Goal: Information Seeking & Learning: Learn about a topic

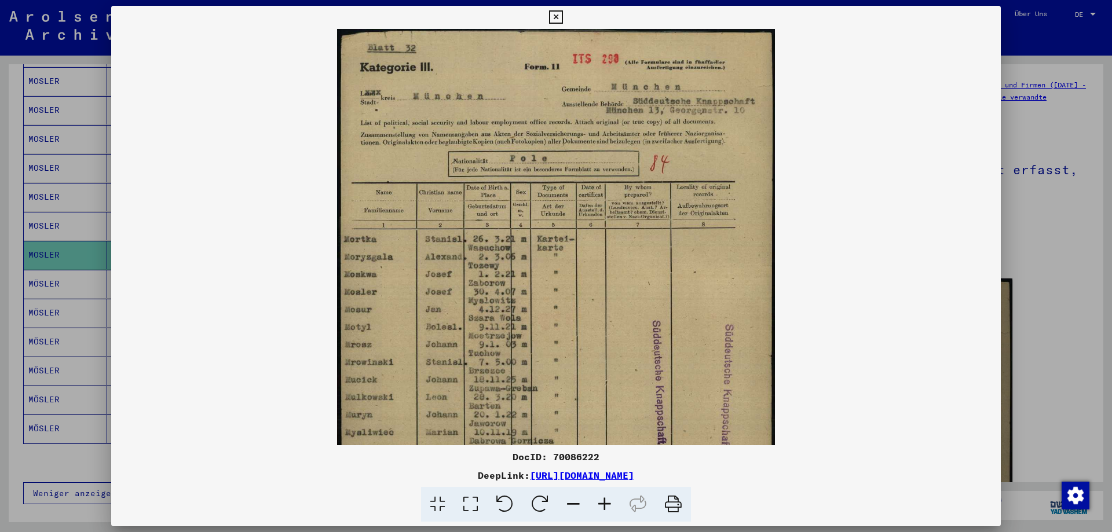
scroll to position [149, 0]
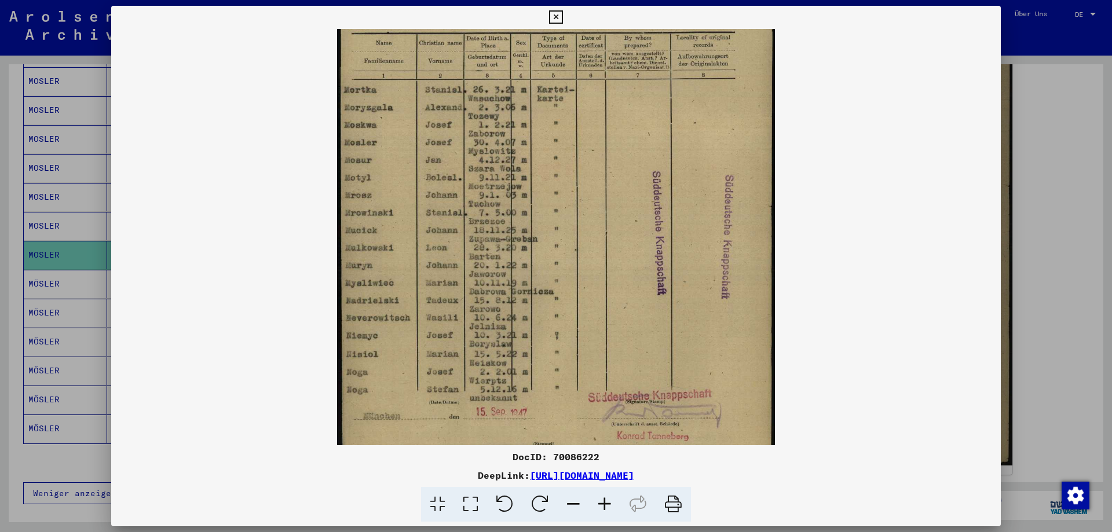
click at [557, 21] on icon at bounding box center [555, 17] width 13 height 14
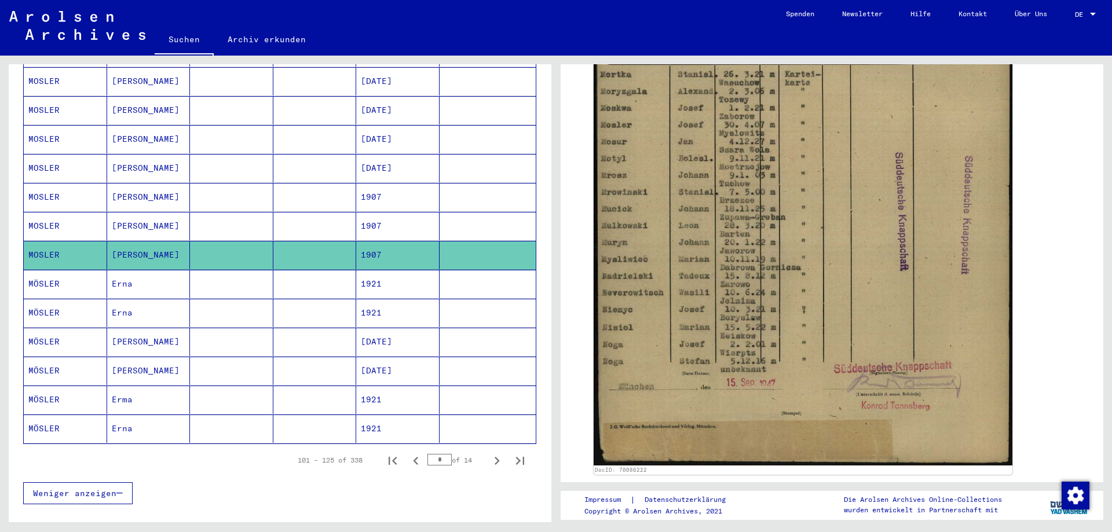
click at [376, 215] on mat-cell "1907" at bounding box center [397, 226] width 83 height 28
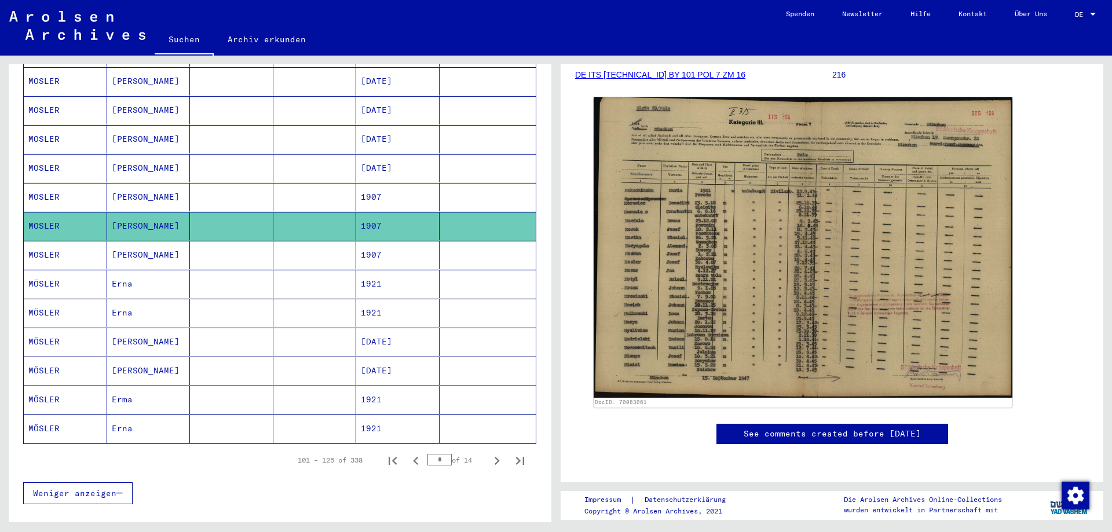
scroll to position [174, 0]
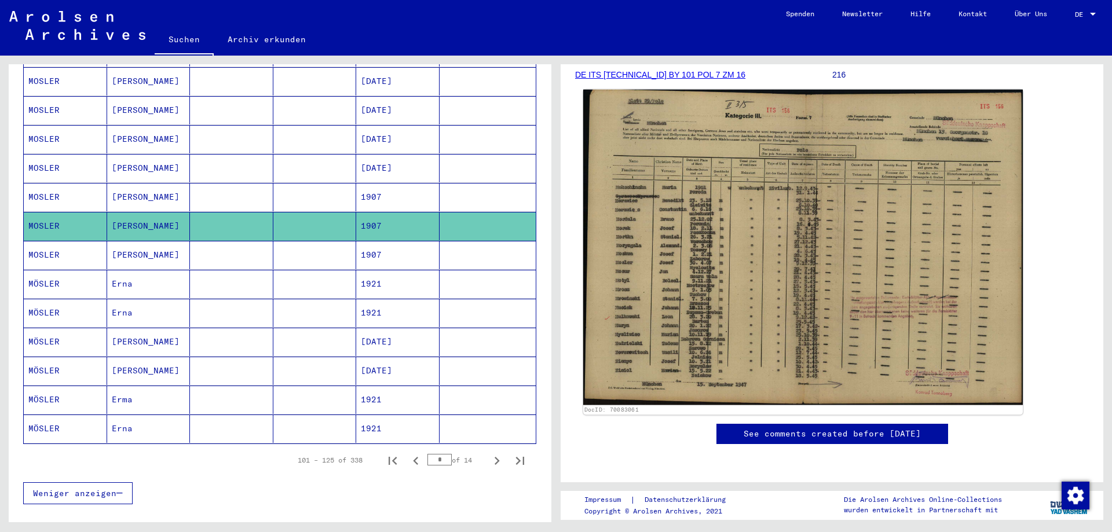
click at [733, 276] on img at bounding box center [803, 248] width 440 height 316
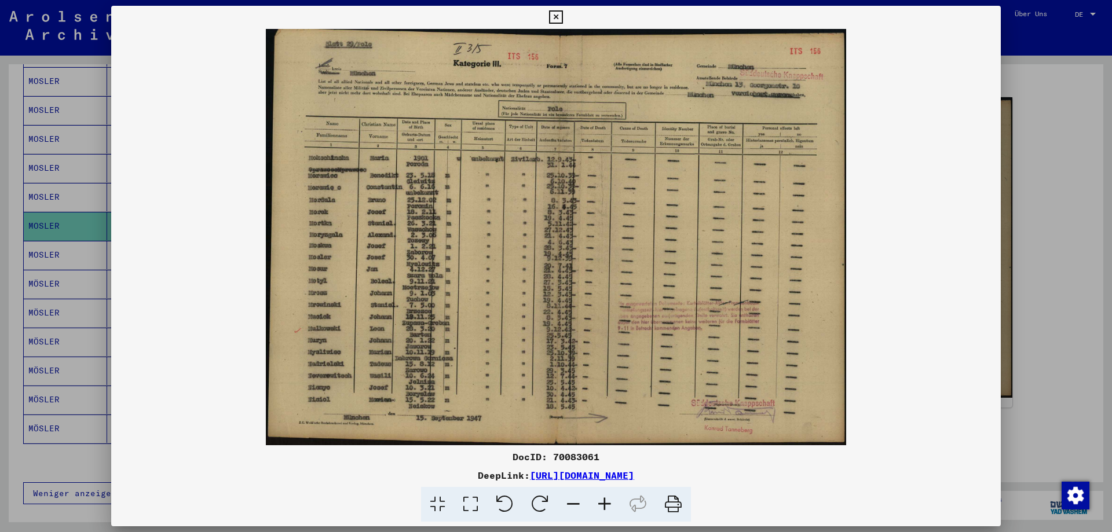
click at [604, 506] on icon at bounding box center [604, 504] width 31 height 35
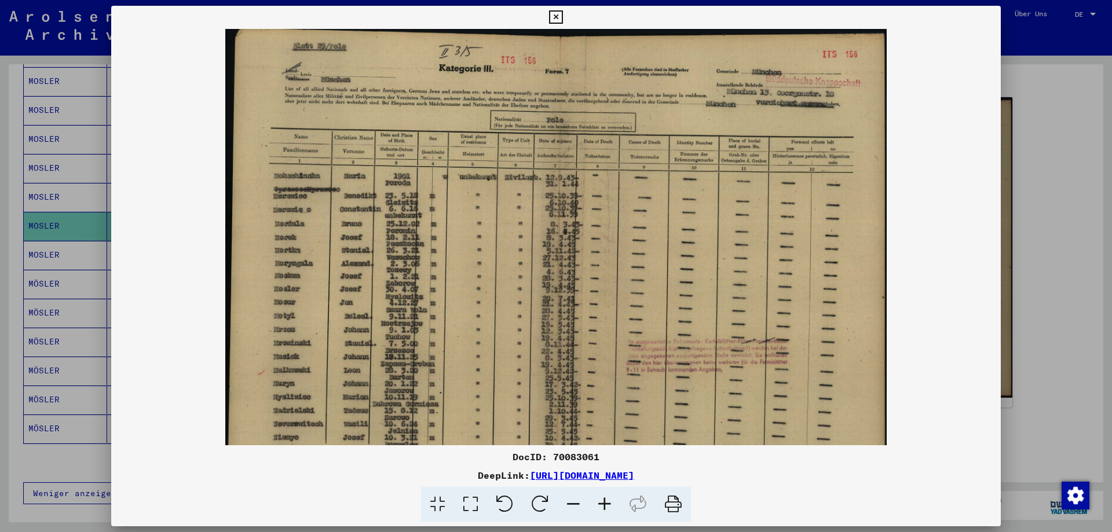
click at [604, 506] on icon at bounding box center [604, 504] width 31 height 35
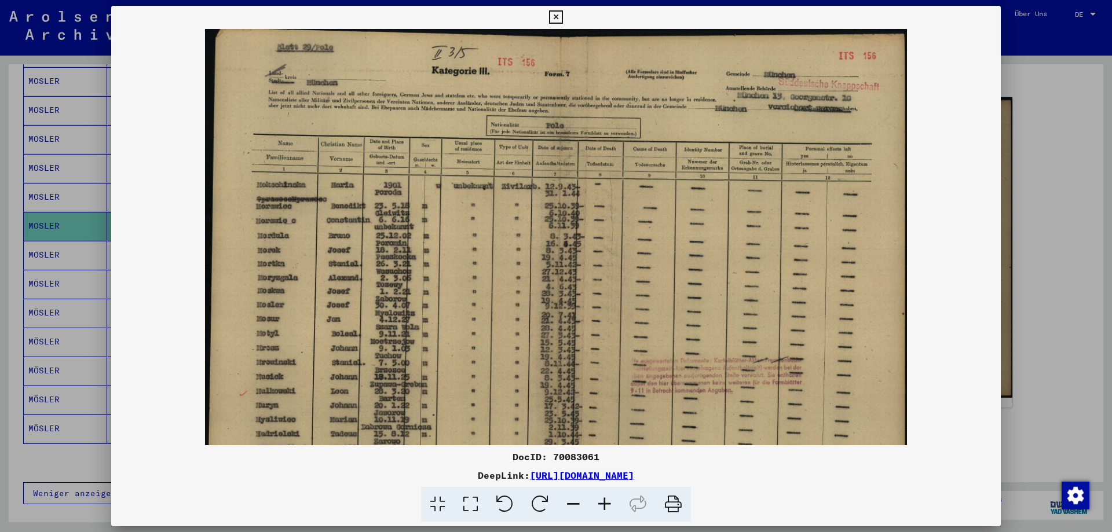
click at [604, 506] on icon at bounding box center [604, 504] width 31 height 35
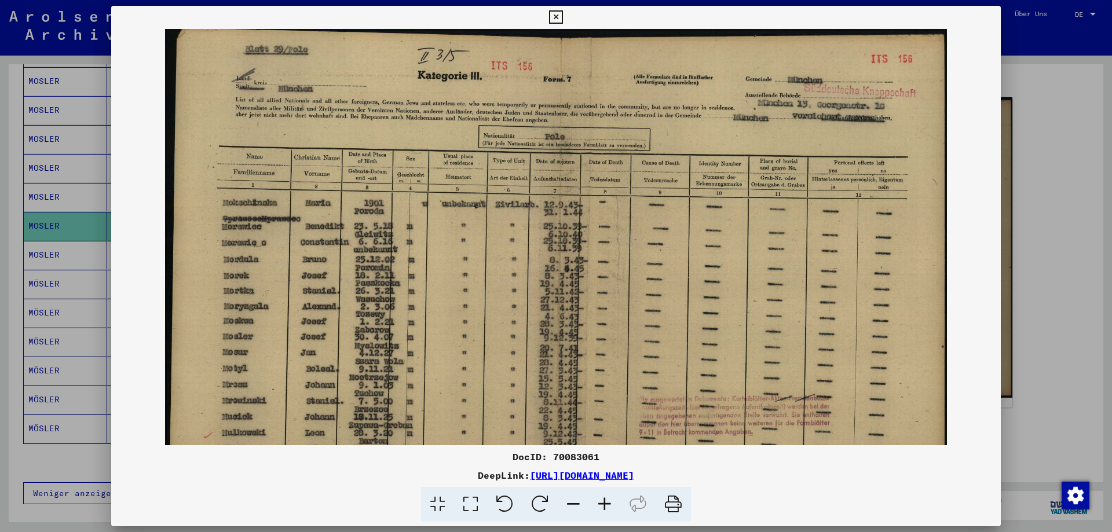
click at [604, 506] on icon at bounding box center [604, 504] width 31 height 35
click at [605, 506] on icon at bounding box center [604, 504] width 31 height 35
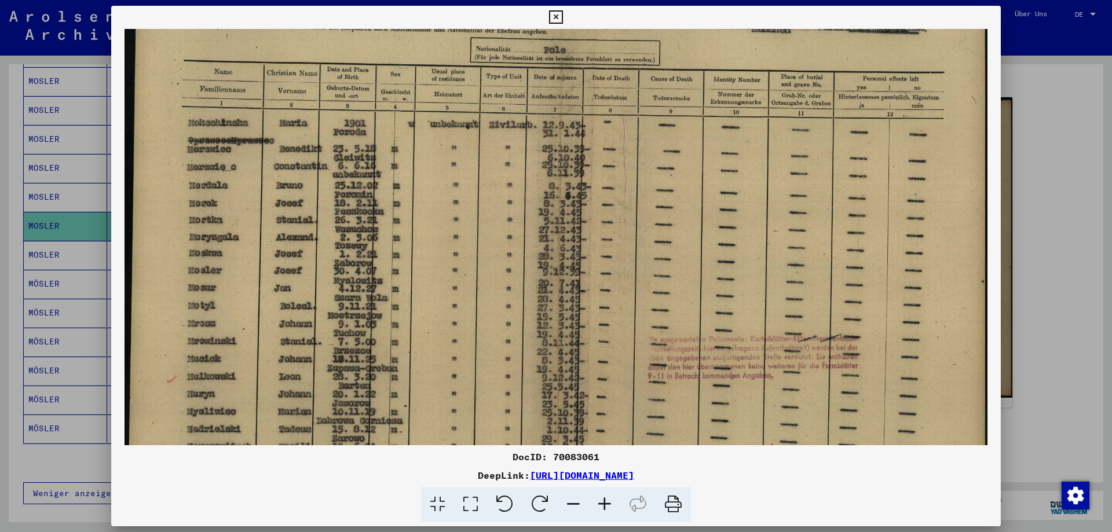
scroll to position [119, 0]
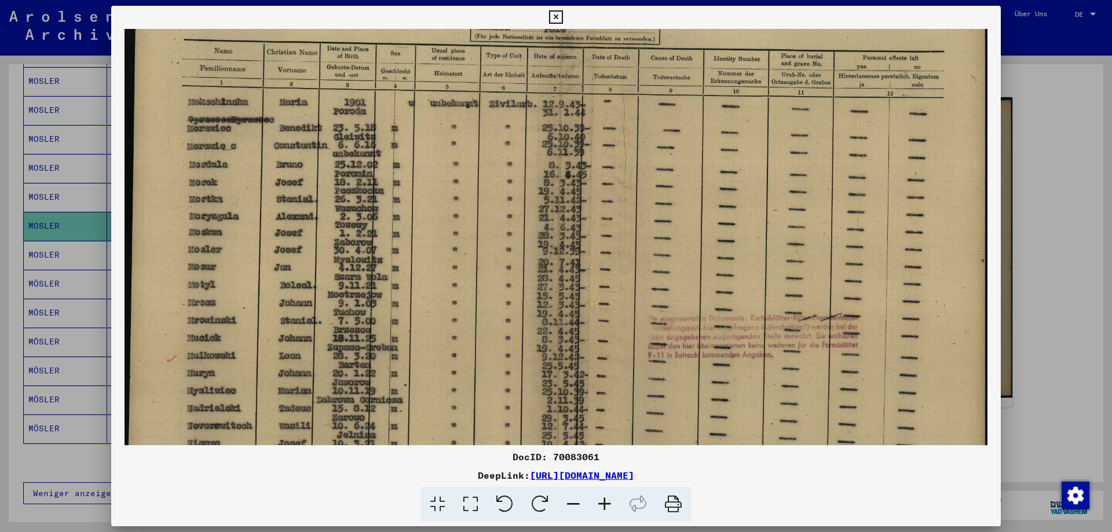
drag, startPoint x: 484, startPoint y: 314, endPoint x: 507, endPoint y: 275, distance: 46.0
click at [507, 275] on img at bounding box center [556, 219] width 863 height 619
click at [558, 13] on icon at bounding box center [555, 17] width 13 height 14
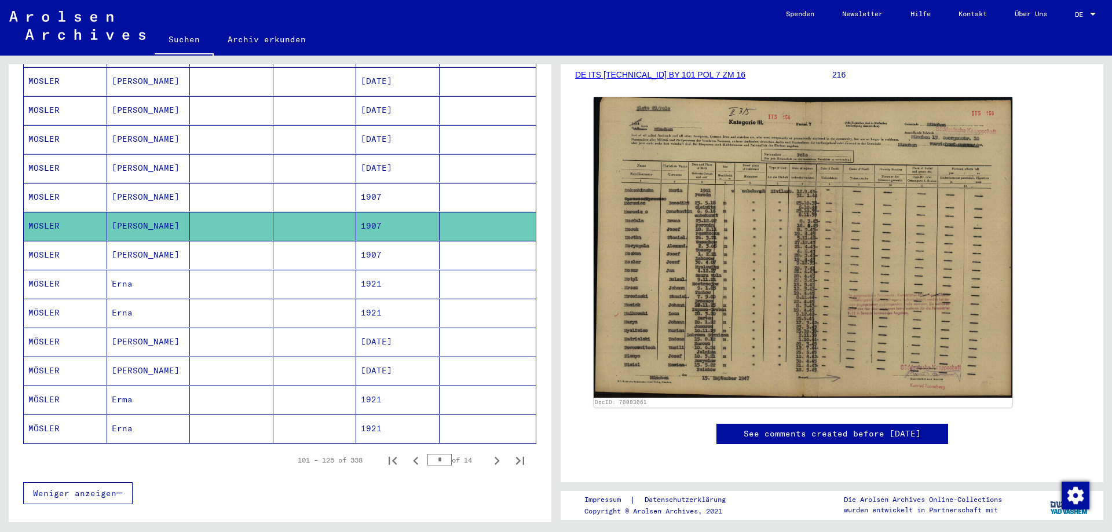
click at [148, 183] on mat-cell "[PERSON_NAME]" at bounding box center [148, 197] width 83 height 28
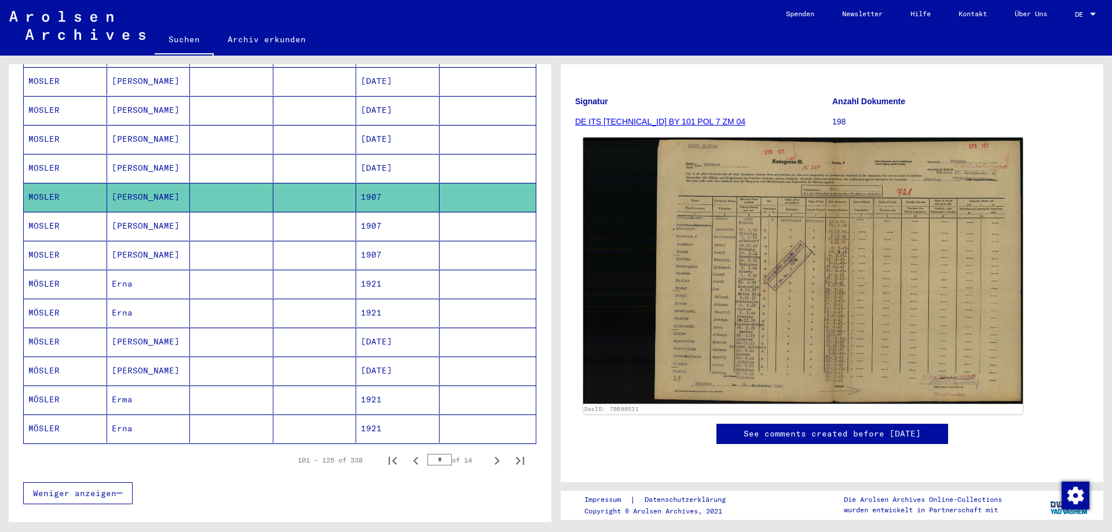
scroll to position [116, 0]
click at [767, 273] on img at bounding box center [803, 271] width 440 height 266
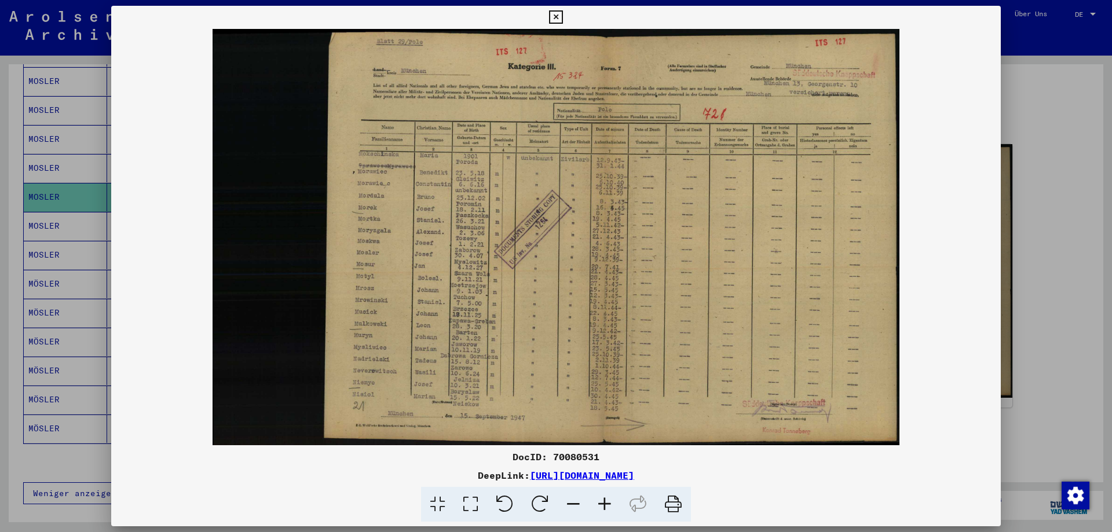
click at [603, 508] on icon at bounding box center [604, 504] width 31 height 35
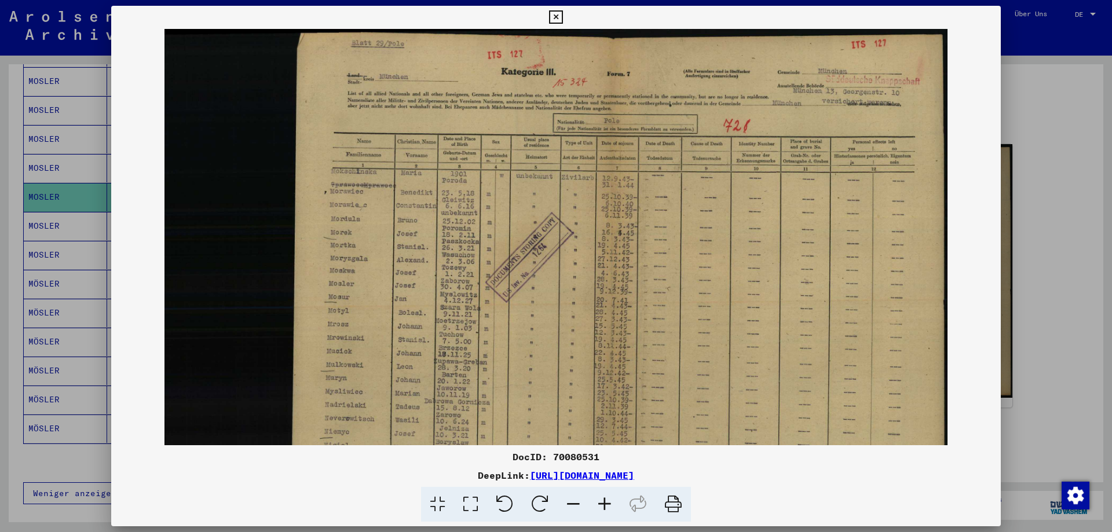
click at [603, 507] on icon at bounding box center [604, 504] width 31 height 35
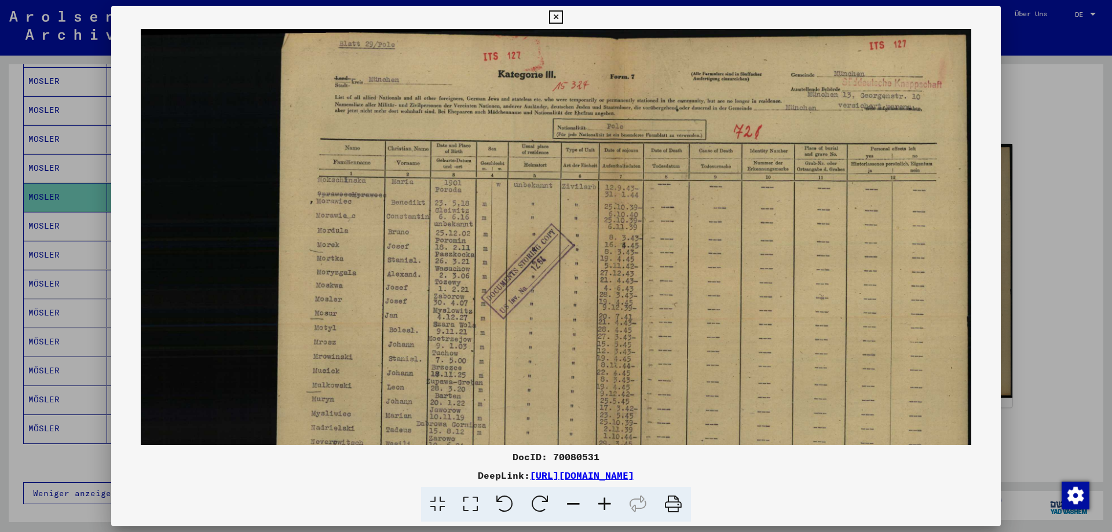
click at [603, 507] on icon at bounding box center [604, 504] width 31 height 35
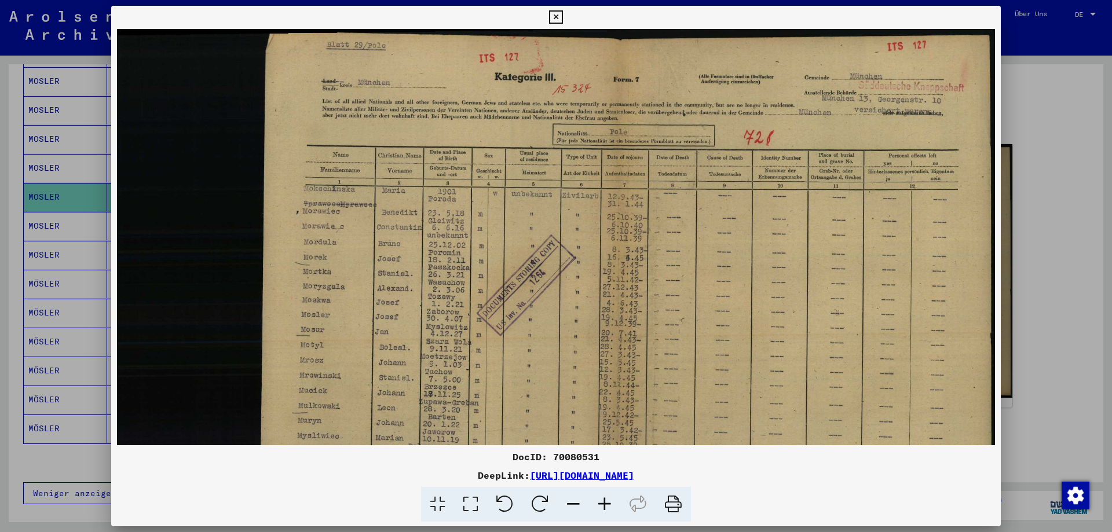
click at [603, 507] on icon at bounding box center [604, 504] width 31 height 35
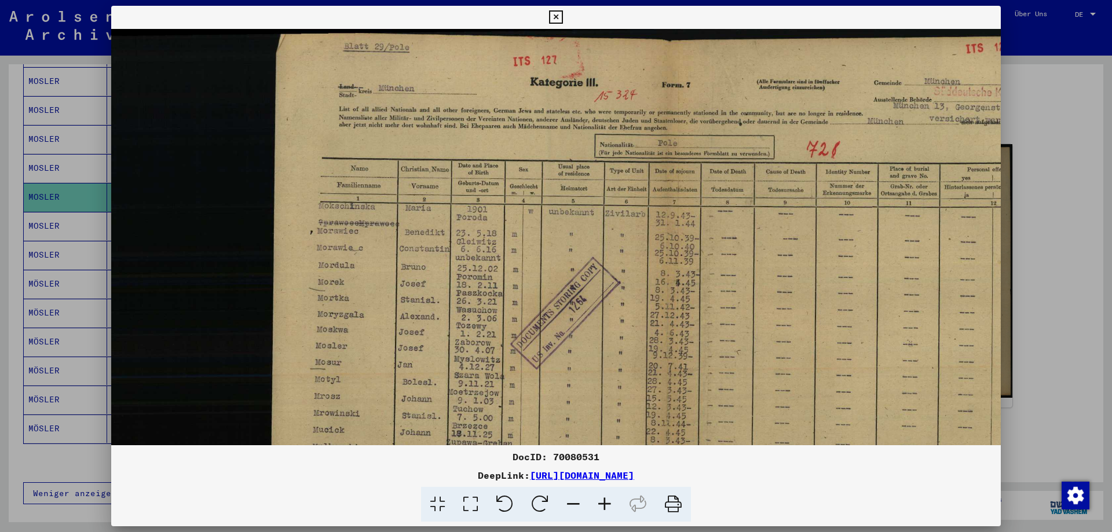
scroll to position [70, 0]
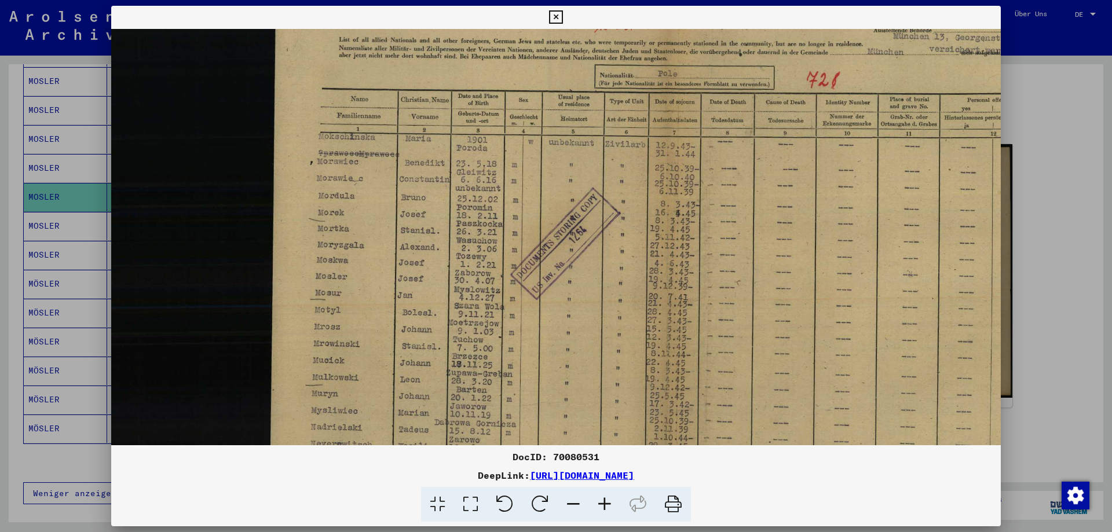
drag, startPoint x: 480, startPoint y: 433, endPoint x: 487, endPoint y: 364, distance: 69.9
click at [487, 364] on img at bounding box center [598, 254] width 974 height 590
click at [557, 13] on icon at bounding box center [555, 17] width 13 height 14
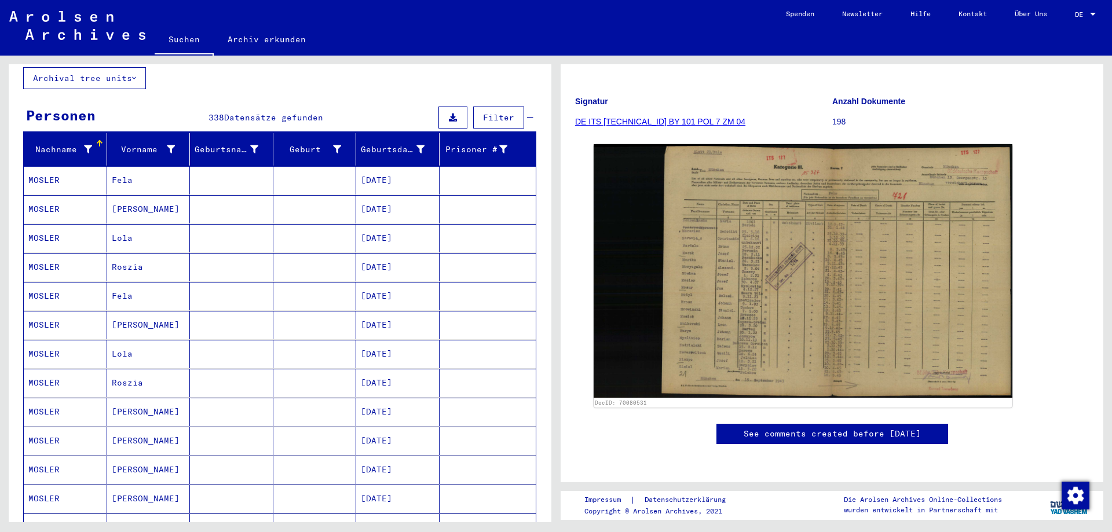
scroll to position [0, 0]
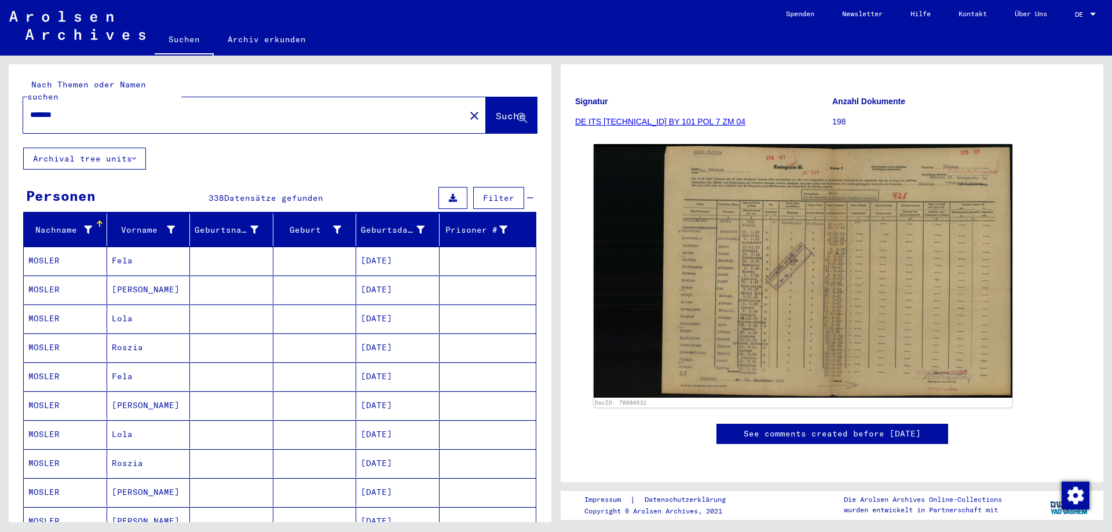
click at [173, 109] on input "******" at bounding box center [244, 115] width 428 height 12
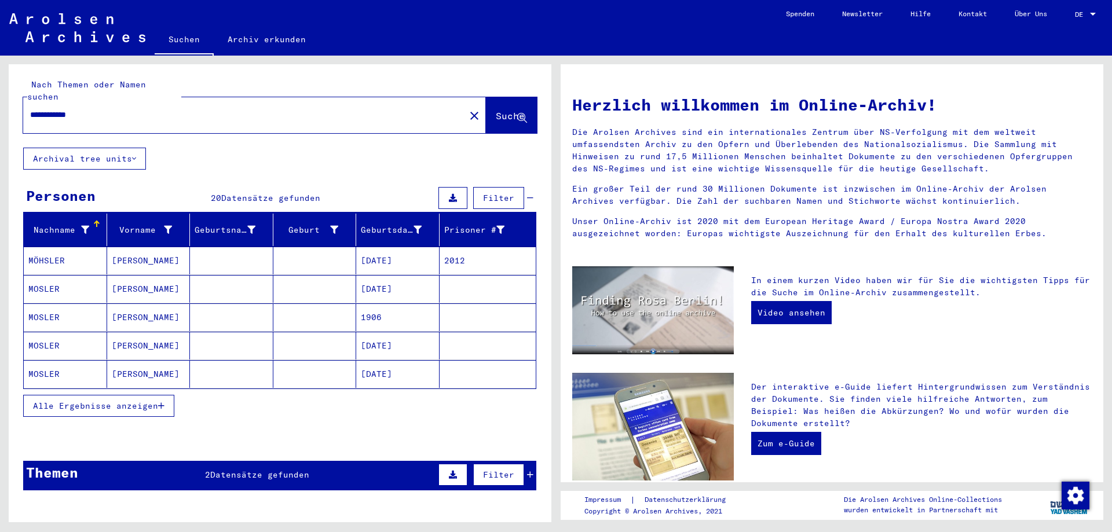
click at [158, 401] on span "Alle Ergebnisse anzeigen" at bounding box center [95, 406] width 125 height 10
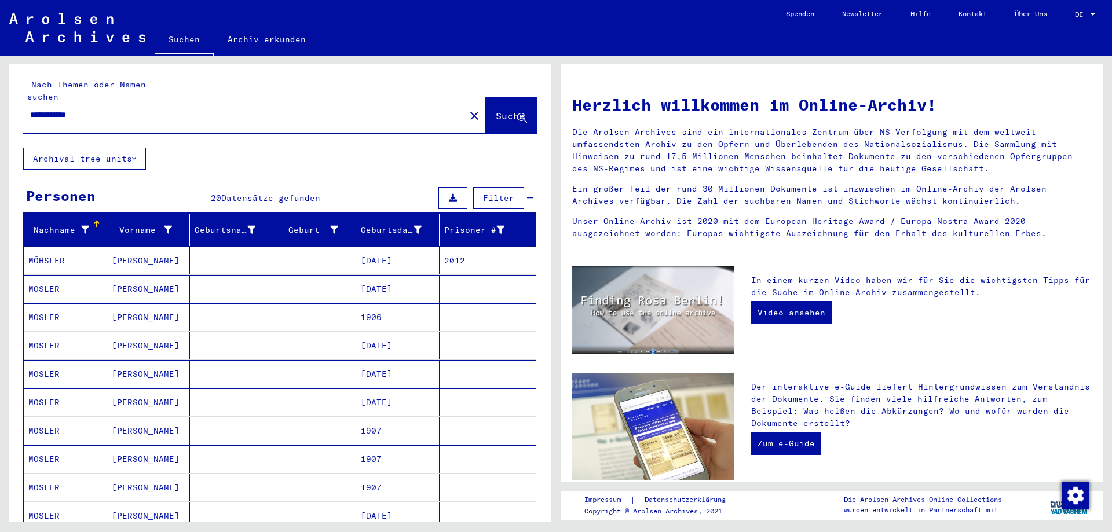
click at [260, 307] on mat-cell at bounding box center [231, 318] width 83 height 28
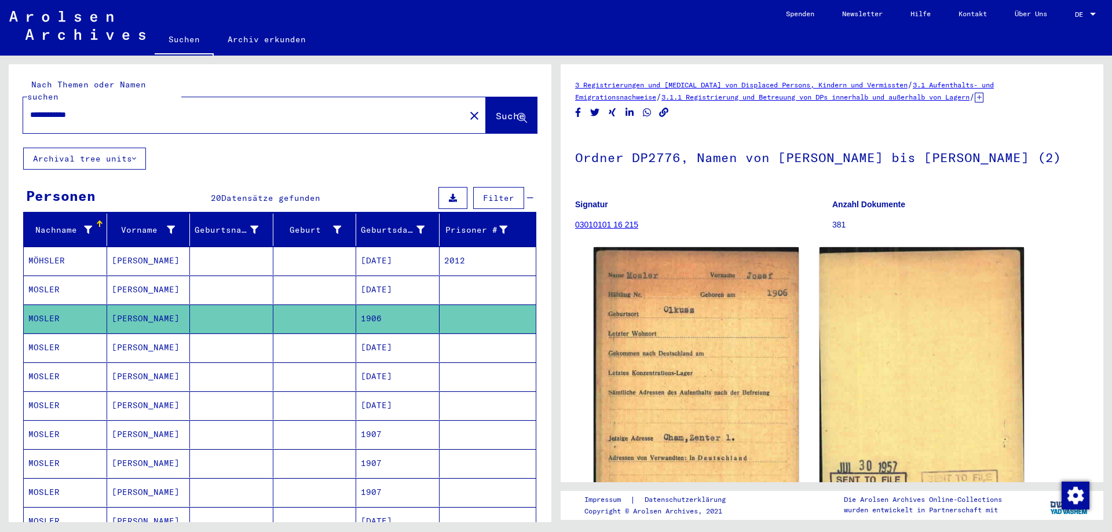
click at [400, 280] on mat-cell "[DATE]" at bounding box center [397, 290] width 83 height 28
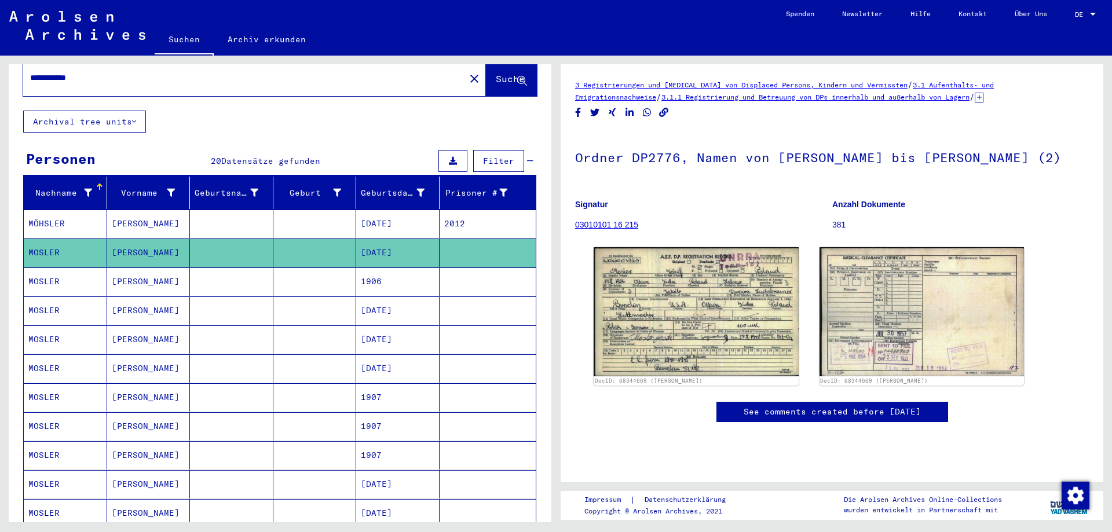
scroll to position [58, 0]
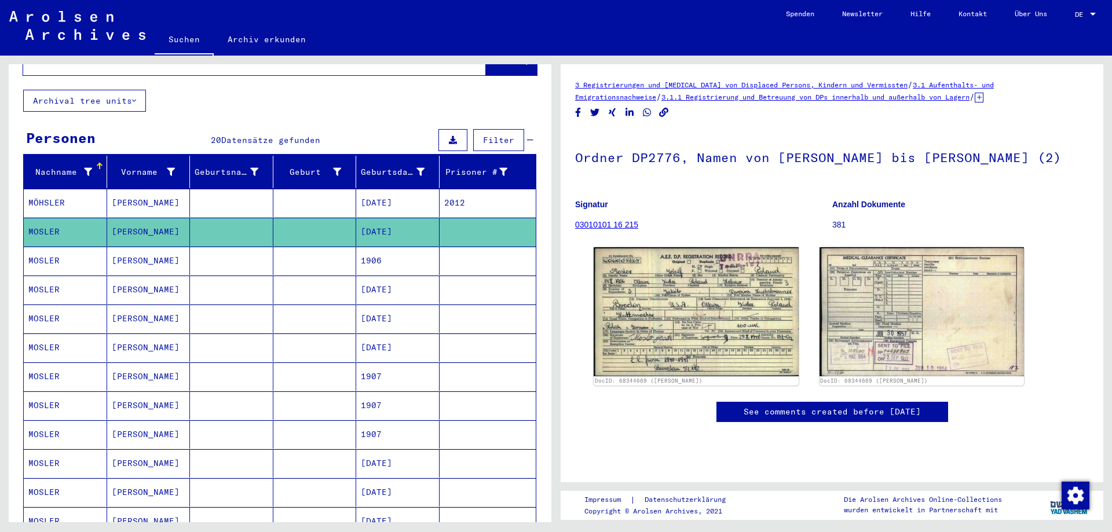
click at [379, 369] on mat-cell "1907" at bounding box center [397, 377] width 83 height 28
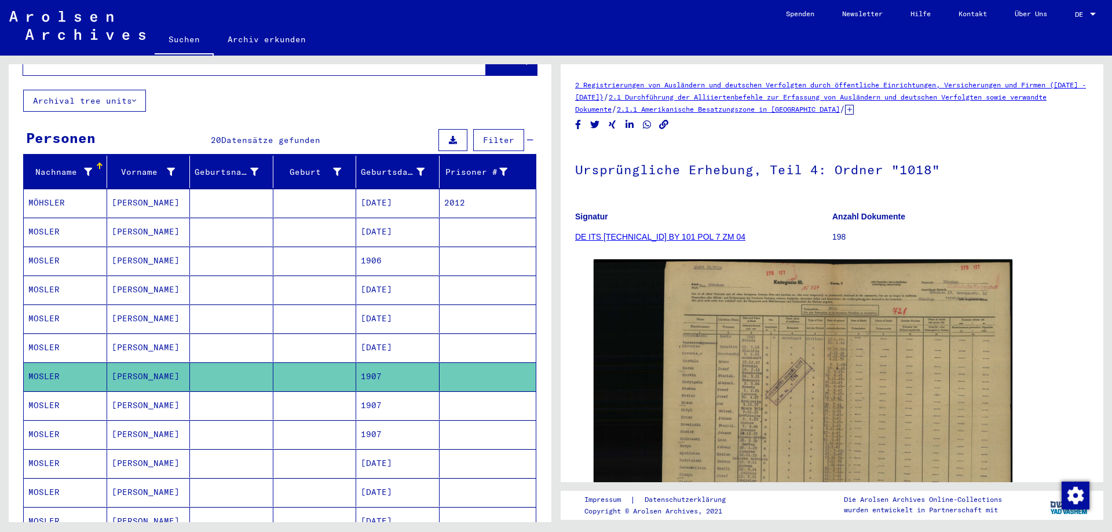
click at [375, 392] on mat-cell "1907" at bounding box center [397, 406] width 83 height 28
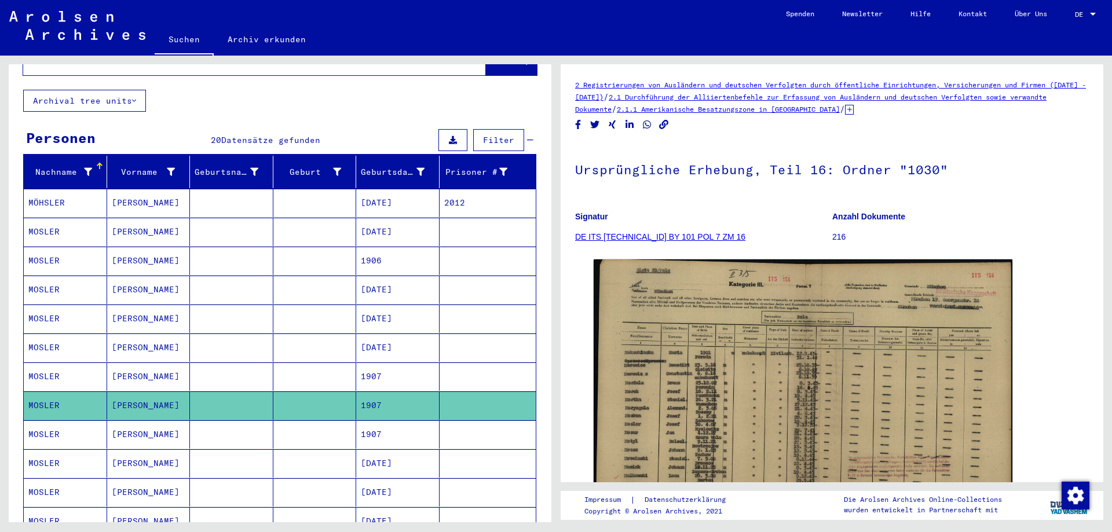
click at [375, 421] on mat-cell "1907" at bounding box center [397, 435] width 83 height 28
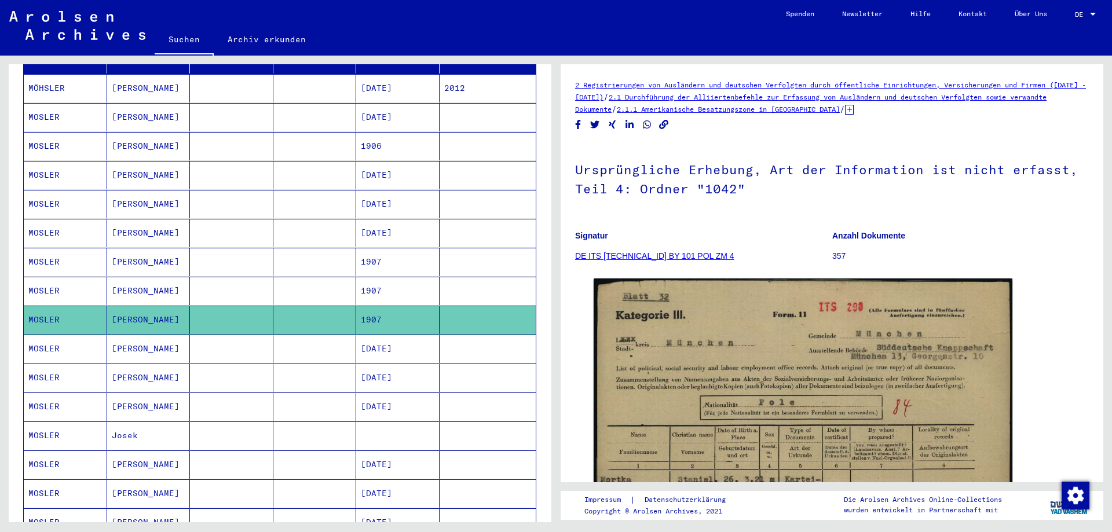
scroll to position [174, 0]
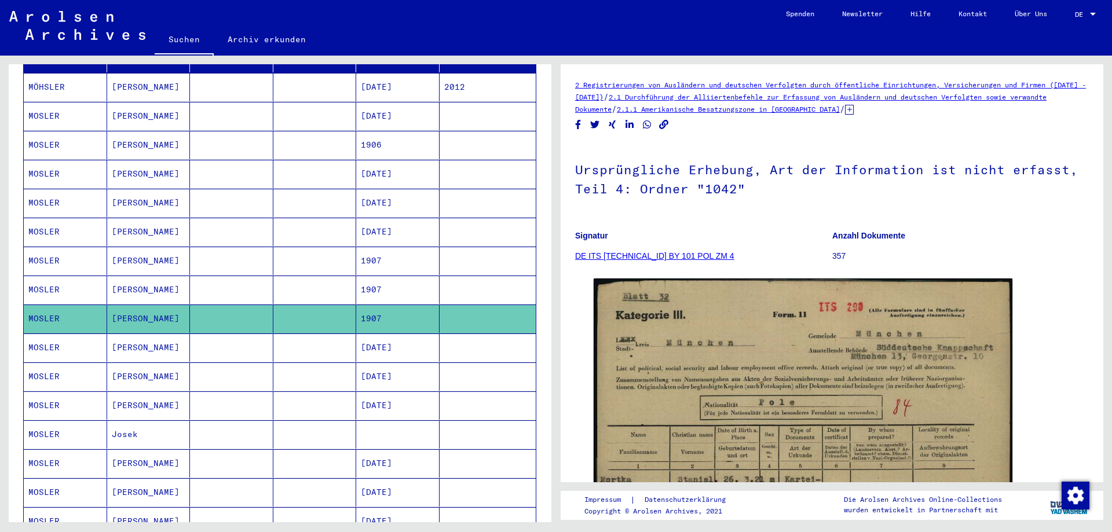
click at [384, 422] on mat-cell at bounding box center [397, 435] width 83 height 28
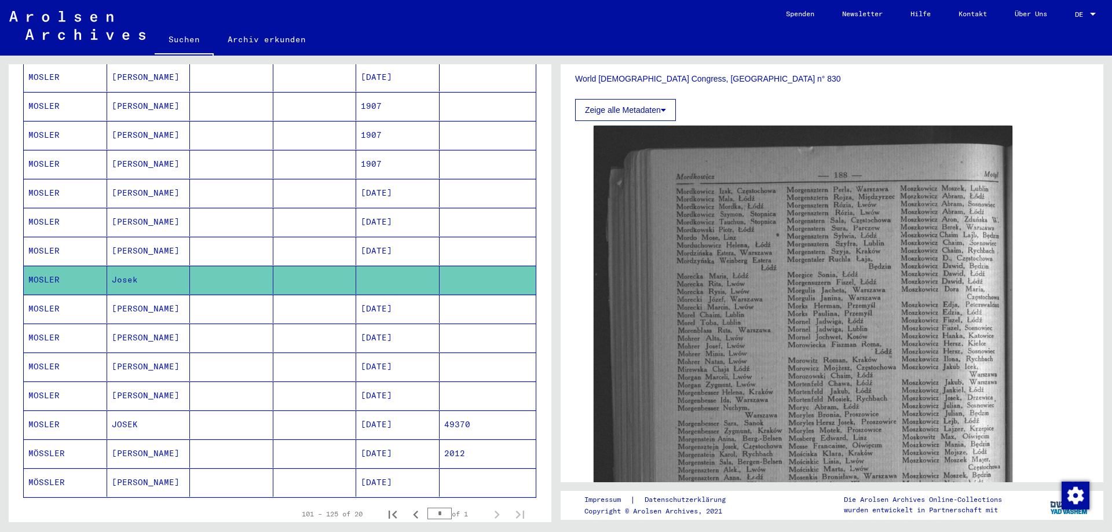
scroll to position [348, 0]
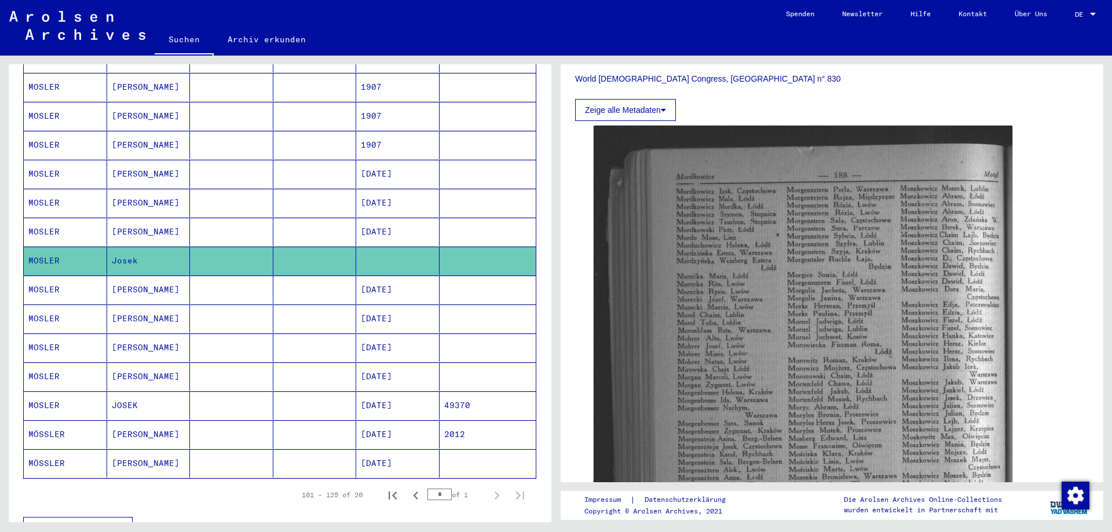
click at [398, 367] on mat-cell "[DATE]" at bounding box center [397, 377] width 83 height 28
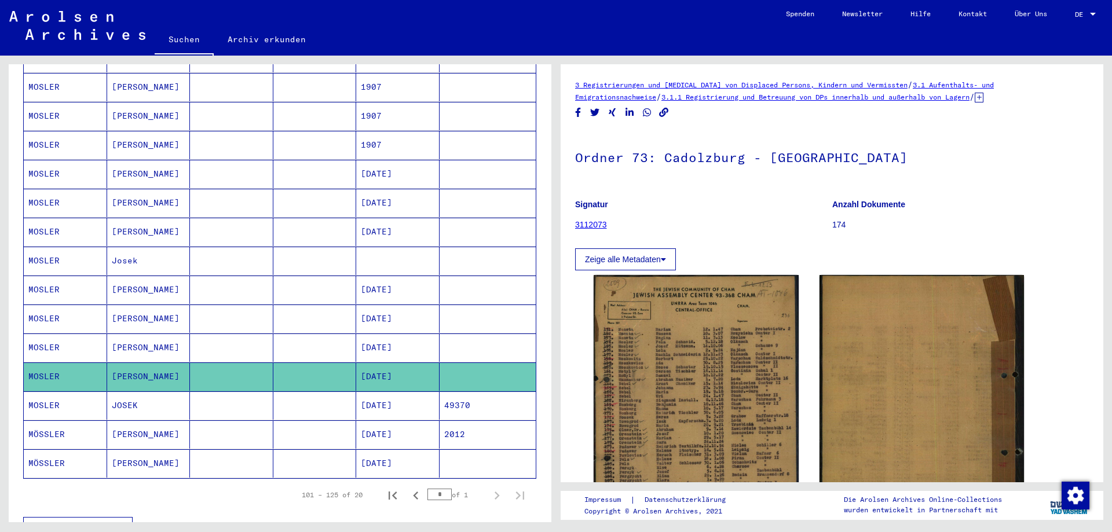
click at [394, 334] on mat-cell "[DATE]" at bounding box center [397, 348] width 83 height 28
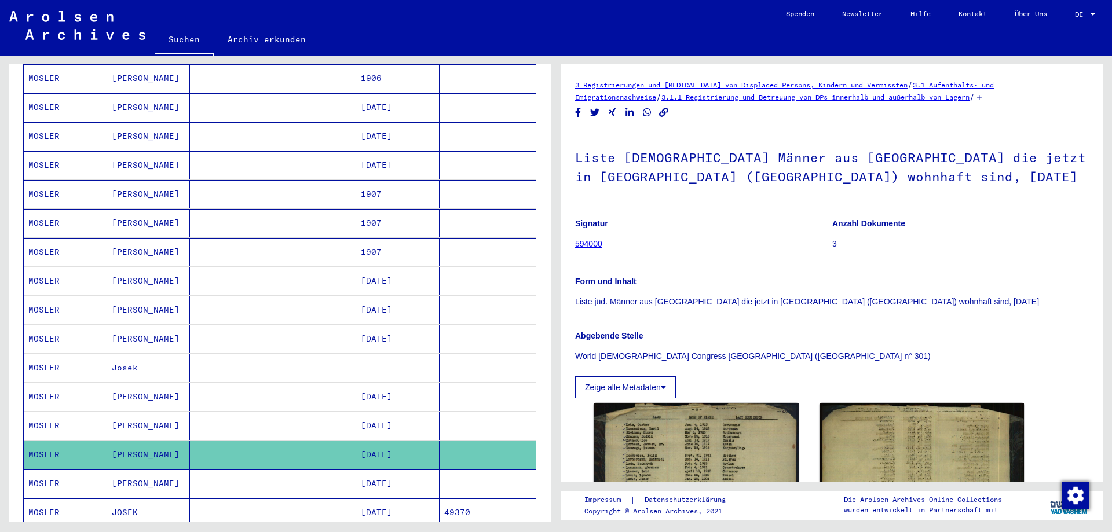
scroll to position [232, 0]
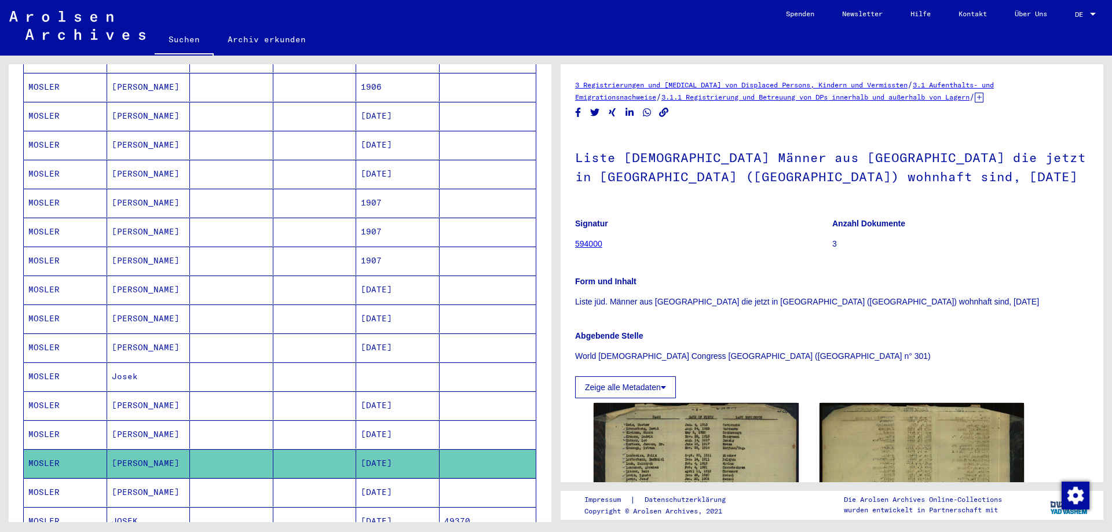
click at [400, 248] on mat-cell "1907" at bounding box center [397, 261] width 83 height 28
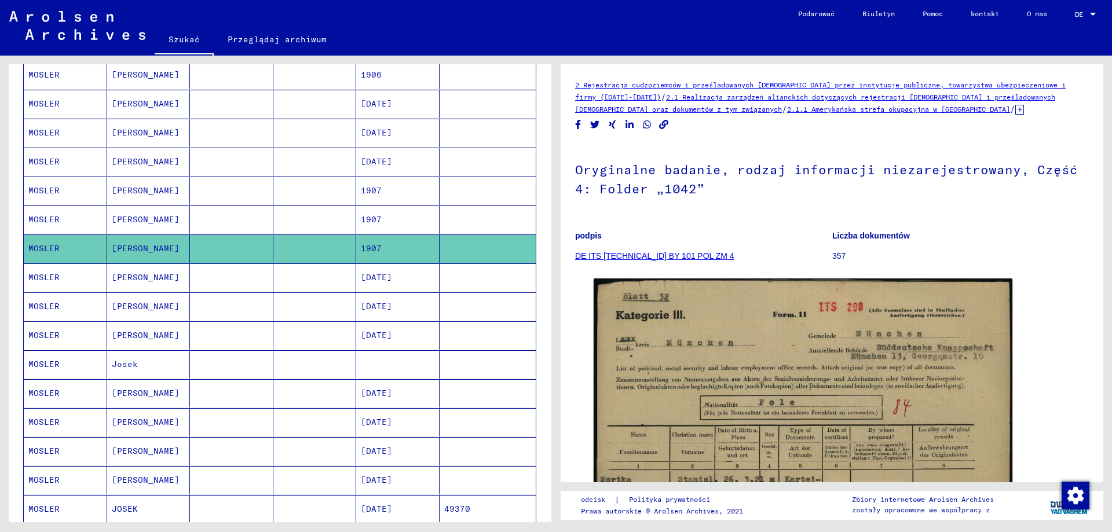
click at [388, 220] on mat-cell "1907" at bounding box center [397, 220] width 83 height 28
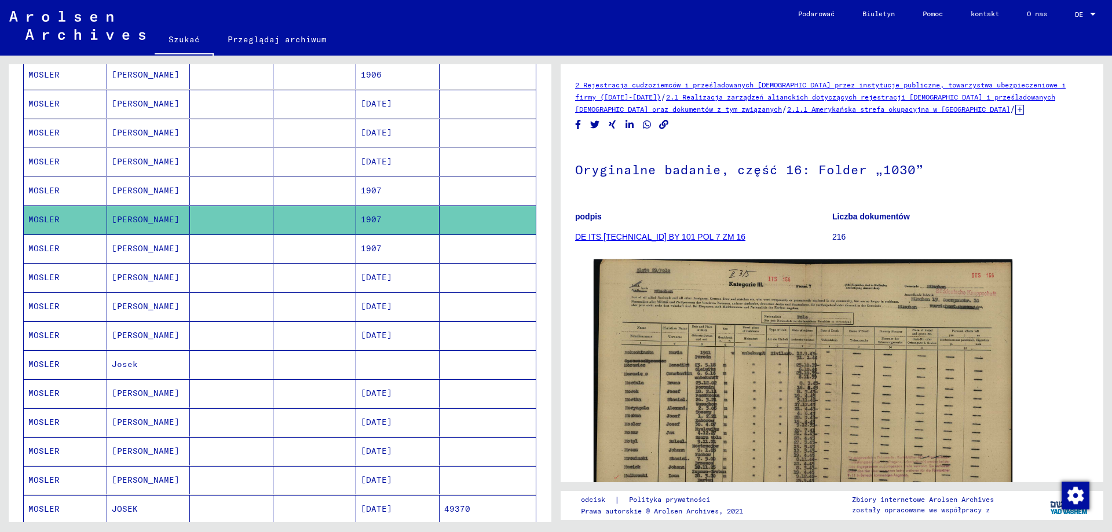
click at [386, 191] on mat-cell "1907" at bounding box center [397, 191] width 83 height 28
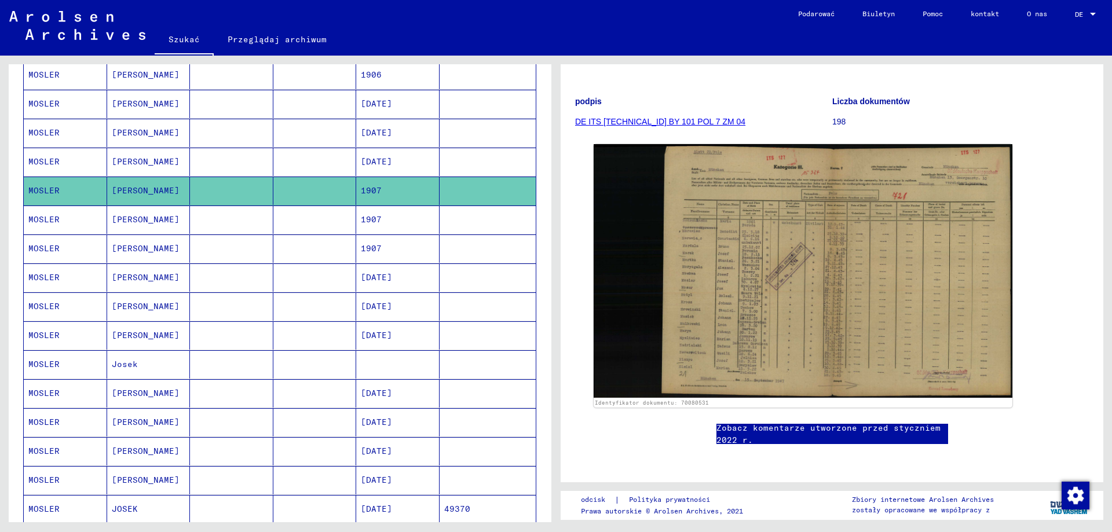
scroll to position [116, 0]
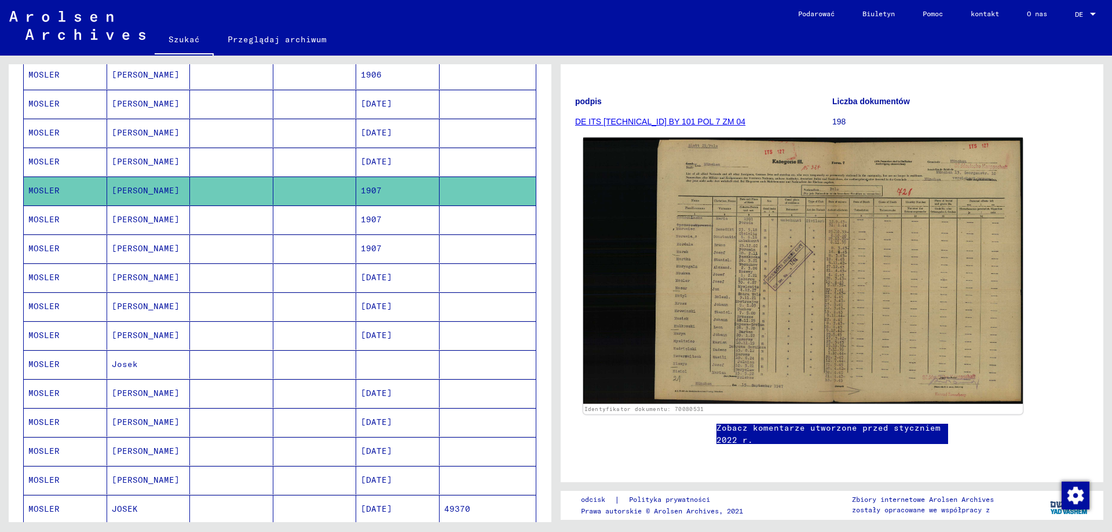
click at [737, 264] on img at bounding box center [803, 271] width 440 height 266
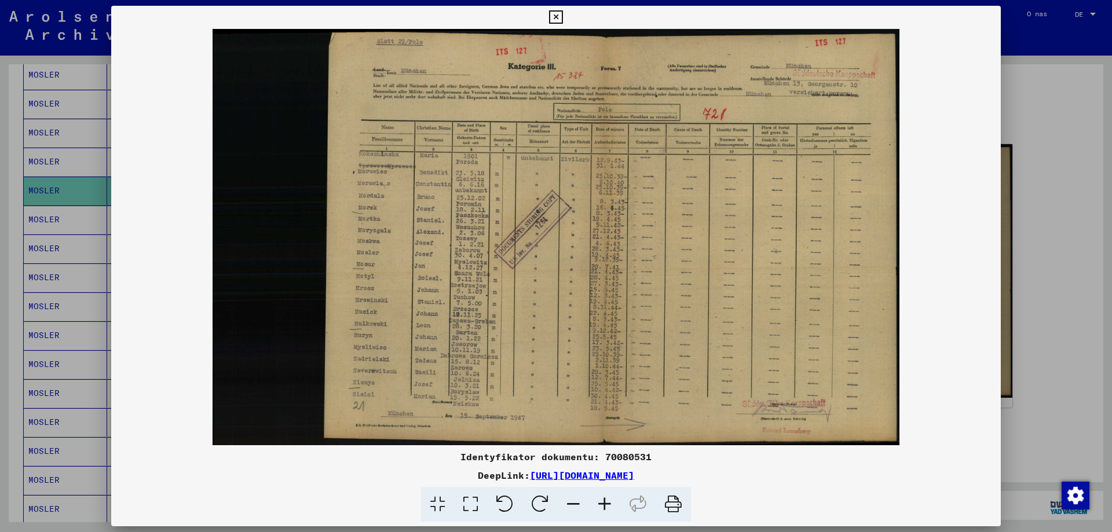
click at [602, 501] on icon at bounding box center [604, 504] width 31 height 35
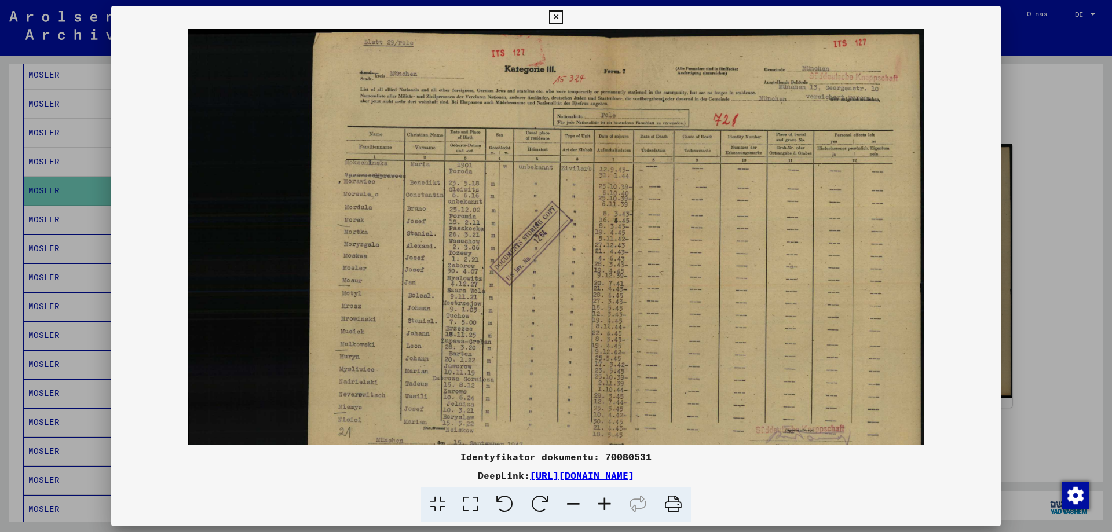
click at [601, 501] on icon at bounding box center [604, 504] width 31 height 35
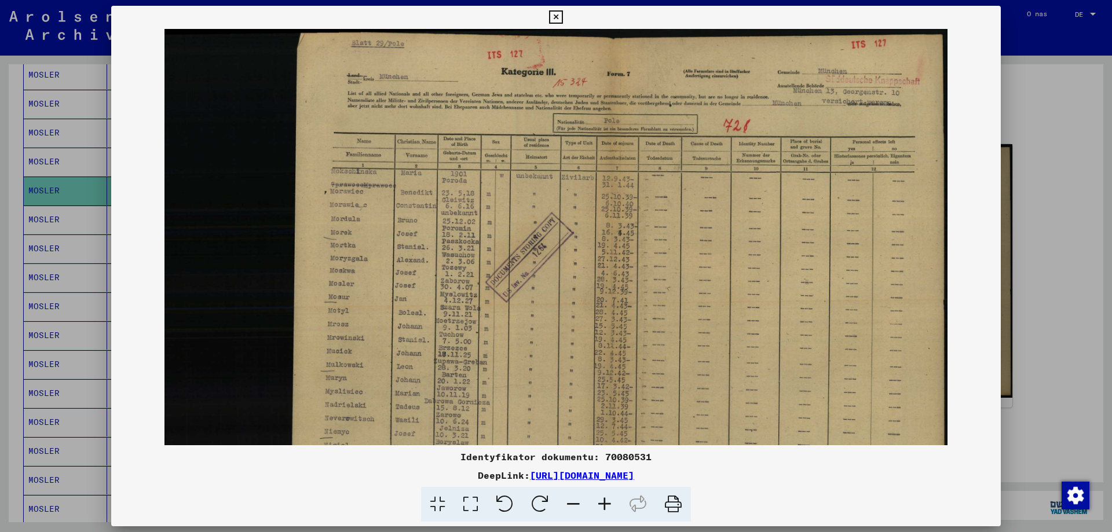
click at [601, 501] on icon at bounding box center [604, 504] width 31 height 35
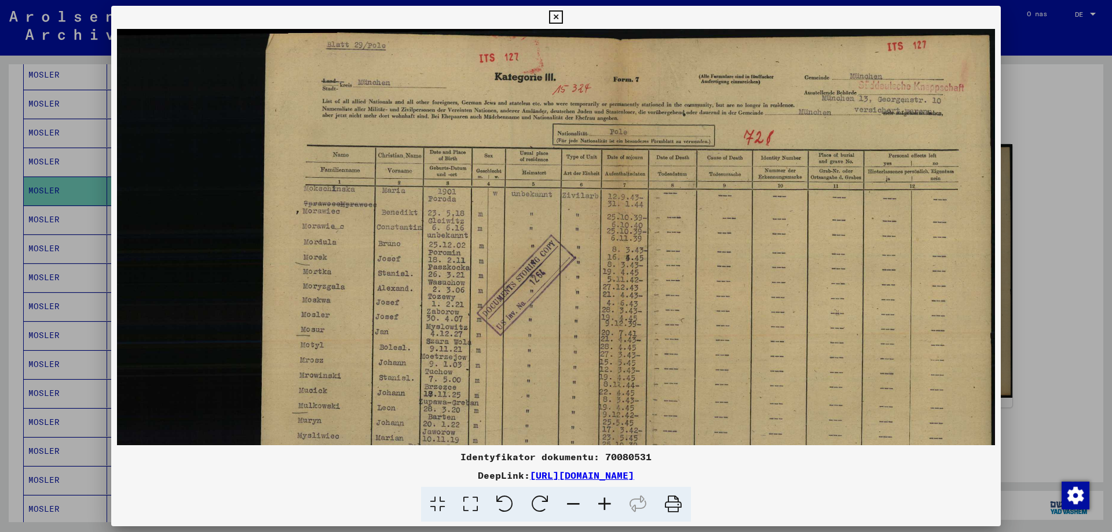
click at [601, 501] on icon at bounding box center [604, 504] width 31 height 35
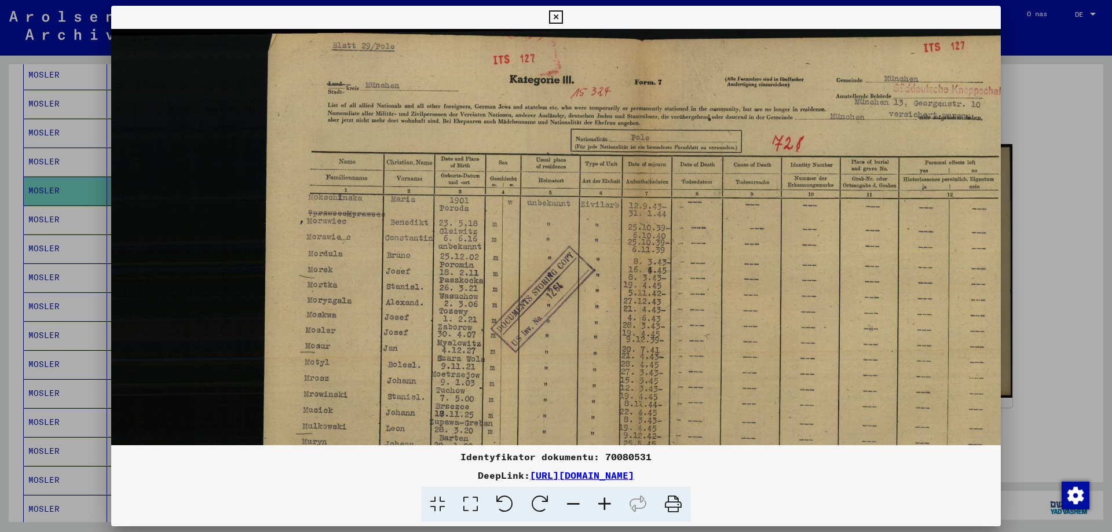
click at [601, 501] on icon at bounding box center [604, 504] width 31 height 35
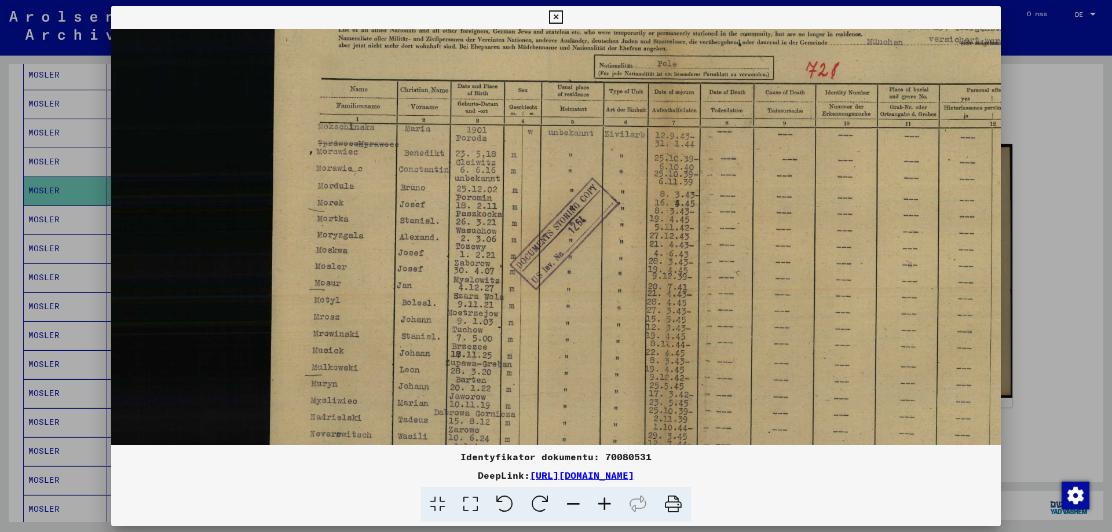
scroll to position [80, 1]
drag, startPoint x: 441, startPoint y: 361, endPoint x: 444, endPoint y: 294, distance: 67.3
click at [444, 294] on img at bounding box center [598, 244] width 974 height 590
drag, startPoint x: 473, startPoint y: 280, endPoint x: 485, endPoint y: 280, distance: 12.2
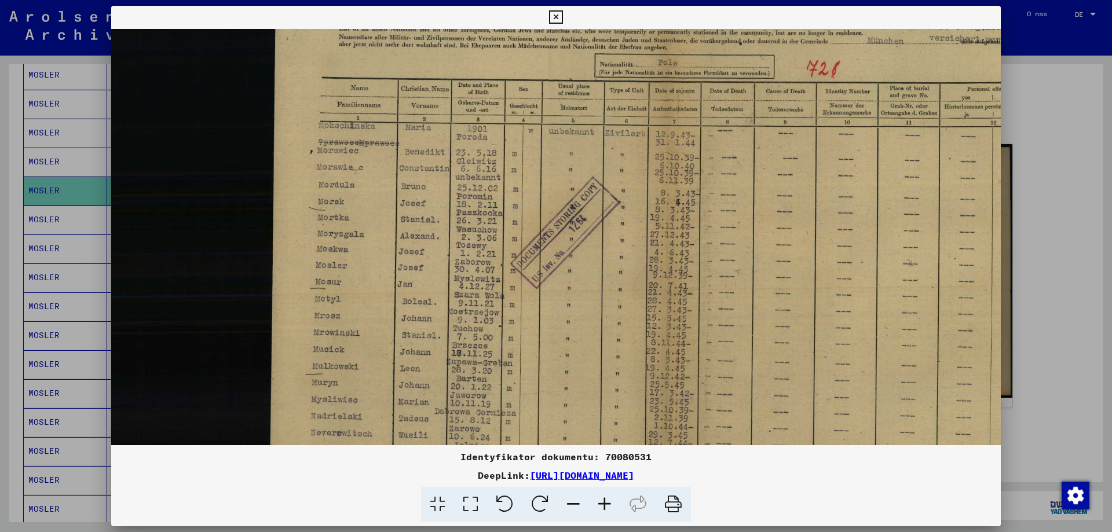
click at [485, 280] on img at bounding box center [598, 243] width 974 height 590
click at [557, 11] on icon at bounding box center [555, 17] width 13 height 14
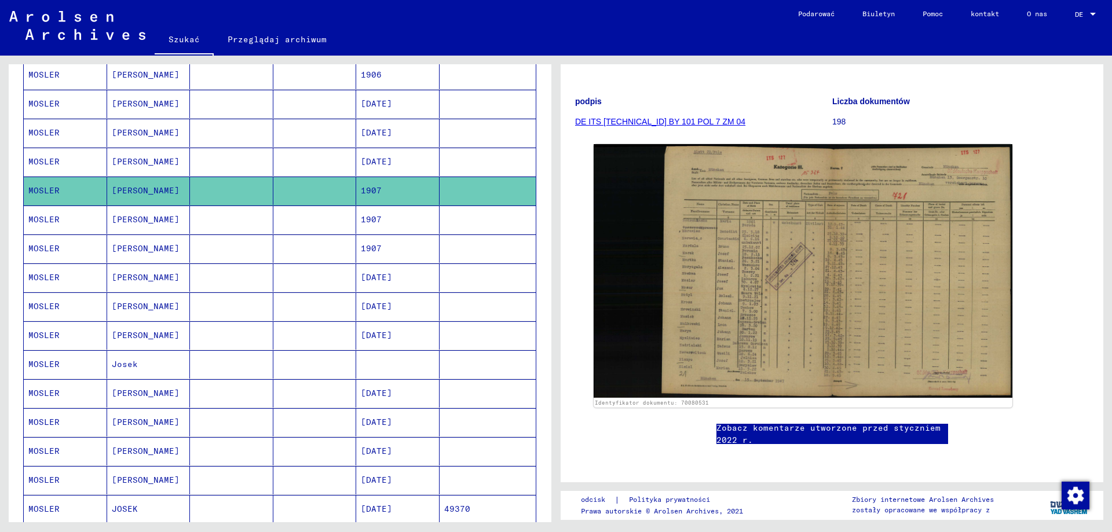
scroll to position [0, 0]
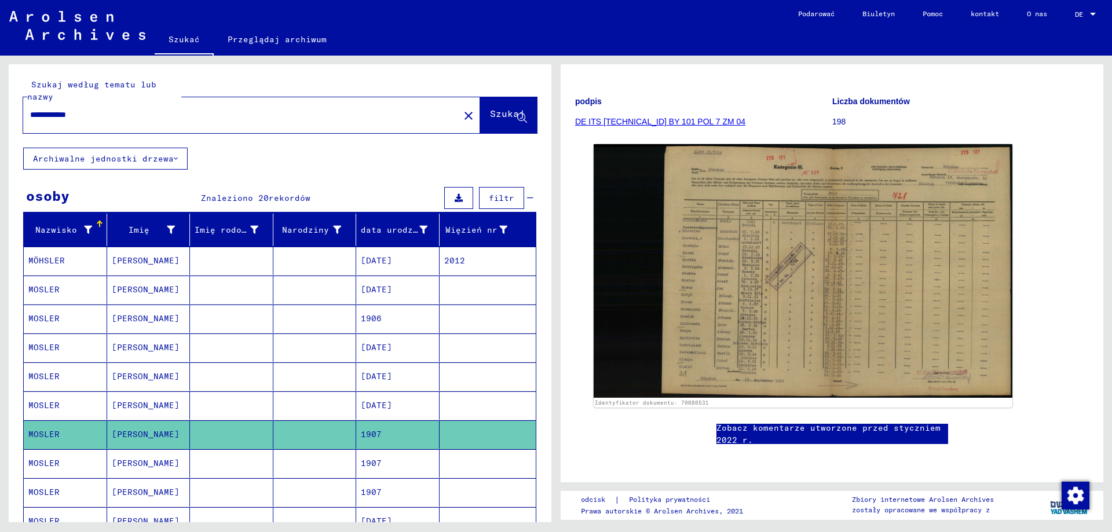
click at [508, 200] on button "filtr" at bounding box center [501, 198] width 45 height 22
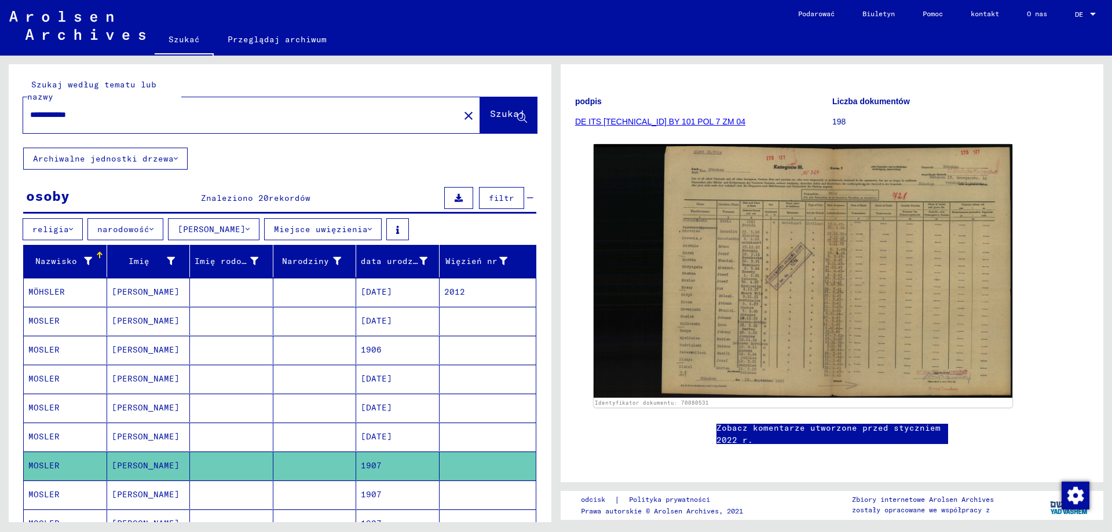
click at [508, 200] on button "filtr" at bounding box center [501, 198] width 45 height 22
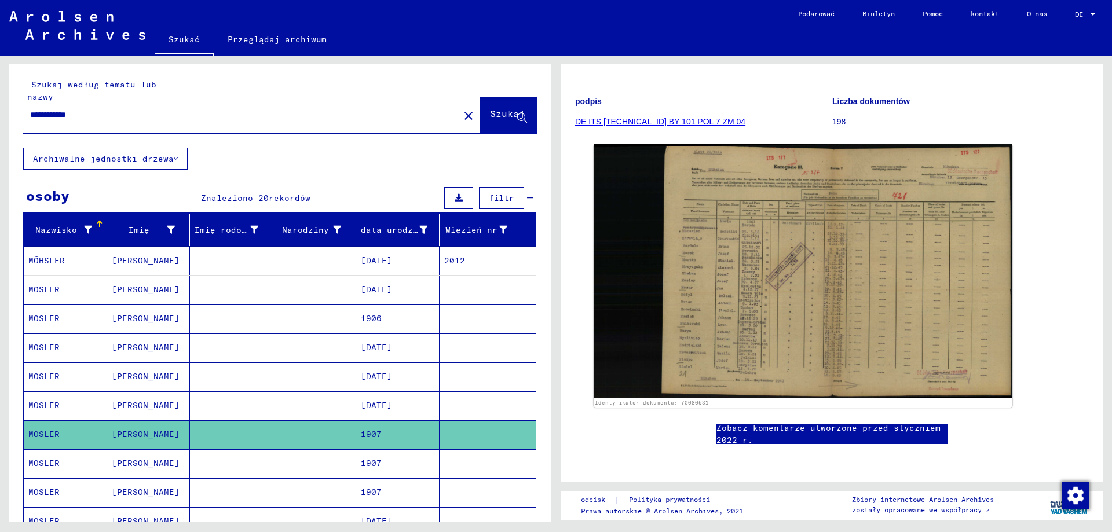
drag, startPoint x: 66, startPoint y: 117, endPoint x: 174, endPoint y: 110, distance: 108.5
click at [174, 110] on input "**********" at bounding box center [241, 115] width 422 height 12
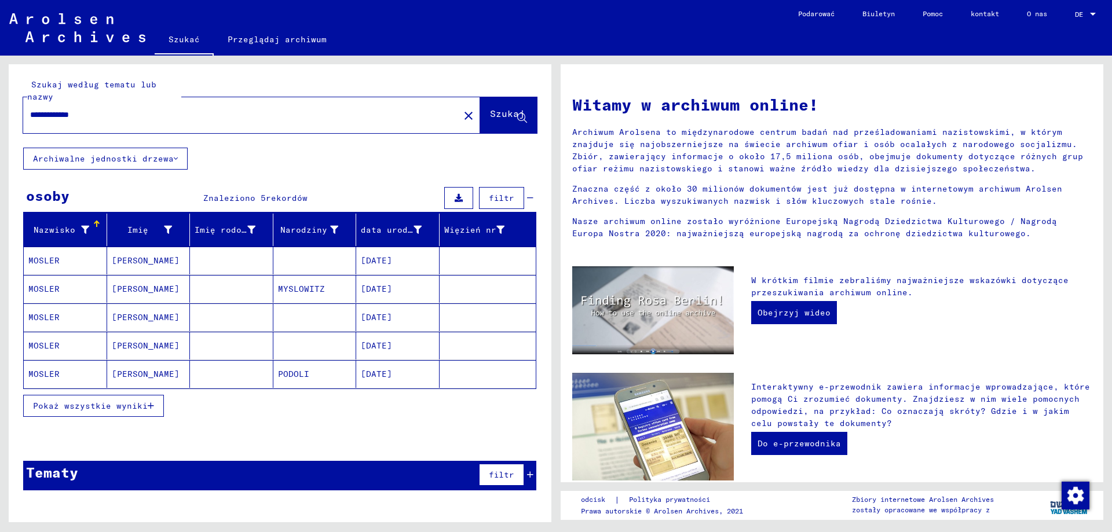
drag, startPoint x: 86, startPoint y: 115, endPoint x: 164, endPoint y: 112, distance: 78.8
click at [161, 111] on input "**********" at bounding box center [237, 115] width 415 height 12
type input "**********"
click at [164, 288] on mat-cell "[PERSON_NAME]" at bounding box center [148, 289] width 83 height 28
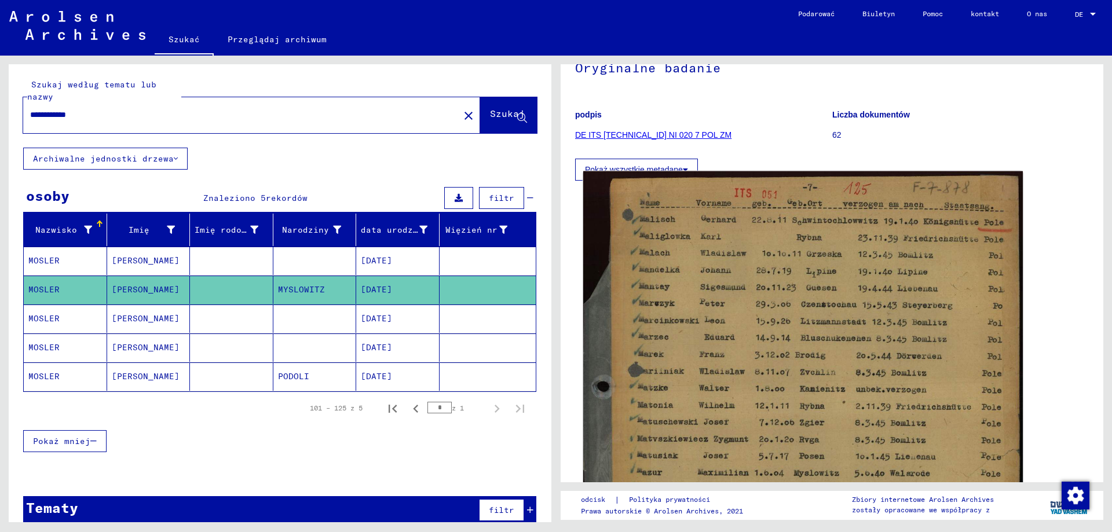
scroll to position [232, 0]
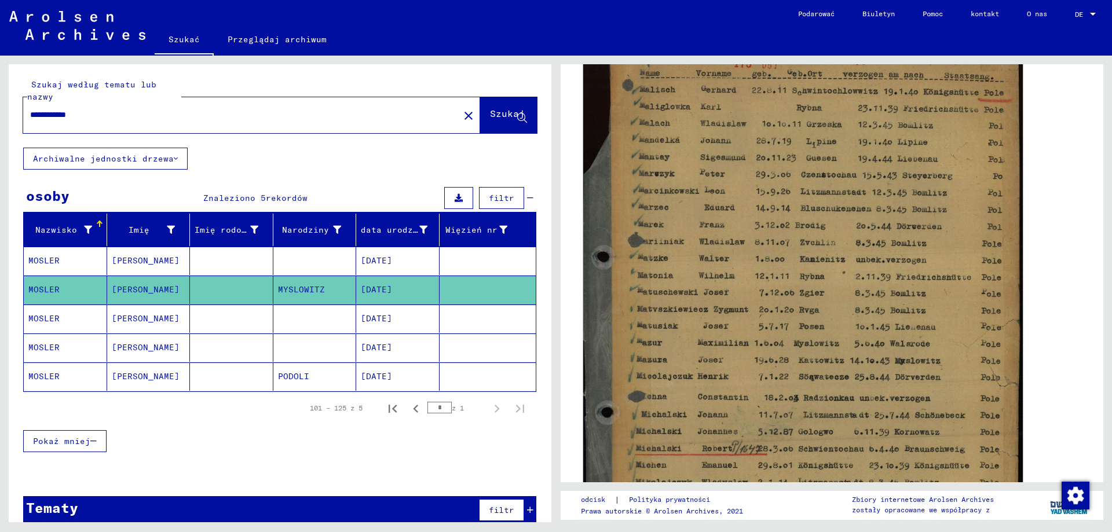
click at [726, 262] on img at bounding box center [803, 334] width 440 height 584
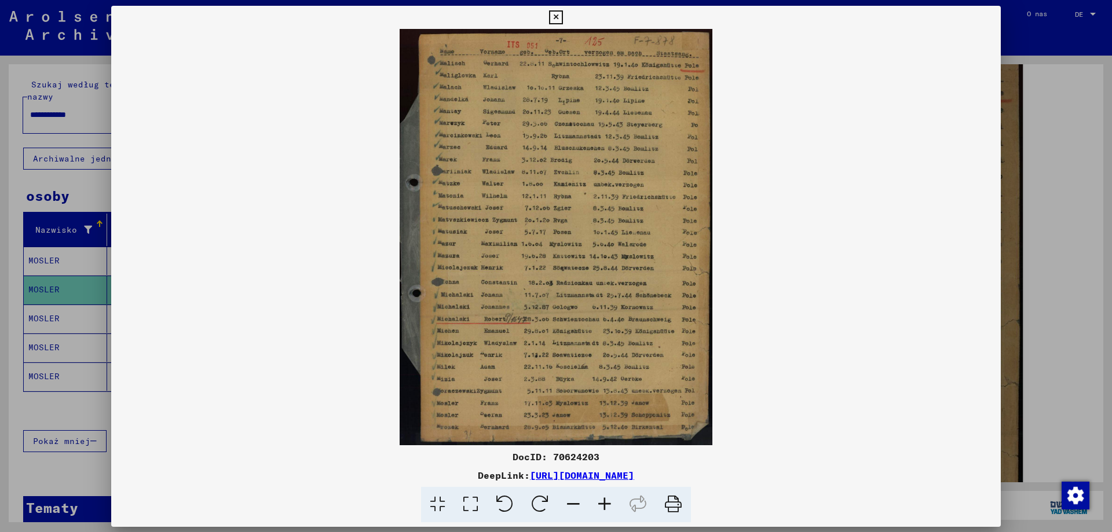
scroll to position [231, 0]
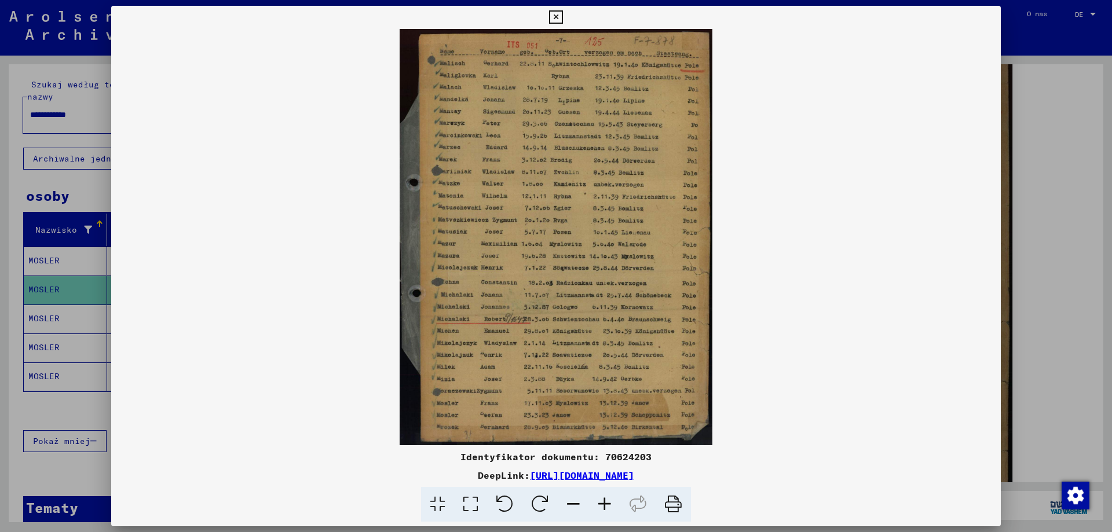
click at [603, 505] on icon at bounding box center [604, 504] width 31 height 35
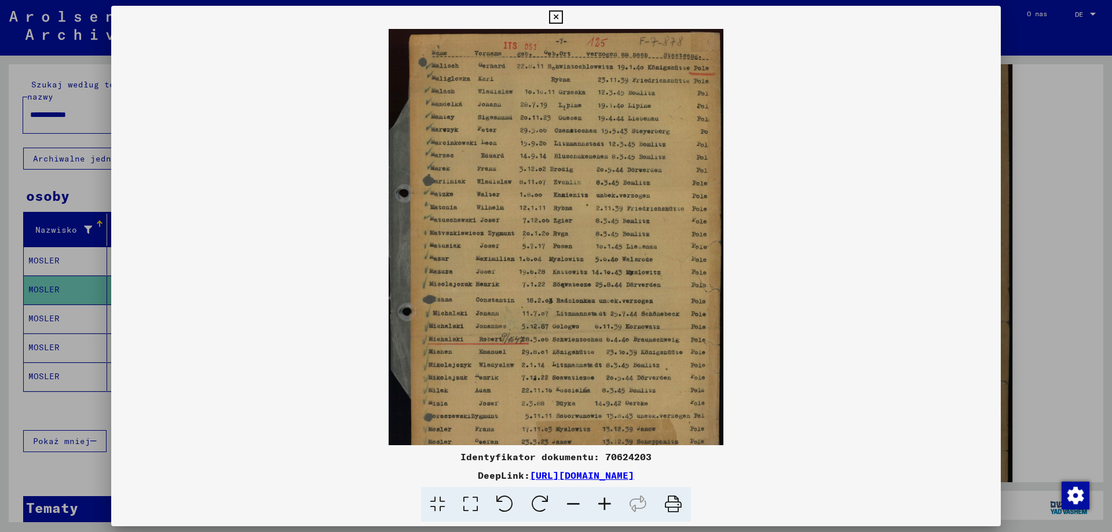
click at [603, 505] on icon at bounding box center [604, 504] width 31 height 35
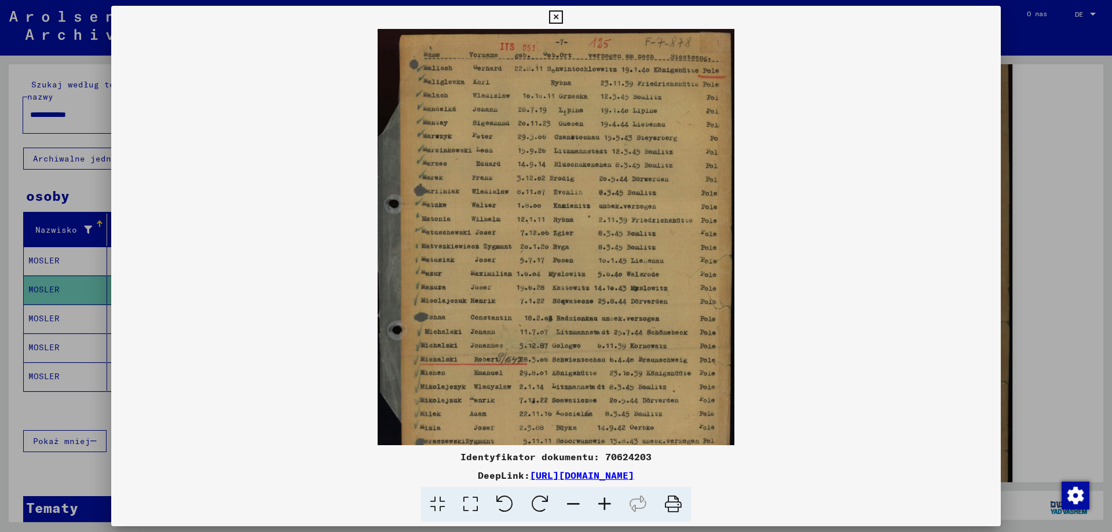
click at [603, 505] on icon at bounding box center [604, 504] width 31 height 35
click at [603, 504] on icon at bounding box center [604, 504] width 31 height 35
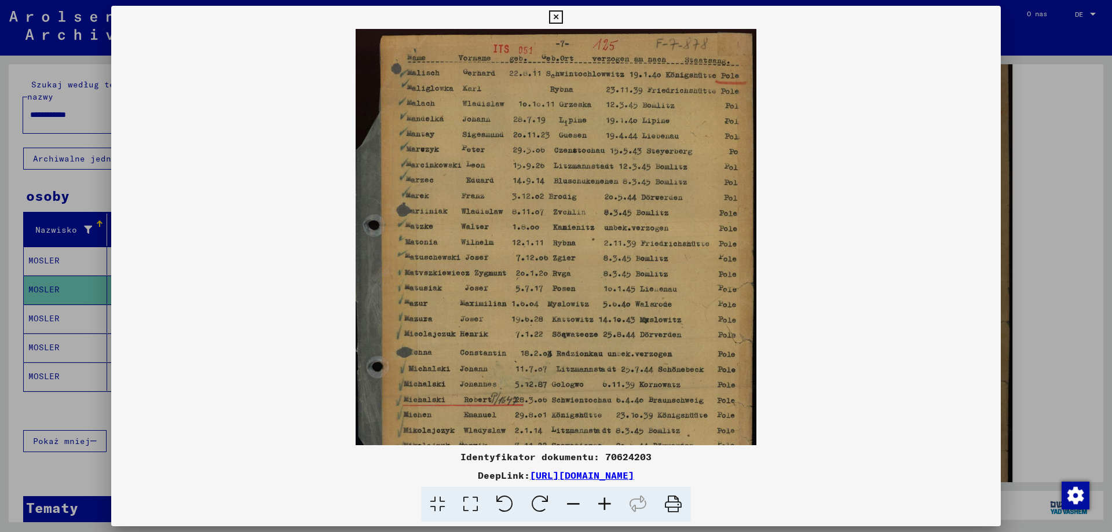
click at [603, 504] on icon at bounding box center [604, 504] width 31 height 35
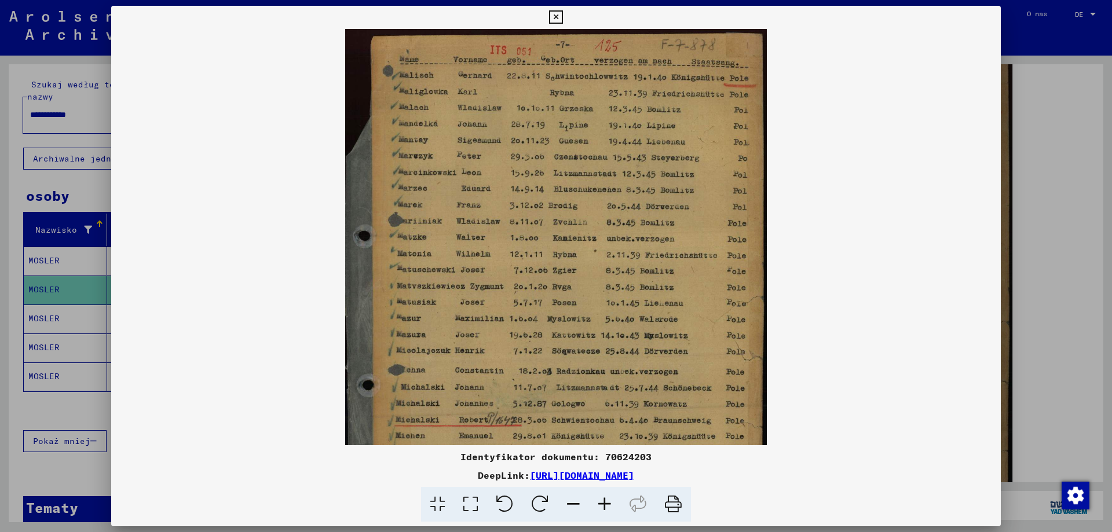
click at [603, 504] on icon at bounding box center [604, 504] width 31 height 35
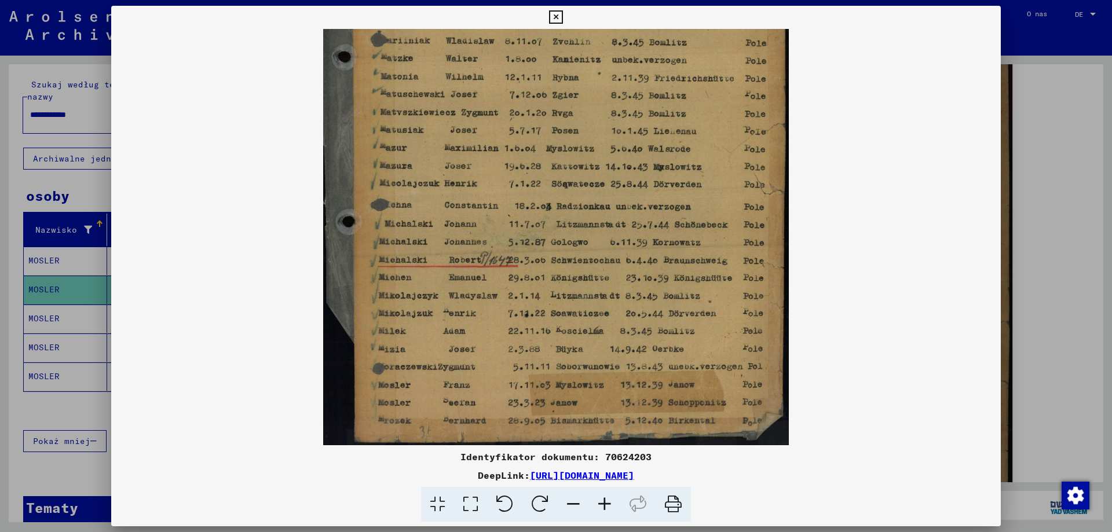
scroll to position [203, 0]
drag, startPoint x: 448, startPoint y: 366, endPoint x: 449, endPoint y: 147, distance: 218.9
click at [449, 147] on img at bounding box center [556, 135] width 466 height 619
click at [557, 14] on icon at bounding box center [555, 17] width 13 height 14
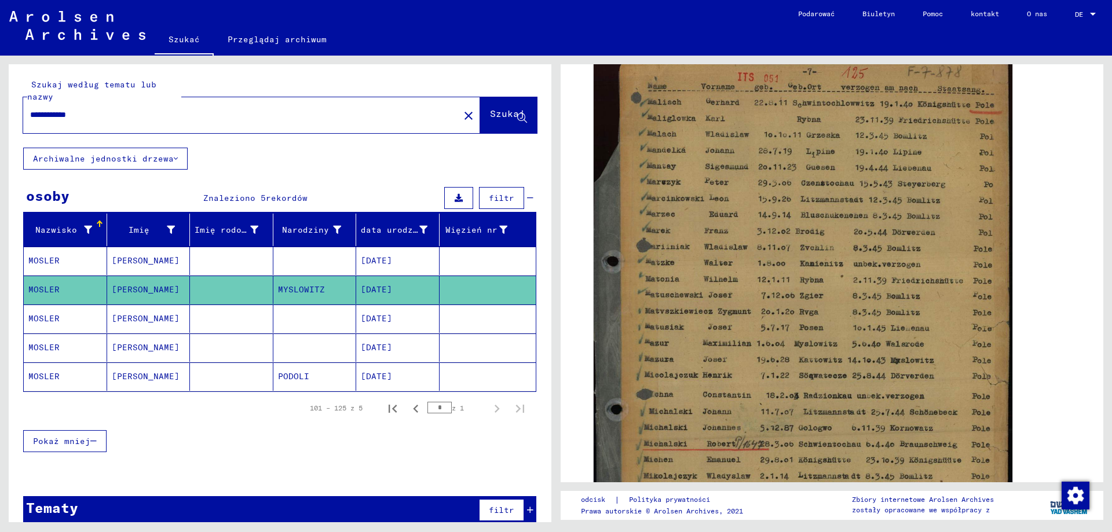
click at [85, 443] on font "Pokaż mniej" at bounding box center [61, 441] width 57 height 10
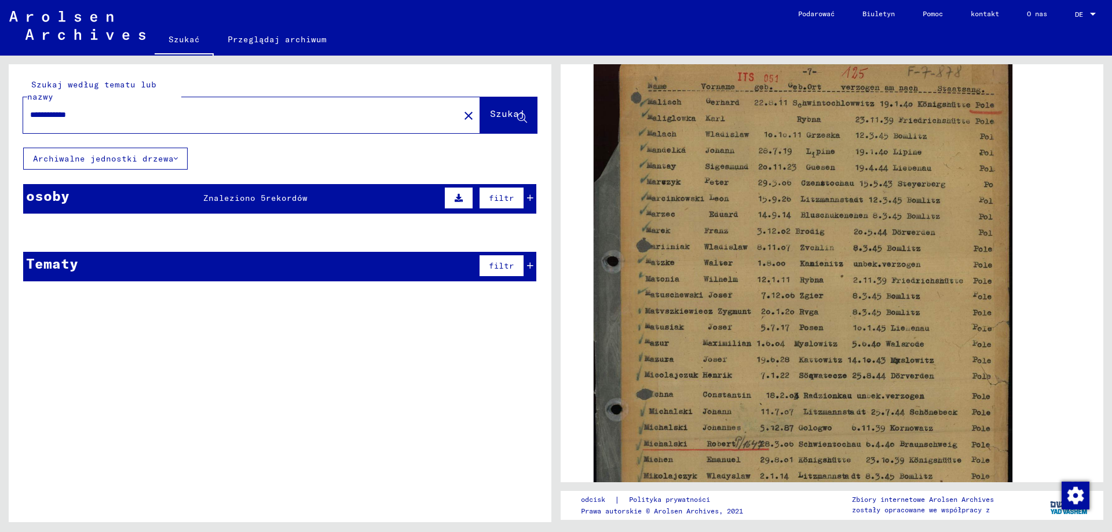
click at [186, 207] on div "osoby Znaleziono 5 rekordów filtr" at bounding box center [279, 199] width 513 height 30
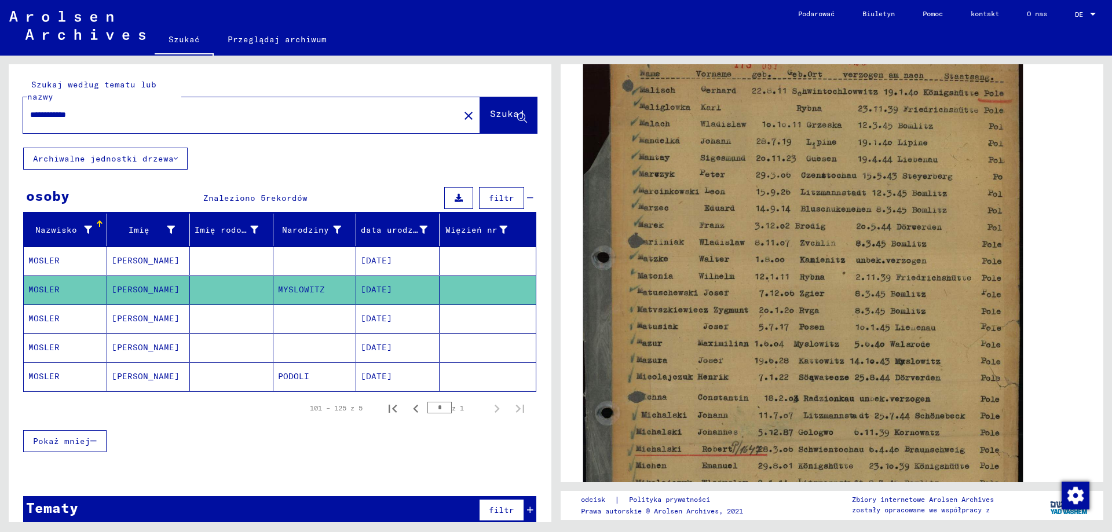
click at [718, 460] on img at bounding box center [803, 334] width 440 height 584
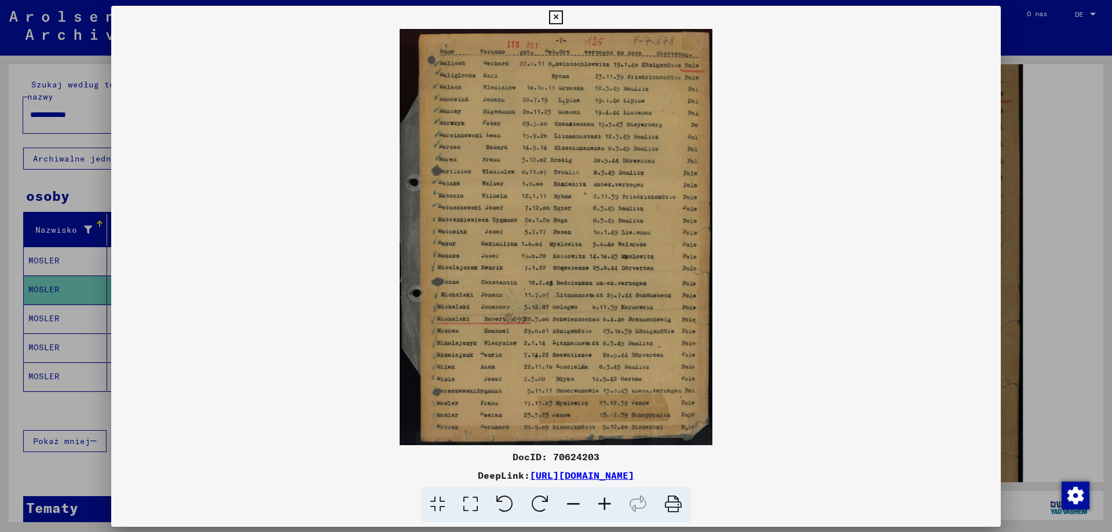
scroll to position [231, 0]
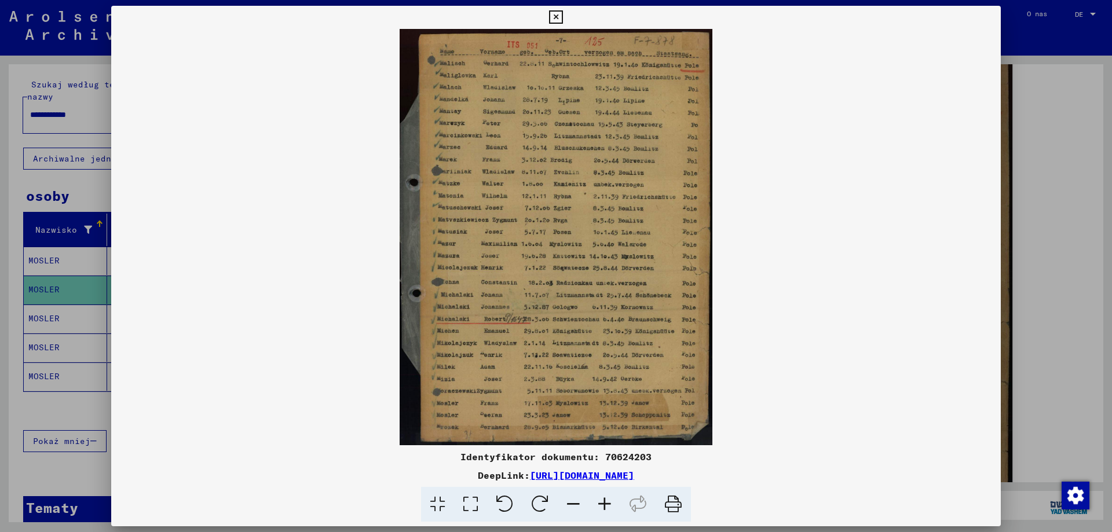
click at [609, 505] on icon at bounding box center [604, 504] width 31 height 35
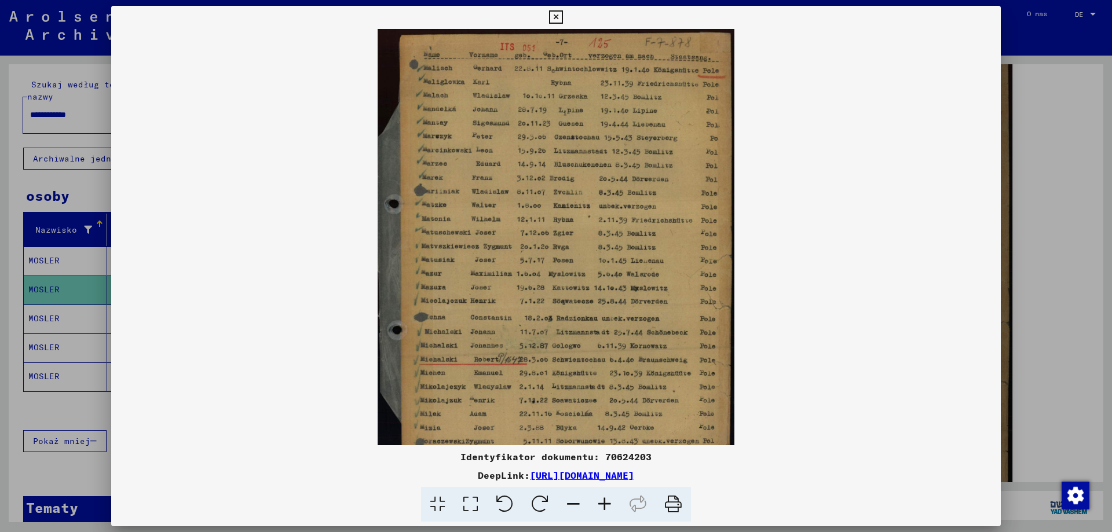
click at [609, 505] on icon at bounding box center [604, 504] width 31 height 35
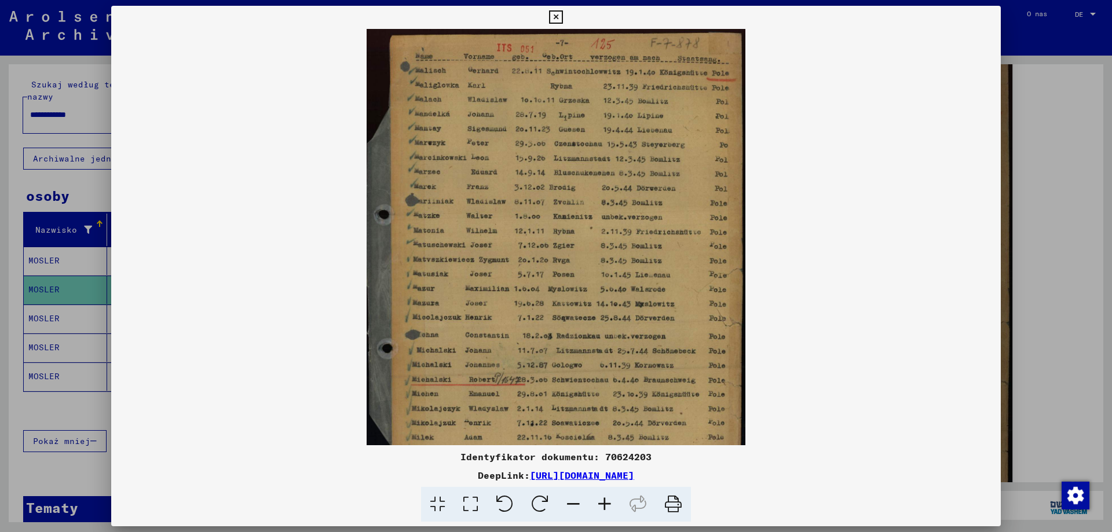
click at [609, 505] on icon at bounding box center [604, 504] width 31 height 35
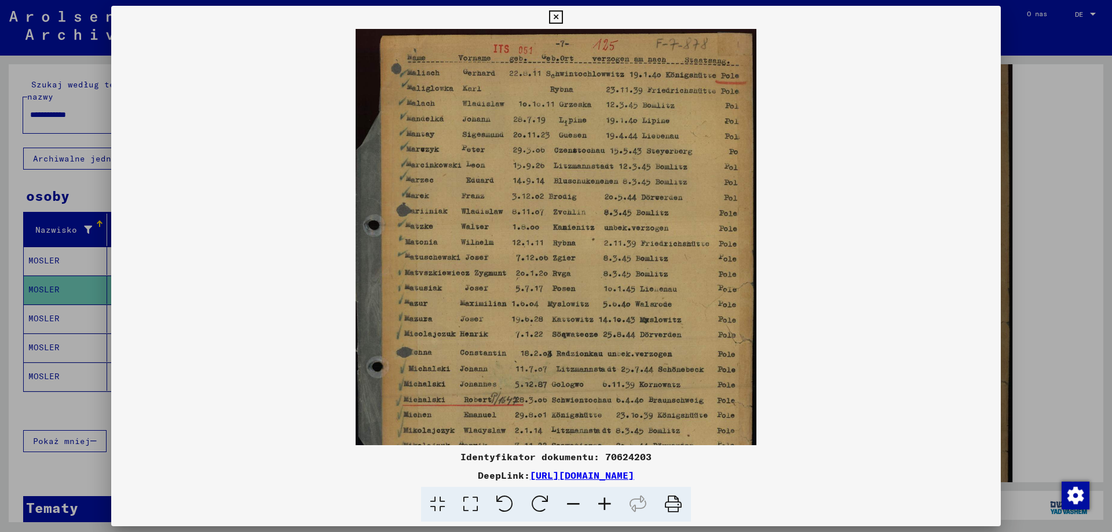
click at [609, 505] on icon at bounding box center [604, 504] width 31 height 35
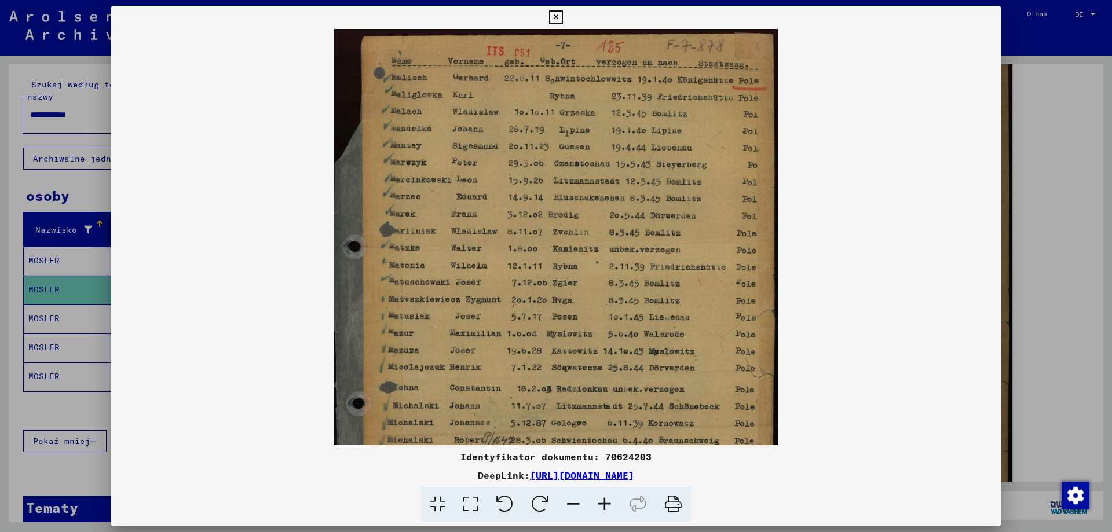
click at [609, 505] on icon at bounding box center [604, 504] width 31 height 35
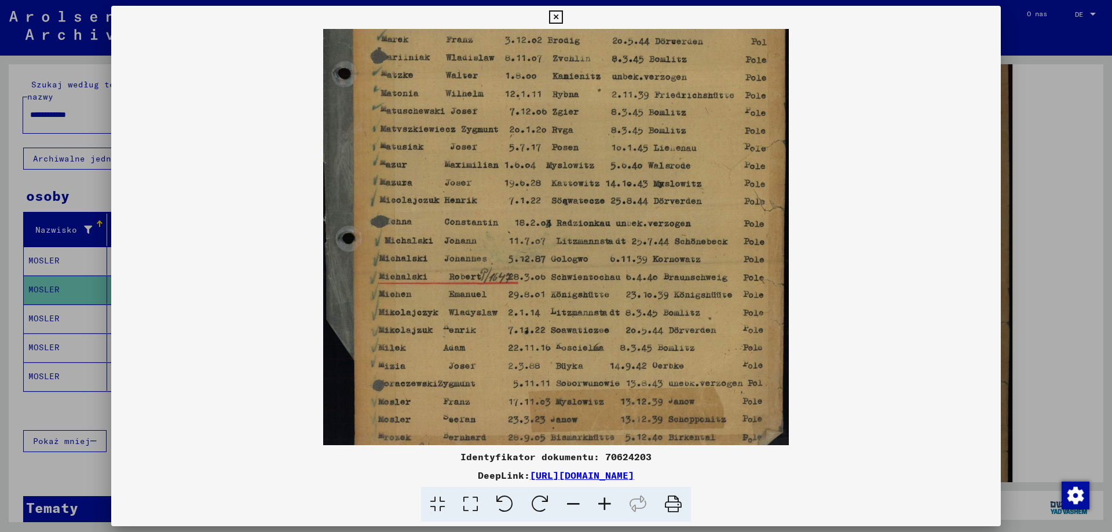
scroll to position [203, 0]
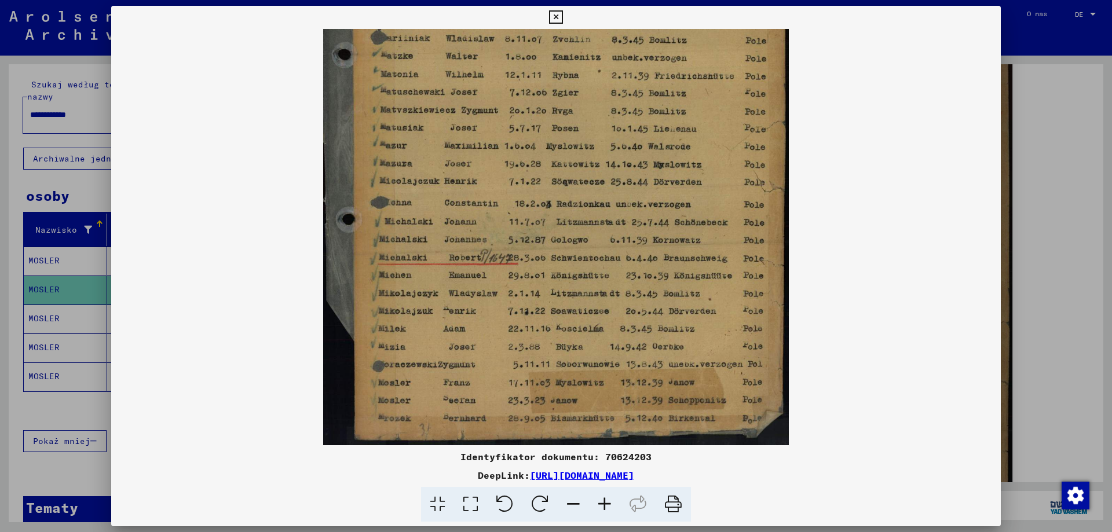
drag, startPoint x: 529, startPoint y: 357, endPoint x: 531, endPoint y: 202, distance: 155.2
click at [531, 202] on img at bounding box center [556, 135] width 466 height 619
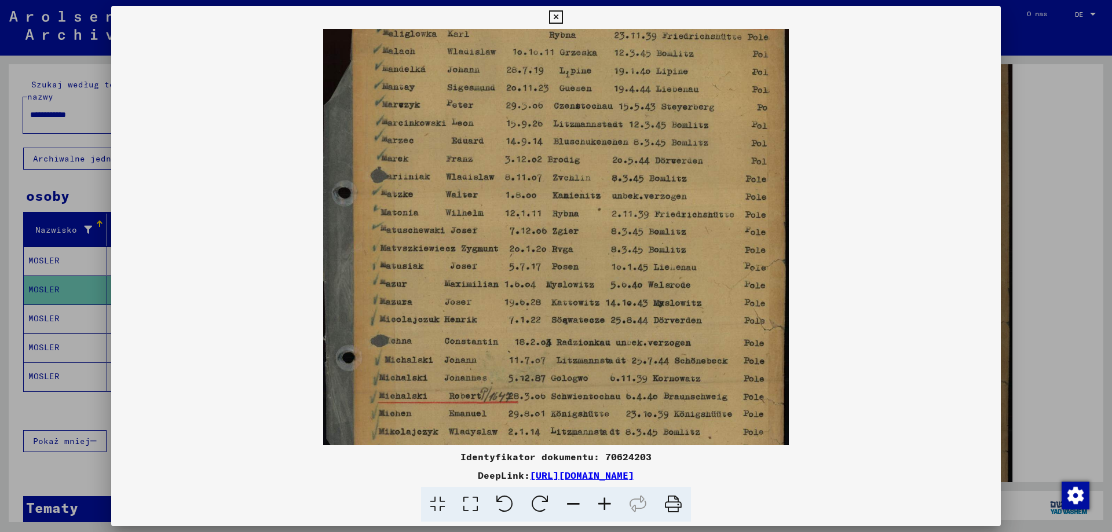
drag, startPoint x: 675, startPoint y: 339, endPoint x: 678, endPoint y: 474, distance: 135.0
click at [679, 473] on div "Identyfikator dokumentu: 70624203 DeepLink: [URL][DOMAIN_NAME]" at bounding box center [556, 264] width 890 height 517
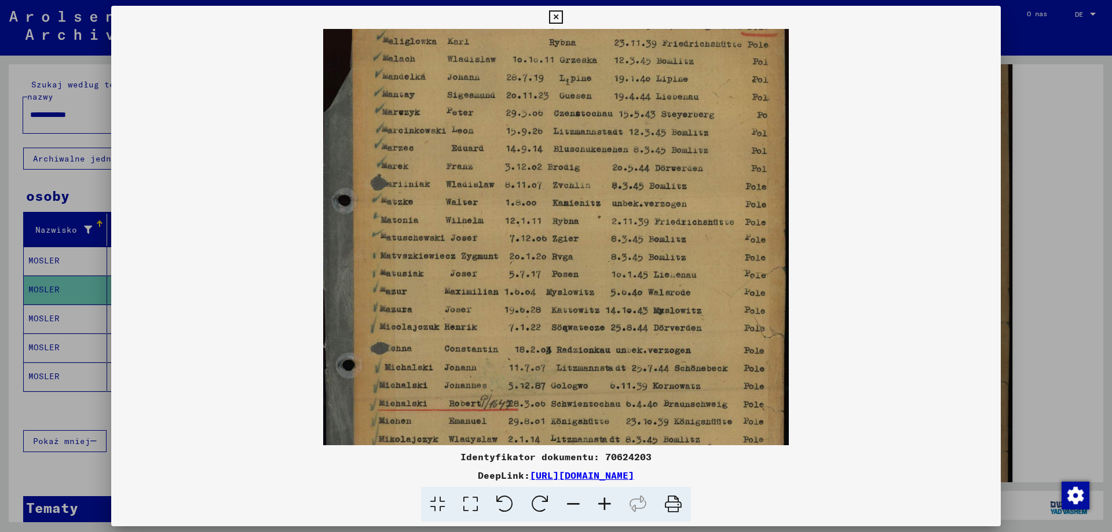
scroll to position [0, 0]
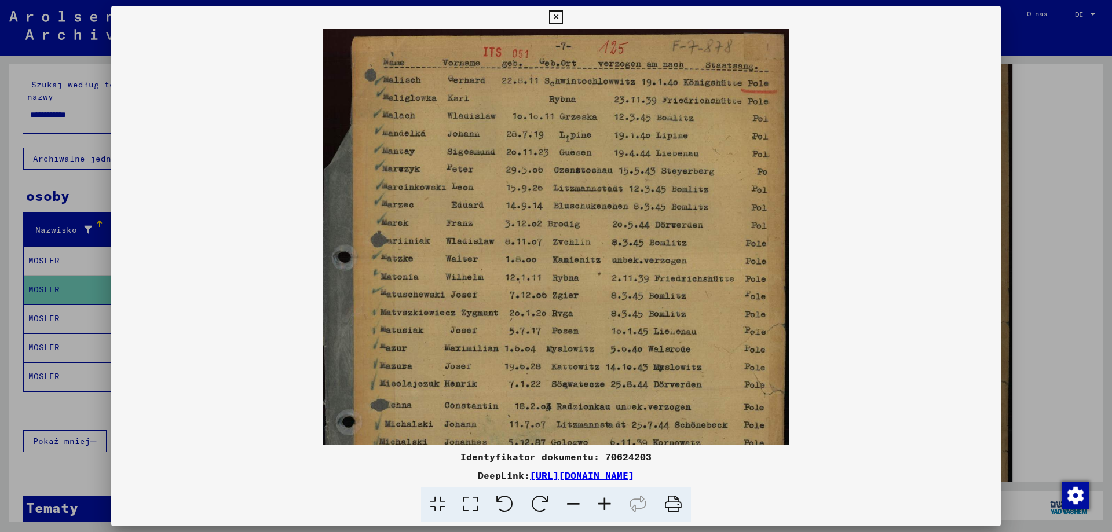
drag, startPoint x: 682, startPoint y: 258, endPoint x: 678, endPoint y: 390, distance: 132.1
click at [678, 390] on img at bounding box center [556, 338] width 466 height 619
click at [557, 17] on icon at bounding box center [555, 17] width 13 height 14
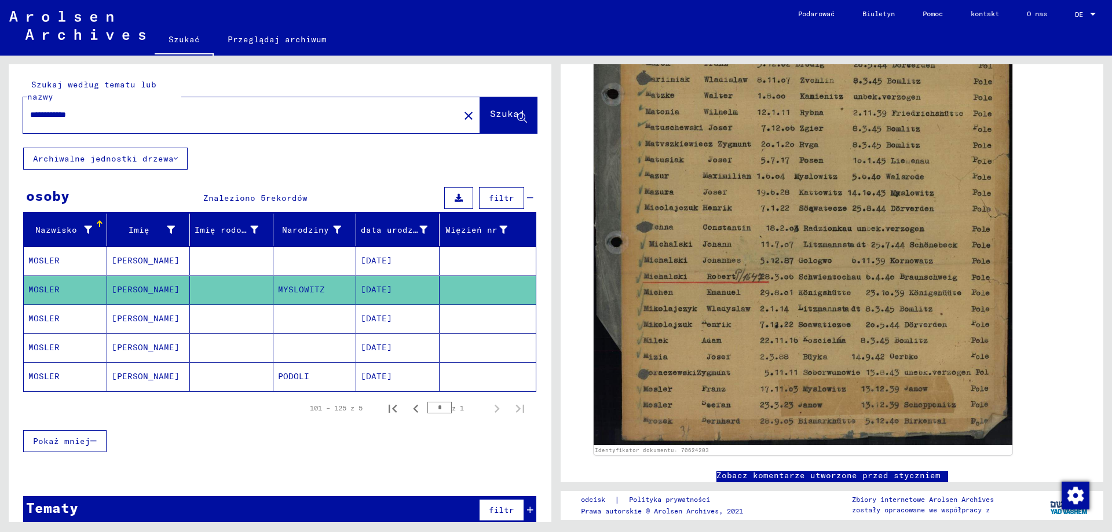
scroll to position [397, 0]
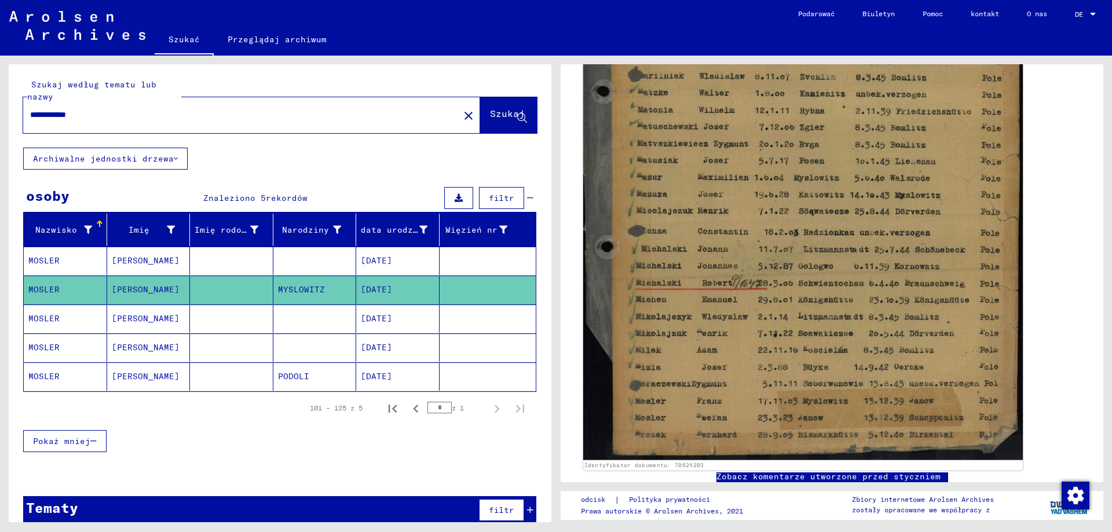
click at [704, 408] on img at bounding box center [803, 168] width 440 height 584
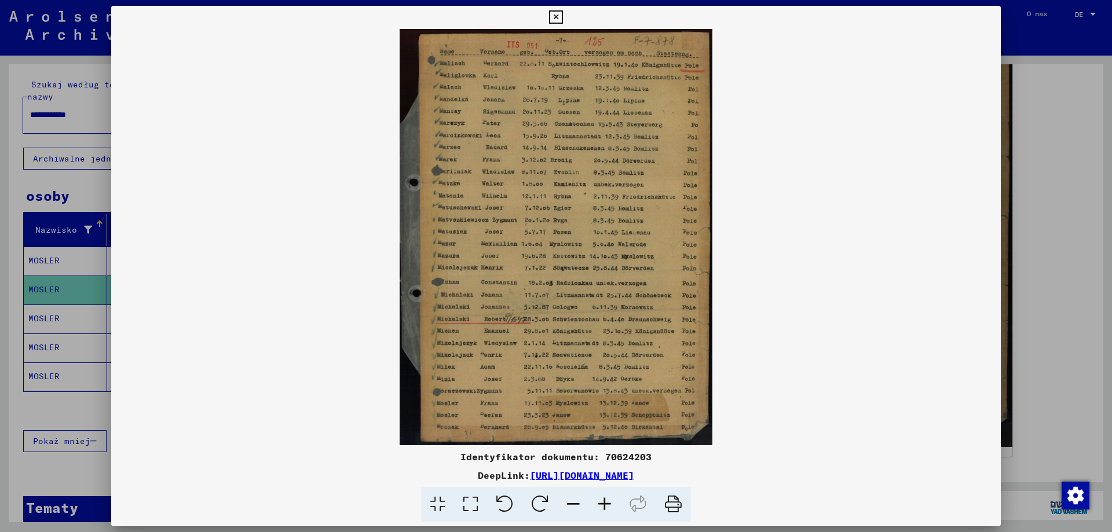
click at [603, 512] on icon at bounding box center [604, 504] width 31 height 35
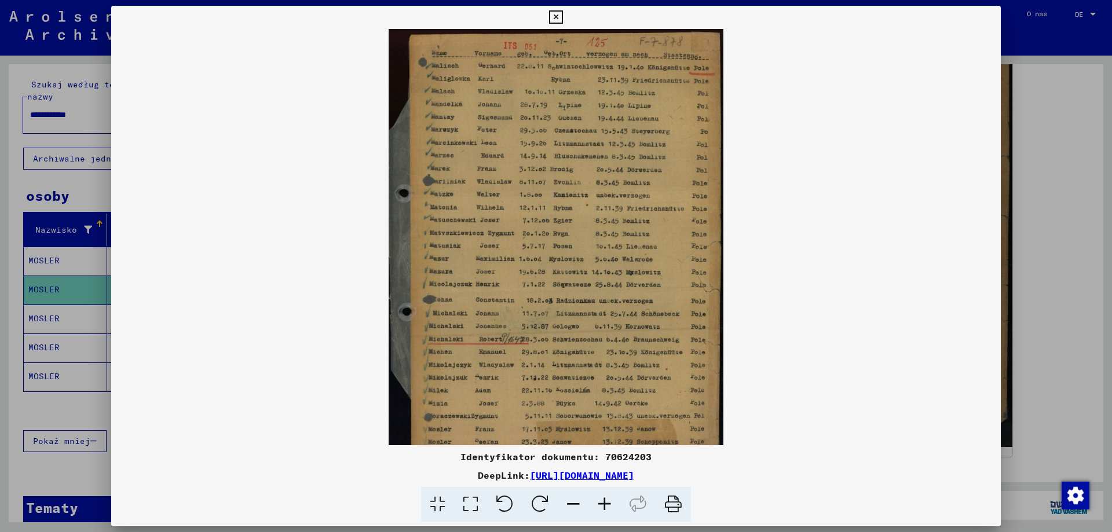
click at [603, 512] on icon at bounding box center [604, 504] width 31 height 35
click at [602, 511] on icon at bounding box center [604, 504] width 31 height 35
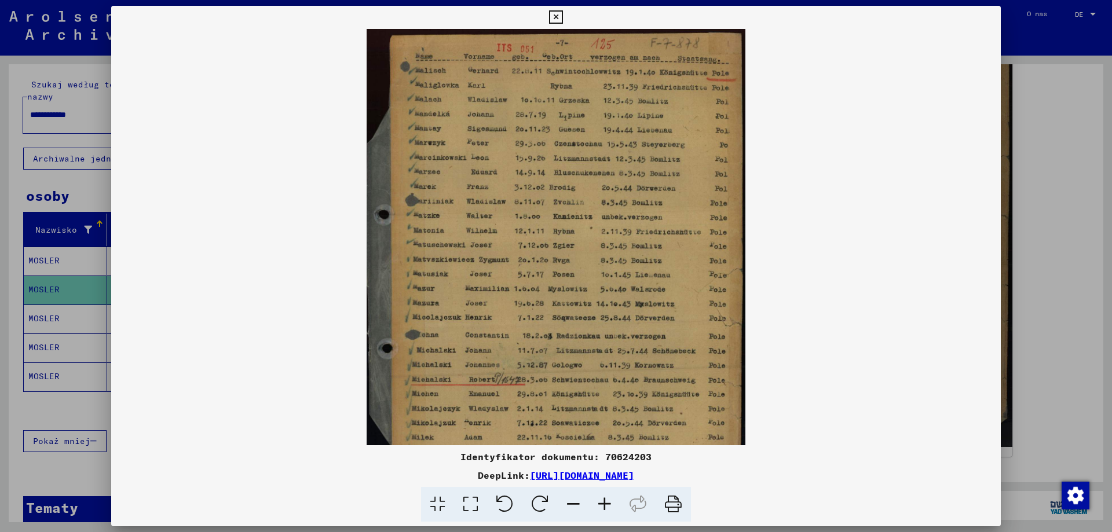
click at [602, 511] on icon at bounding box center [604, 504] width 31 height 35
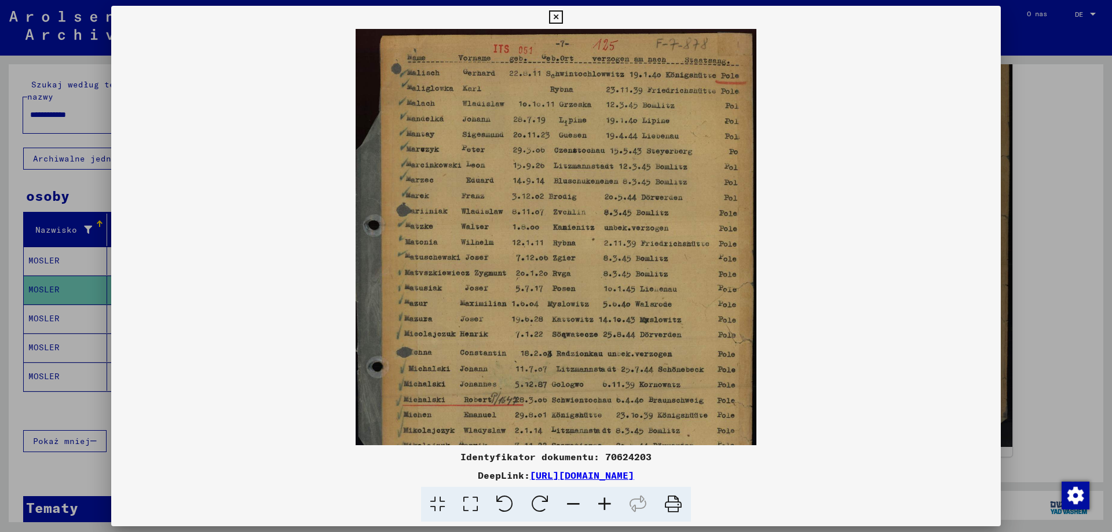
click at [602, 511] on icon at bounding box center [604, 504] width 31 height 35
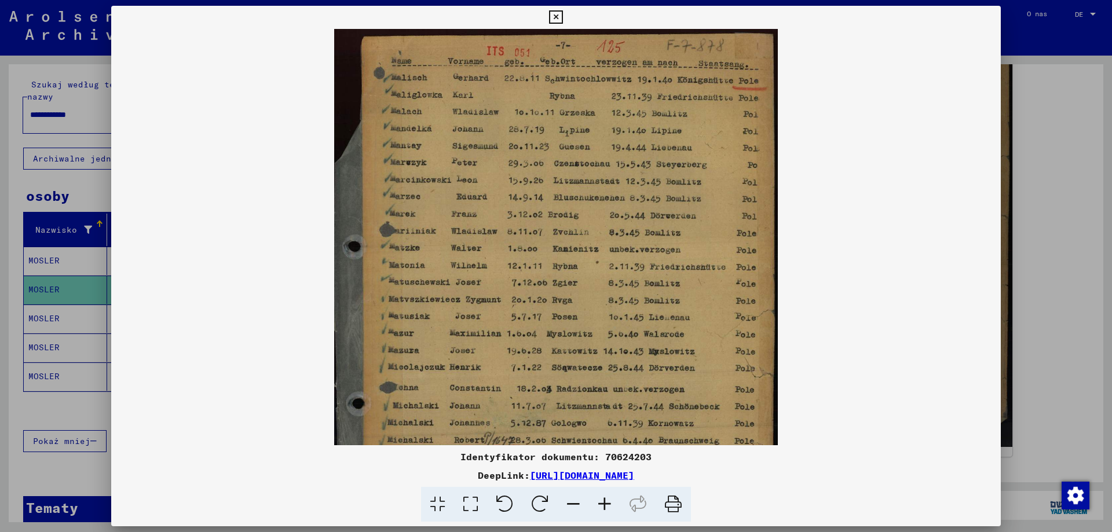
click at [602, 511] on icon at bounding box center [604, 504] width 31 height 35
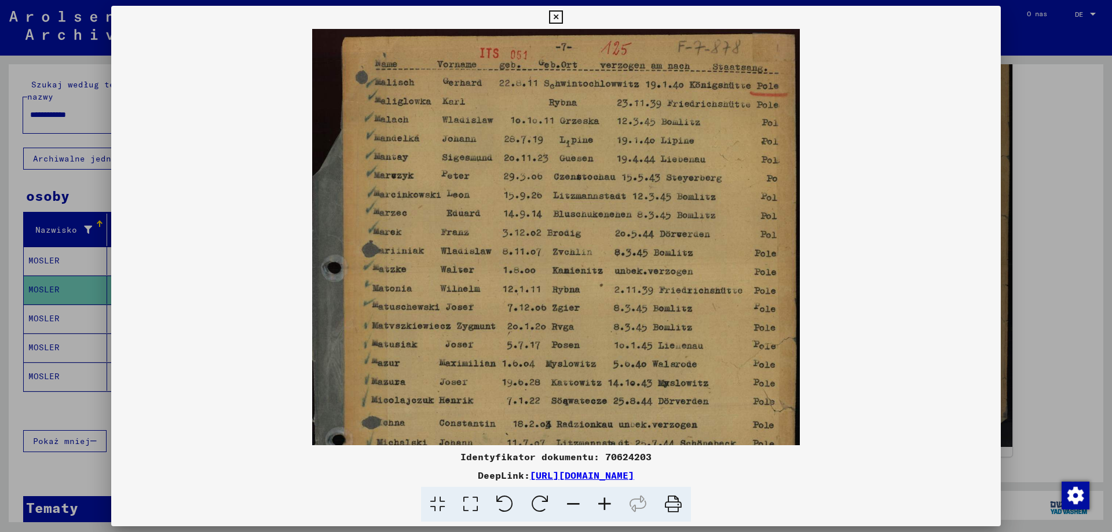
click at [602, 511] on icon at bounding box center [604, 504] width 31 height 35
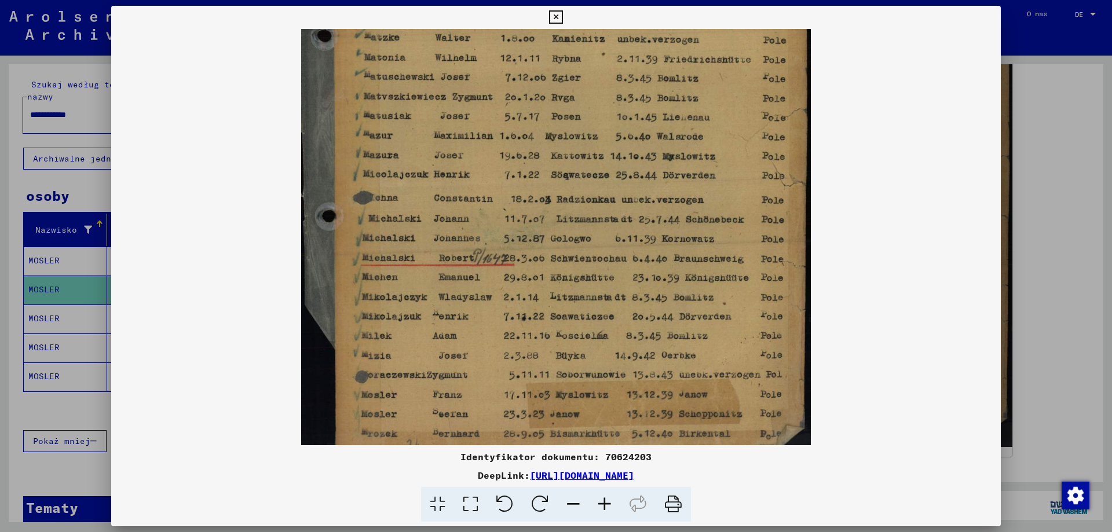
scroll to position [261, 0]
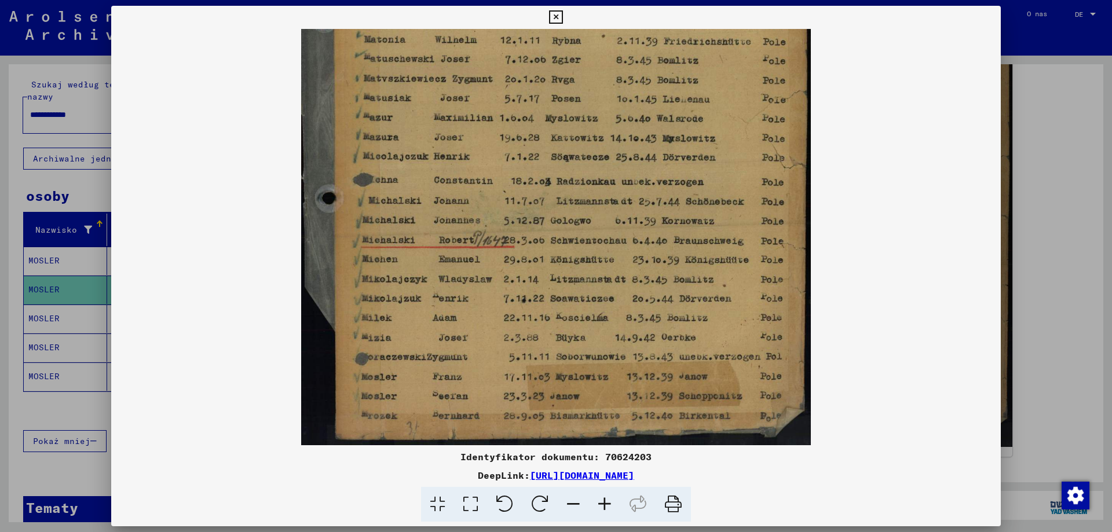
drag, startPoint x: 560, startPoint y: 402, endPoint x: 599, endPoint y: 140, distance: 265.4
click at [599, 140] on img at bounding box center [555, 106] width 509 height 677
drag, startPoint x: 599, startPoint y: 322, endPoint x: 602, endPoint y: 268, distance: 53.9
click at [602, 268] on img at bounding box center [555, 106] width 509 height 677
click at [555, 16] on icon at bounding box center [555, 17] width 13 height 14
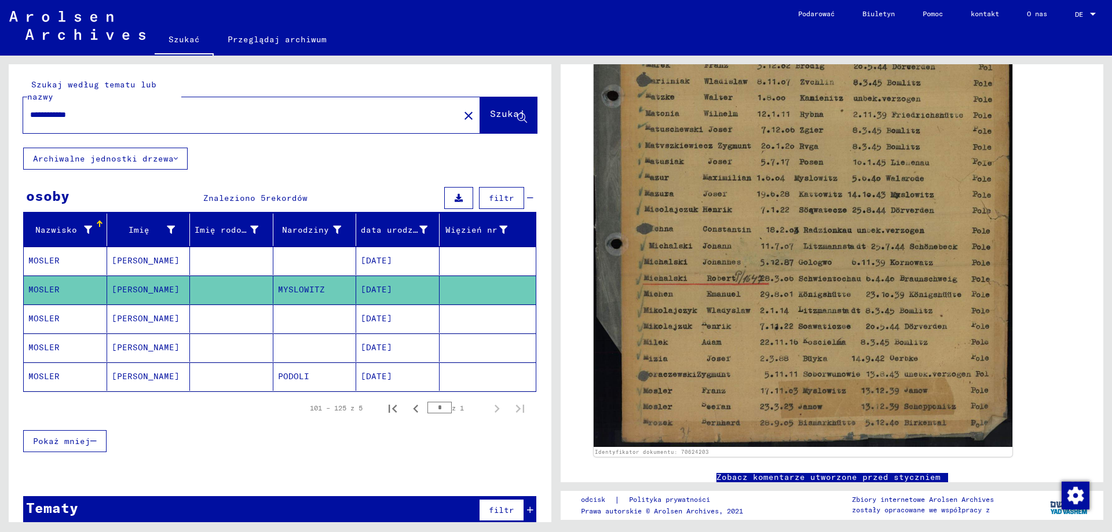
click at [310, 319] on mat-cell at bounding box center [314, 319] width 83 height 28
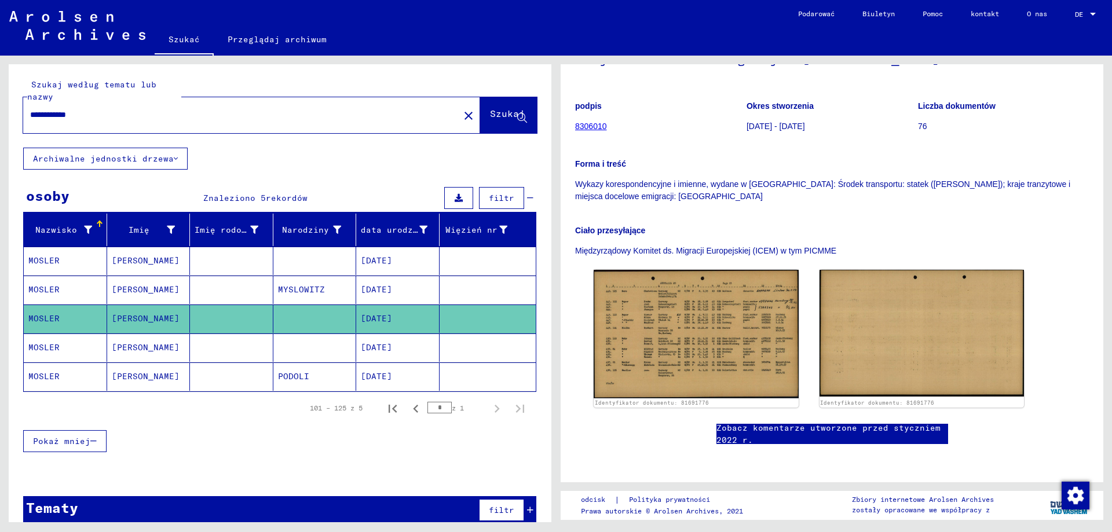
scroll to position [232, 0]
click at [367, 349] on font "[DATE]" at bounding box center [376, 347] width 31 height 10
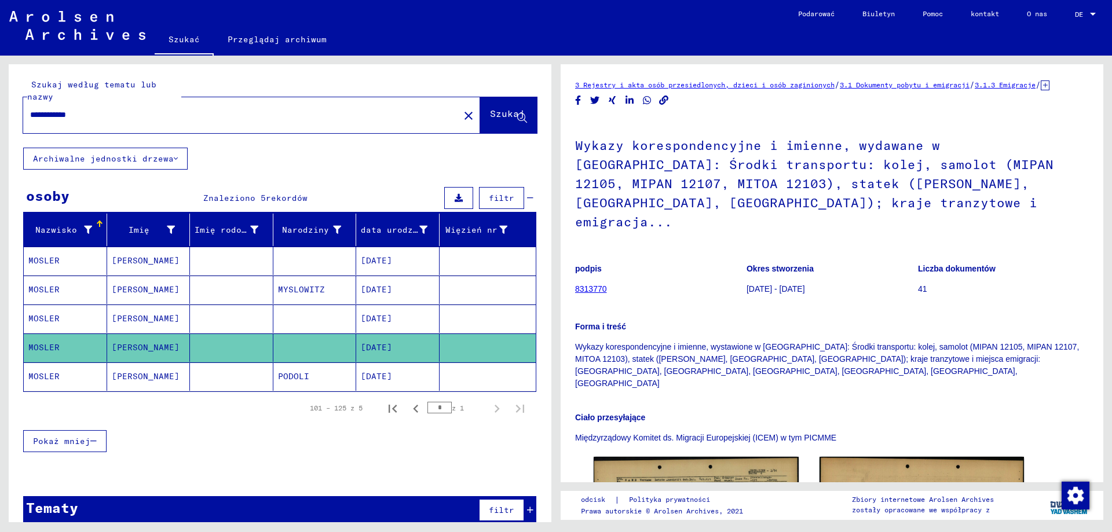
click at [462, 113] on mat-icon "close" at bounding box center [469, 116] width 14 height 14
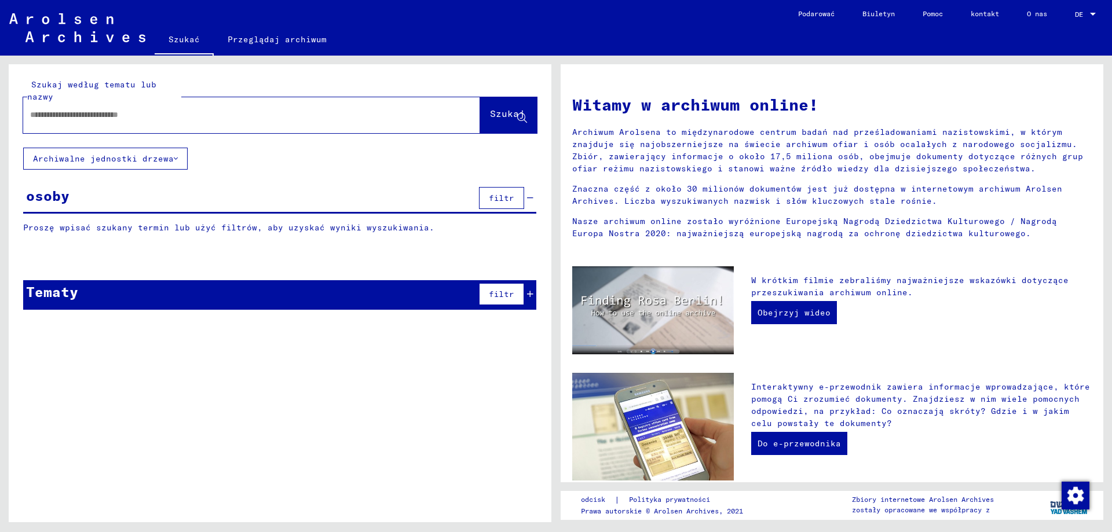
click at [374, 115] on input "text" at bounding box center [237, 115] width 415 height 12
click at [490, 122] on span "Szukaj" at bounding box center [508, 117] width 37 height 12
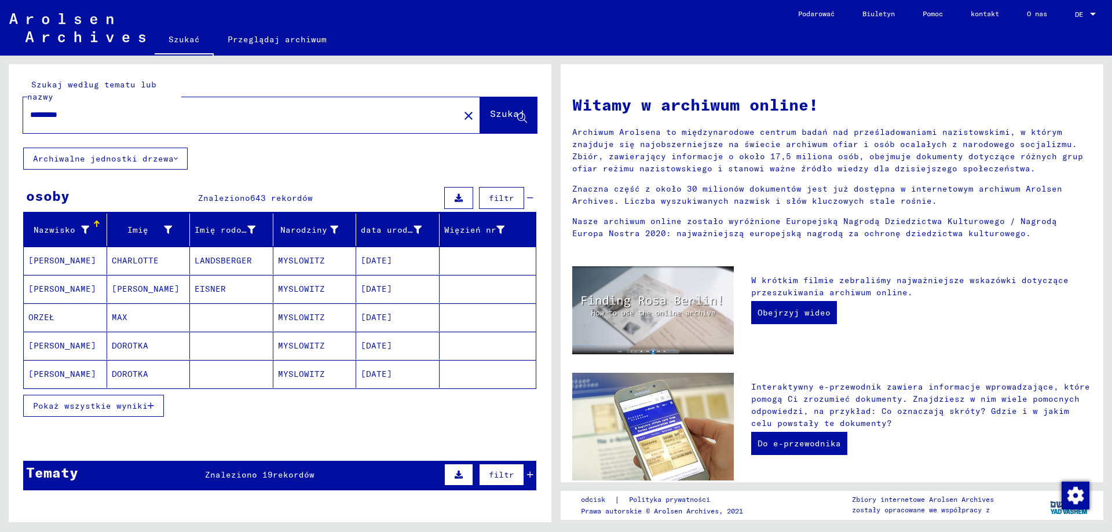
click at [261, 112] on input "*********" at bounding box center [237, 115] width 415 height 12
type input "**********"
click at [490, 111] on font "Szukaj" at bounding box center [507, 114] width 35 height 12
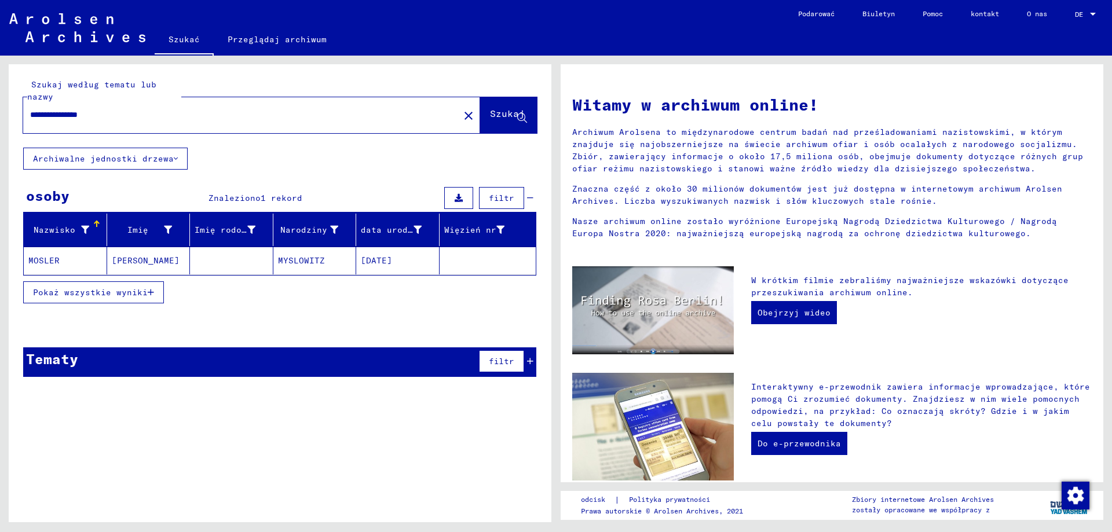
click at [148, 287] on button "Pokaż wszystkie wyniki" at bounding box center [93, 292] width 141 height 22
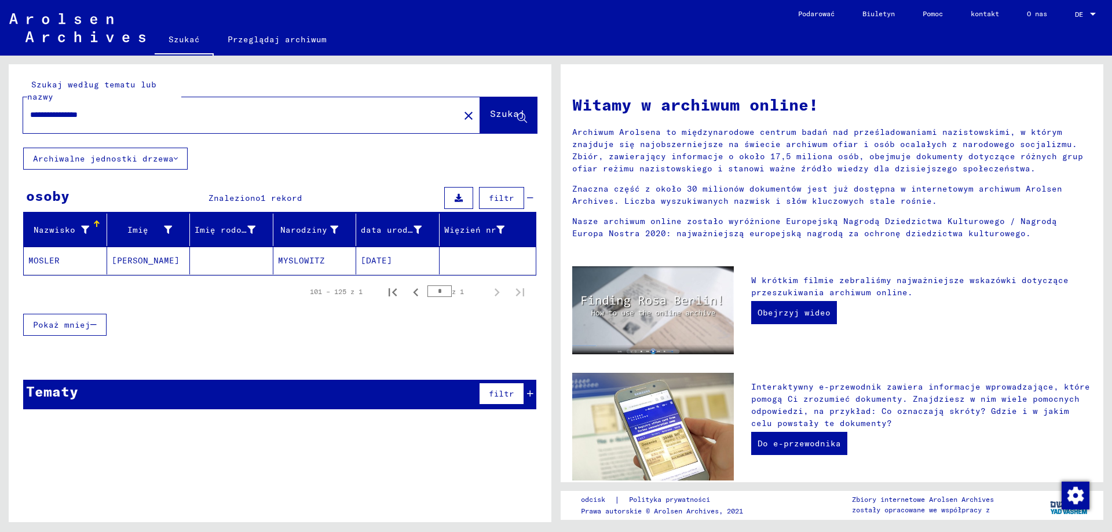
click at [462, 111] on mat-icon "close" at bounding box center [469, 116] width 14 height 14
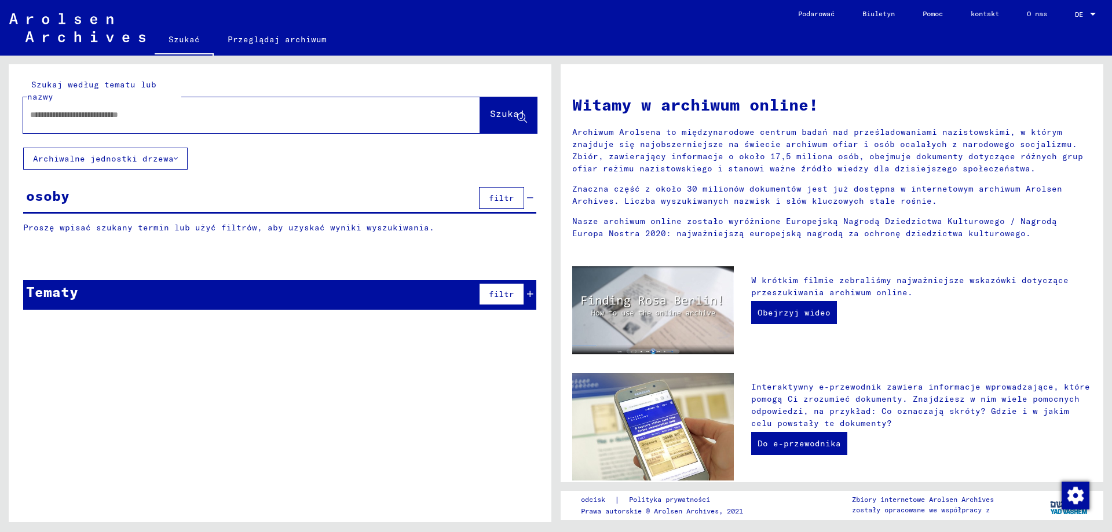
paste input "**********"
click at [490, 114] on font "Szukaj" at bounding box center [507, 114] width 35 height 12
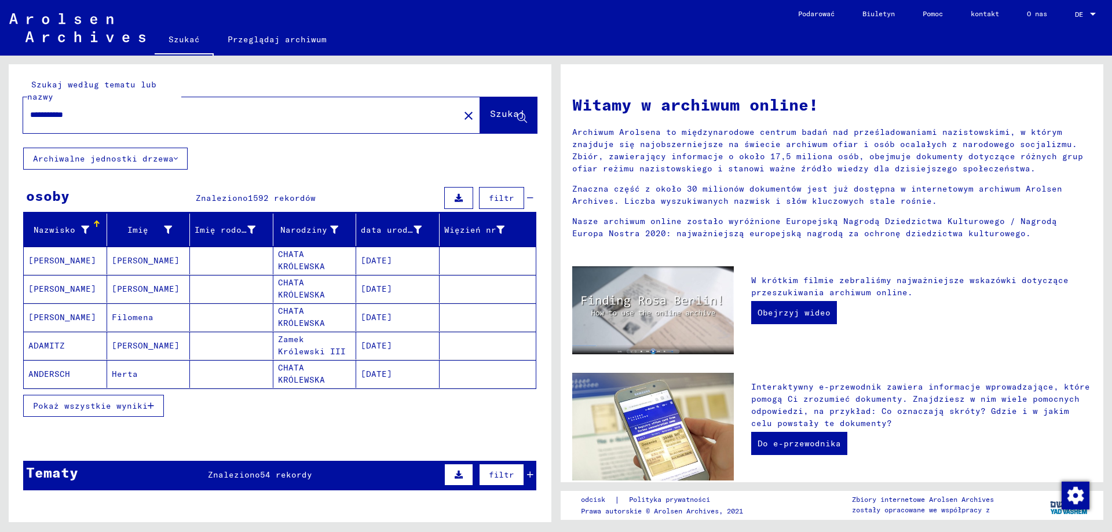
click at [149, 117] on input "**********" at bounding box center [237, 115] width 415 height 12
click at [490, 120] on font "Szukaj" at bounding box center [507, 115] width 35 height 12
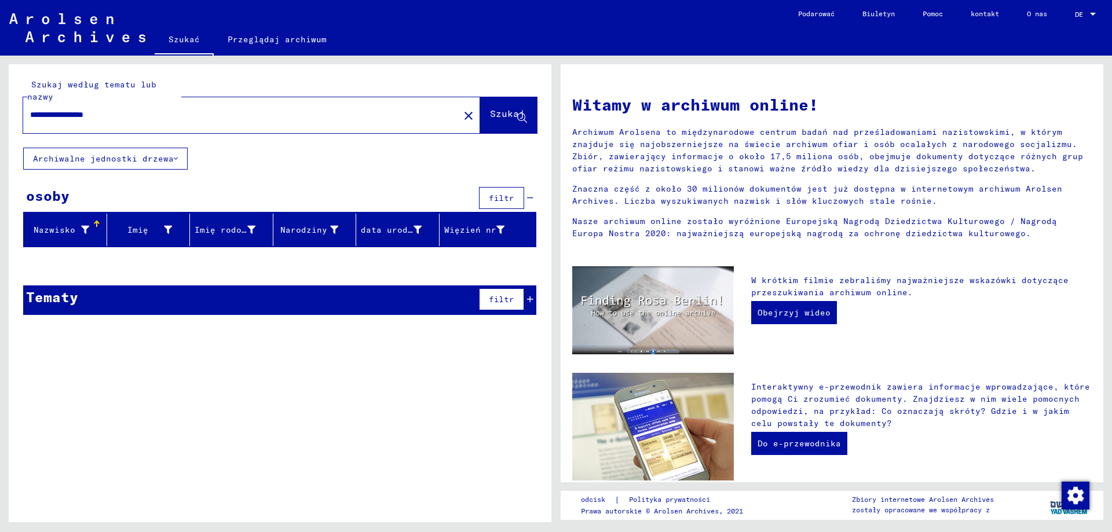
drag, startPoint x: 89, startPoint y: 116, endPoint x: 231, endPoint y: 119, distance: 141.4
click at [213, 120] on input "**********" at bounding box center [237, 115] width 415 height 12
click at [505, 106] on button "Szukaj" at bounding box center [508, 115] width 57 height 36
drag, startPoint x: 91, startPoint y: 115, endPoint x: 229, endPoint y: 105, distance: 138.2
click at [228, 105] on div "**********" at bounding box center [234, 115] width 422 height 26
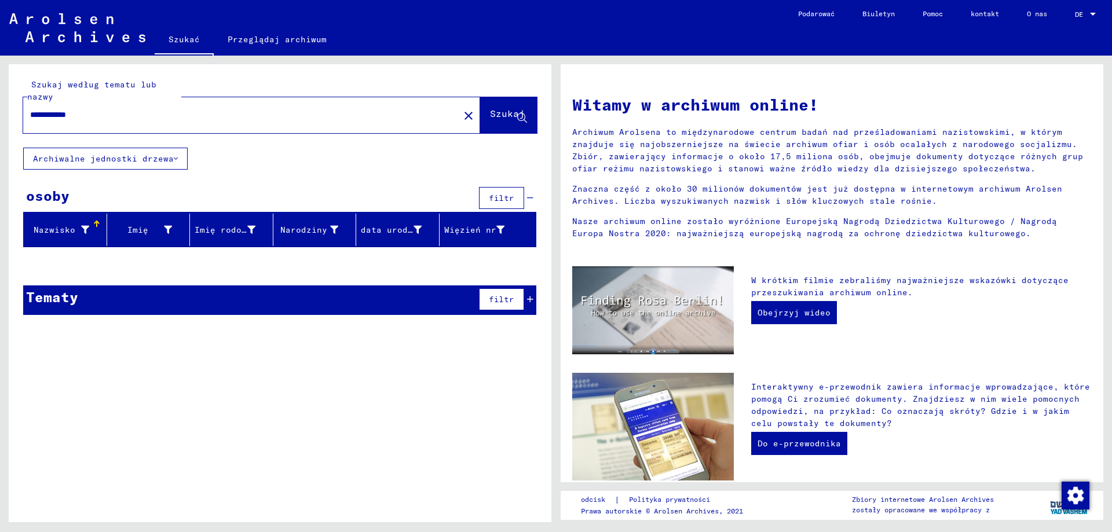
type input "**********"
click at [526, 105] on button "Szukaj" at bounding box center [508, 115] width 57 height 36
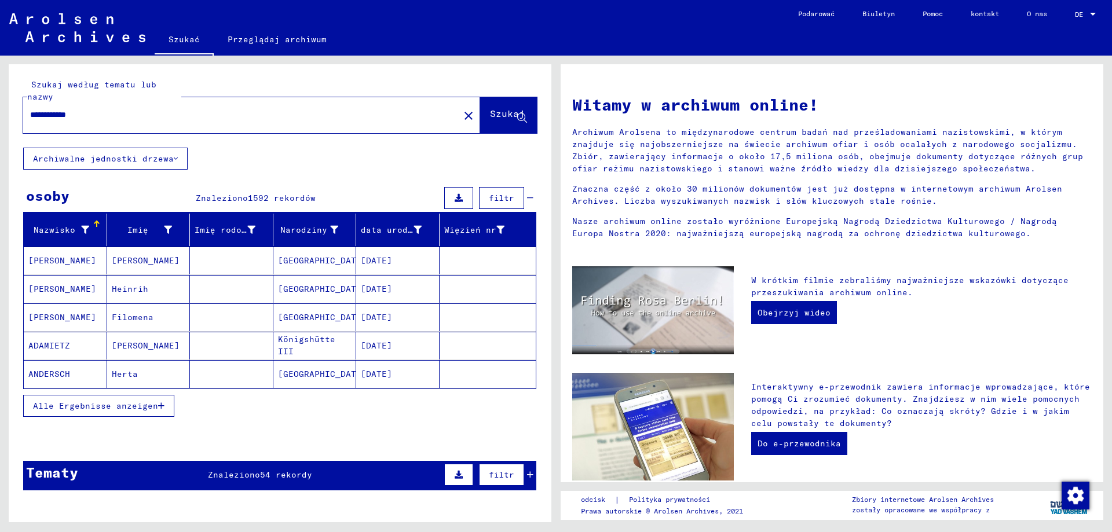
click at [155, 409] on button "Alle Ergebnisse anzeigen" at bounding box center [98, 406] width 151 height 22
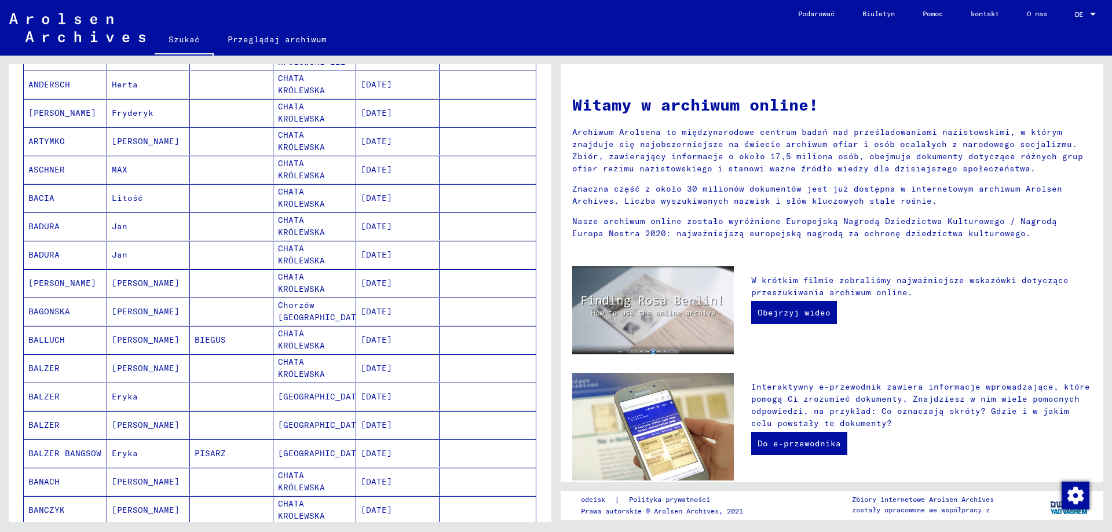
scroll to position [637, 0]
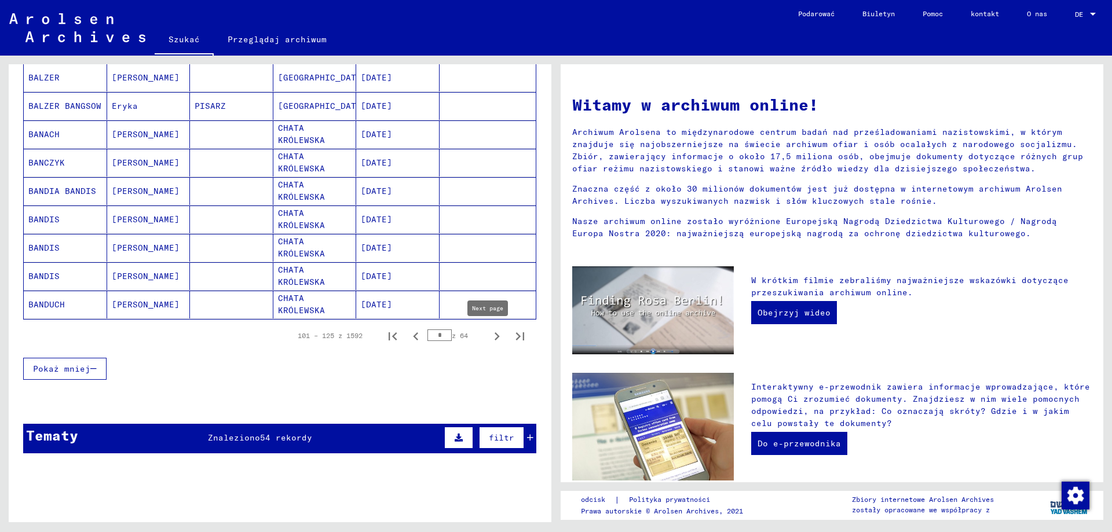
click at [495, 338] on icon "Następna strona" at bounding box center [497, 336] width 5 height 8
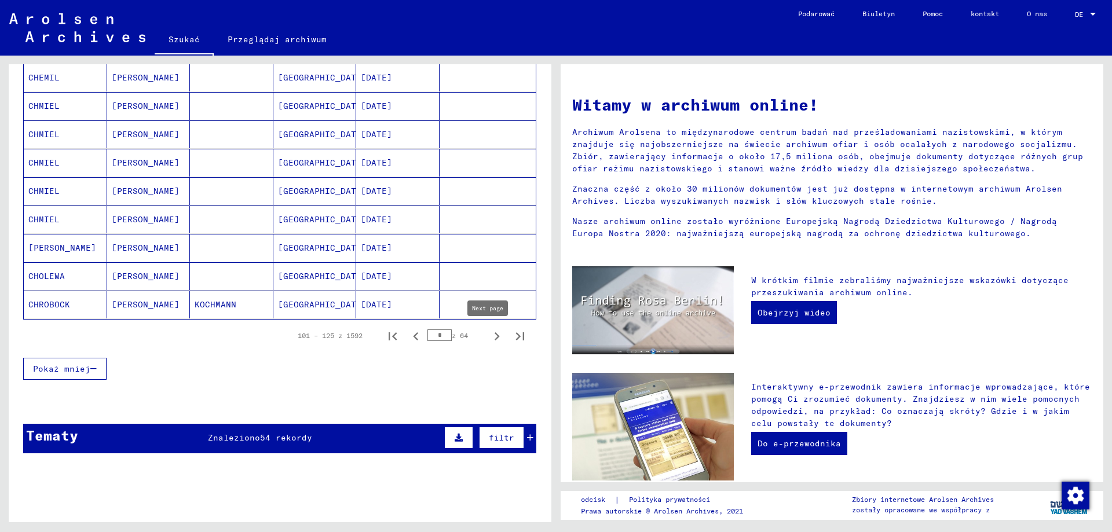
click at [495, 338] on icon "Następna strona" at bounding box center [497, 336] width 5 height 8
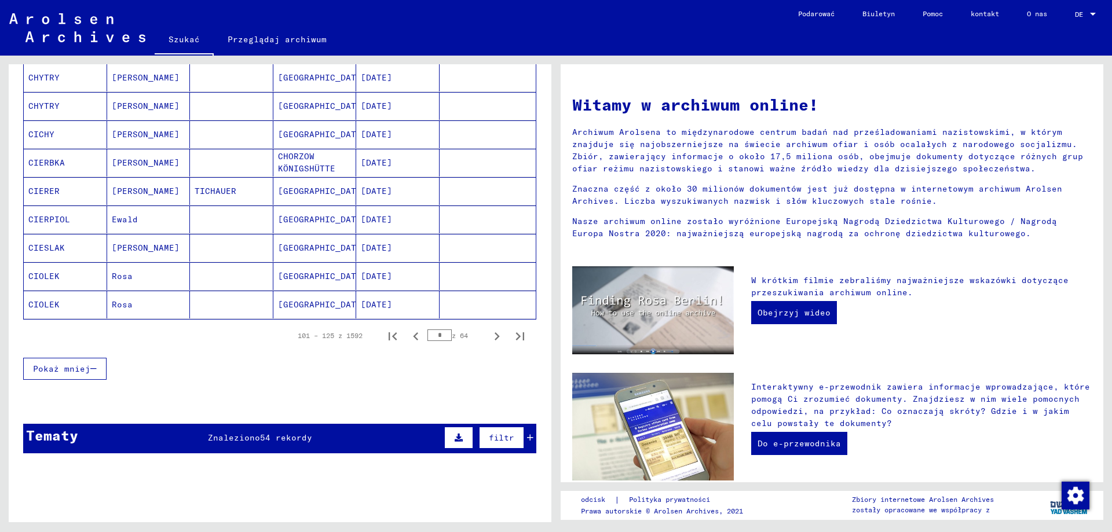
click at [495, 338] on icon "Następna strona" at bounding box center [497, 336] width 5 height 8
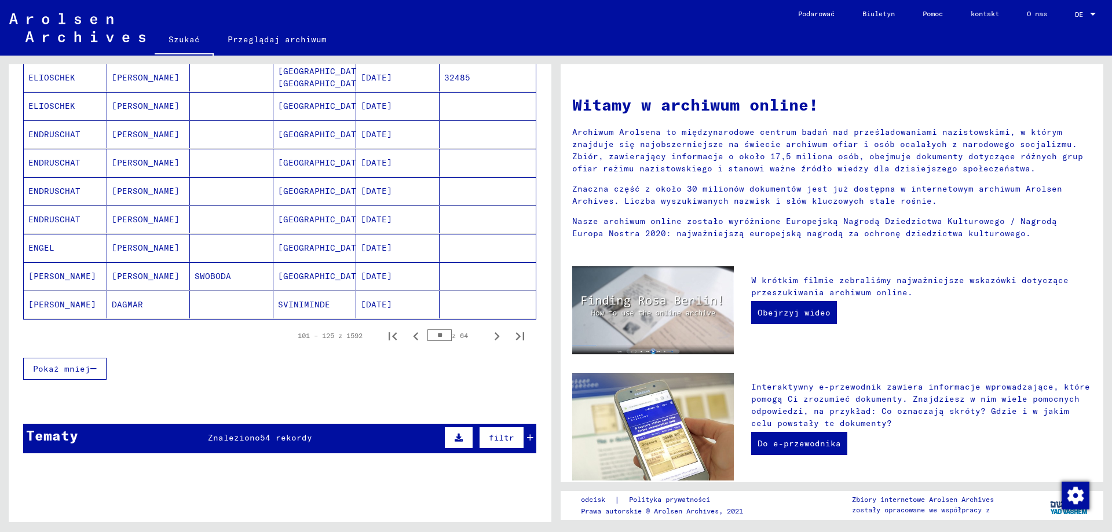
click at [495, 338] on icon "Następna strona" at bounding box center [497, 336] width 5 height 8
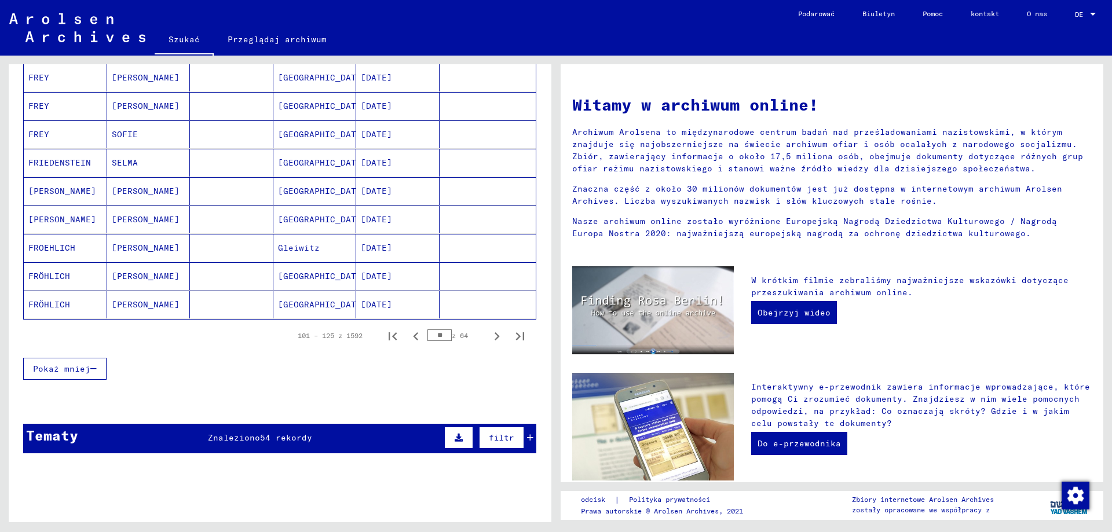
click at [495, 338] on icon "Następna strona" at bounding box center [497, 336] width 5 height 8
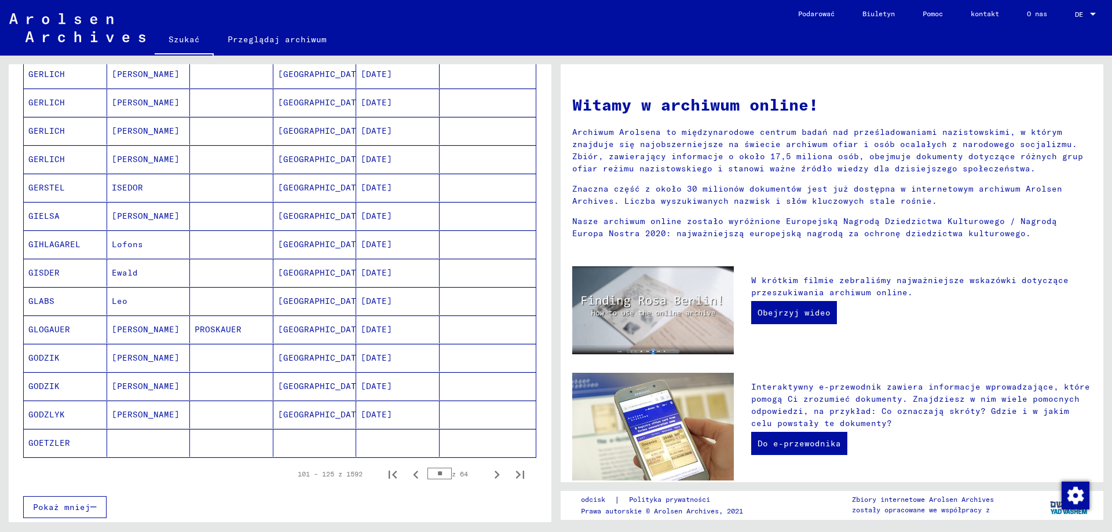
scroll to position [695, 0]
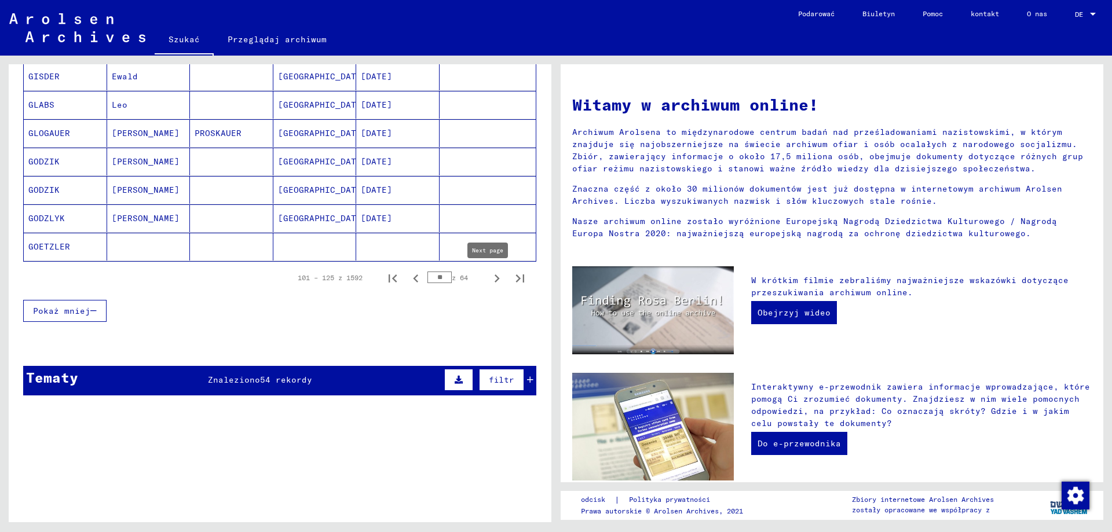
click at [489, 275] on icon "Następna strona" at bounding box center [497, 278] width 16 height 16
click at [495, 277] on icon "Następna strona" at bounding box center [497, 279] width 5 height 8
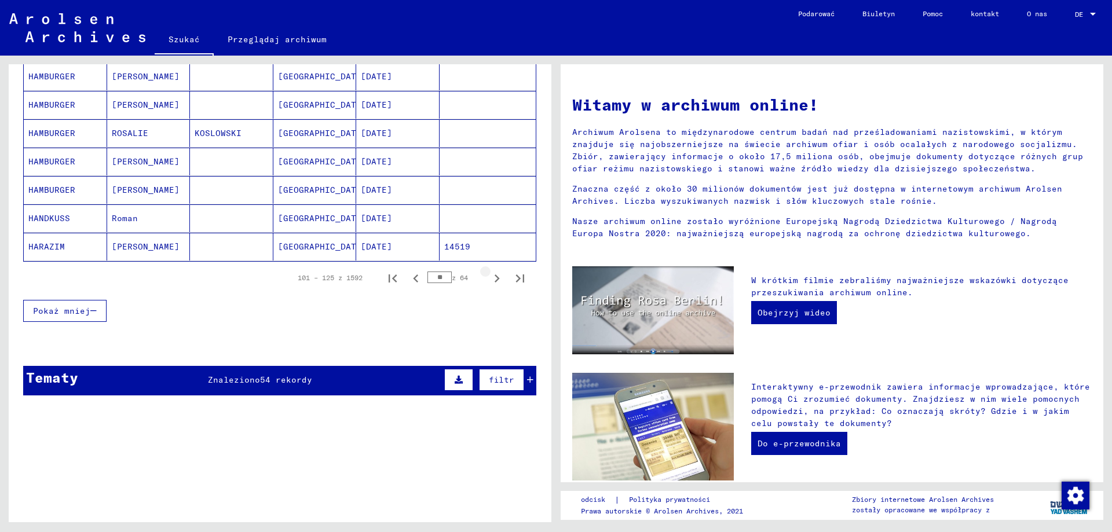
click at [495, 277] on icon "Następna strona" at bounding box center [497, 279] width 5 height 8
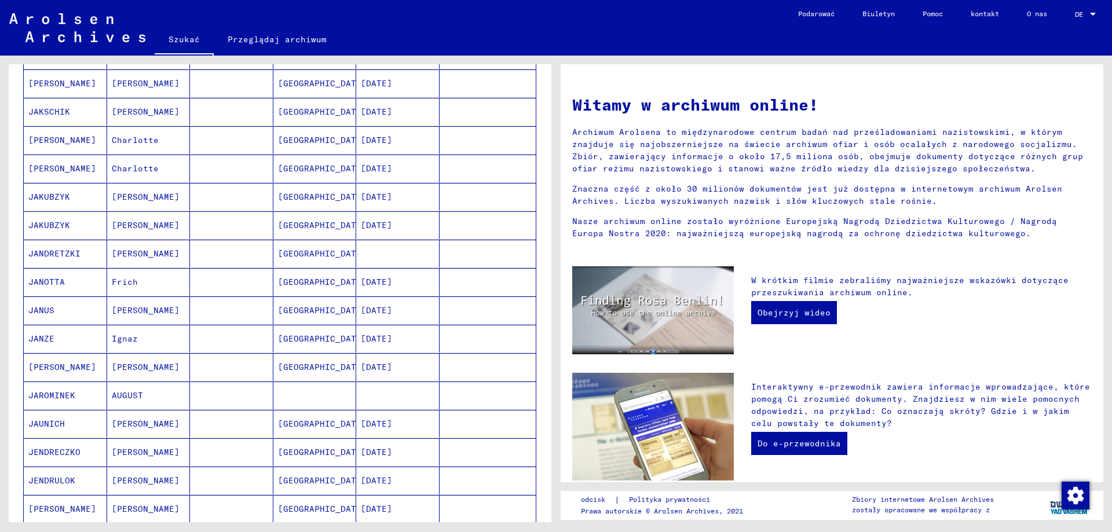
scroll to position [637, 0]
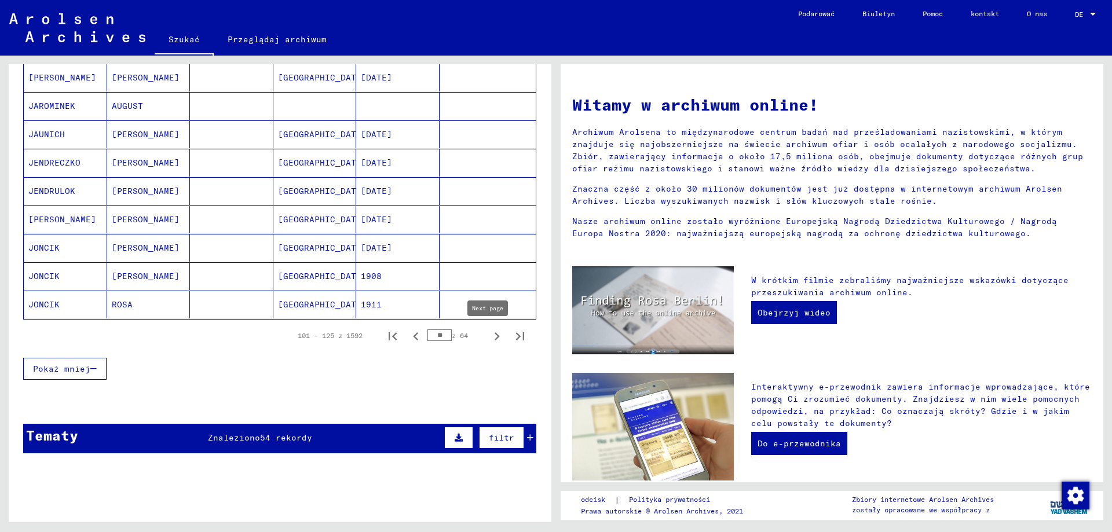
click at [489, 341] on icon "Następna strona" at bounding box center [497, 336] width 16 height 16
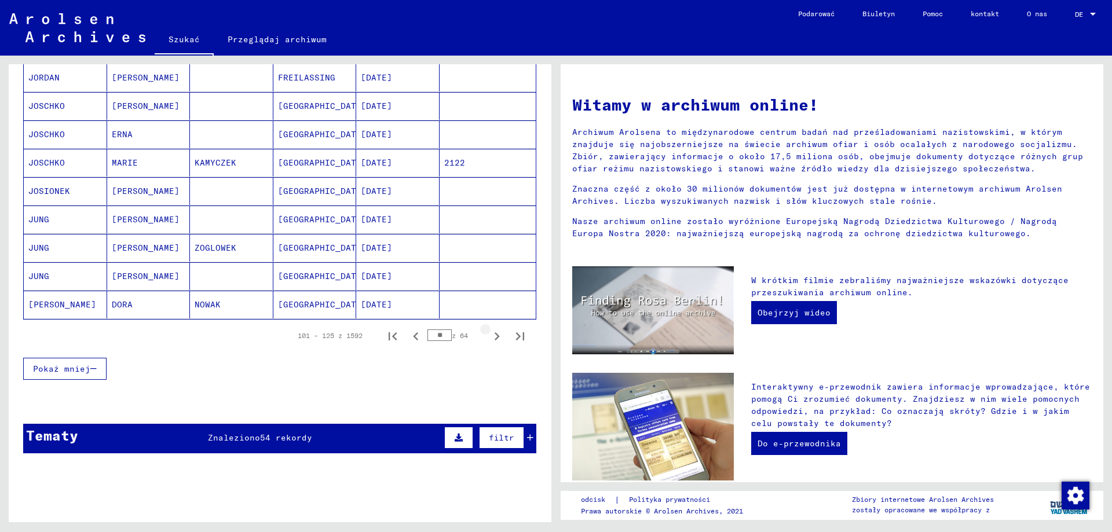
click at [489, 341] on icon "Następna strona" at bounding box center [497, 336] width 16 height 16
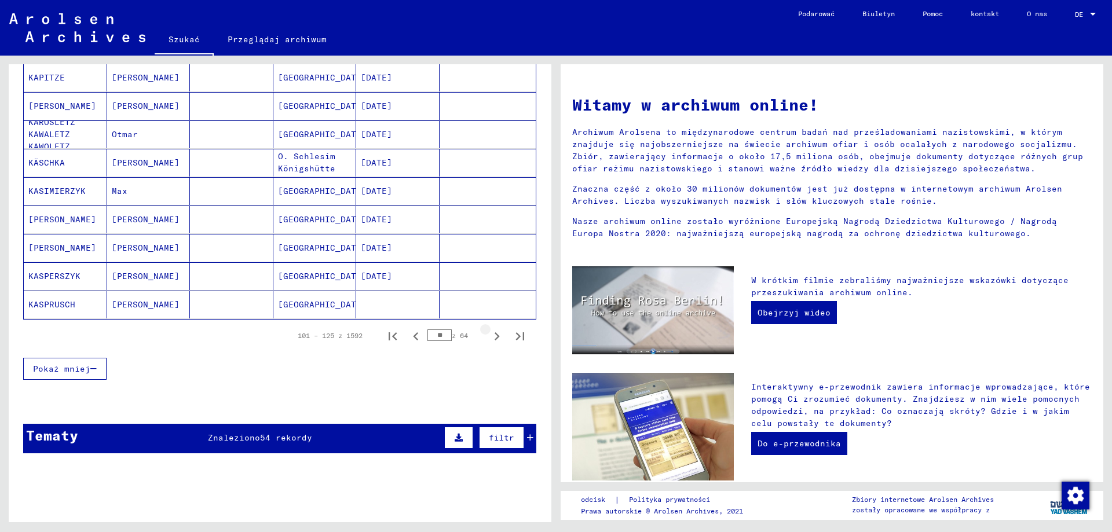
click at [489, 341] on icon "Następna strona" at bounding box center [497, 336] width 16 height 16
type input "**"
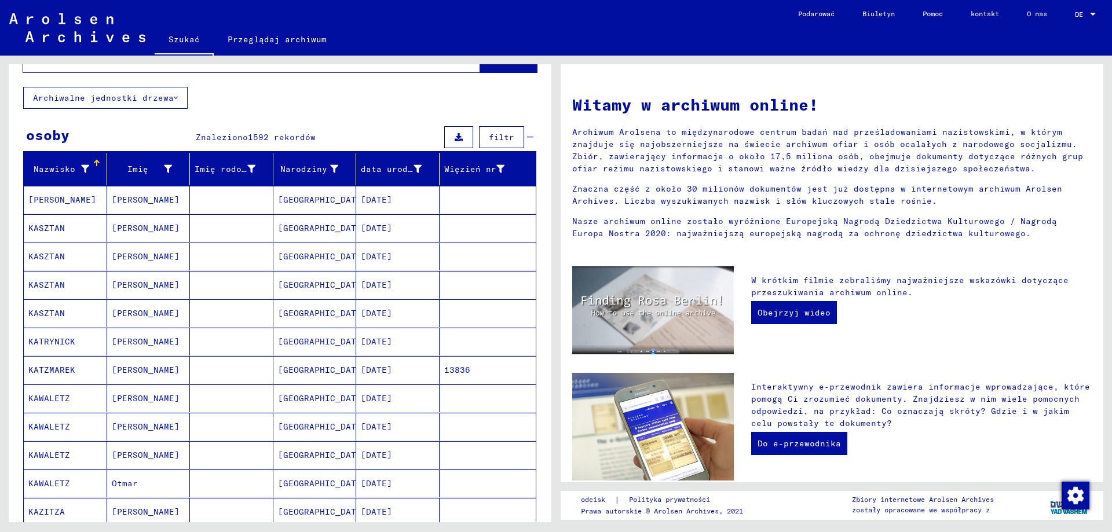
scroll to position [0, 0]
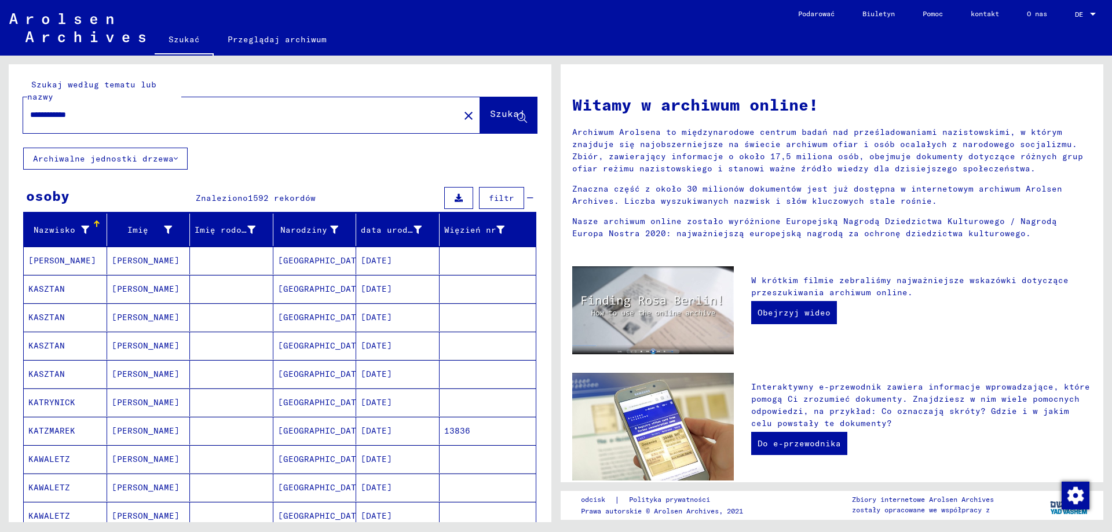
click at [111, 116] on input "**********" at bounding box center [237, 115] width 415 height 12
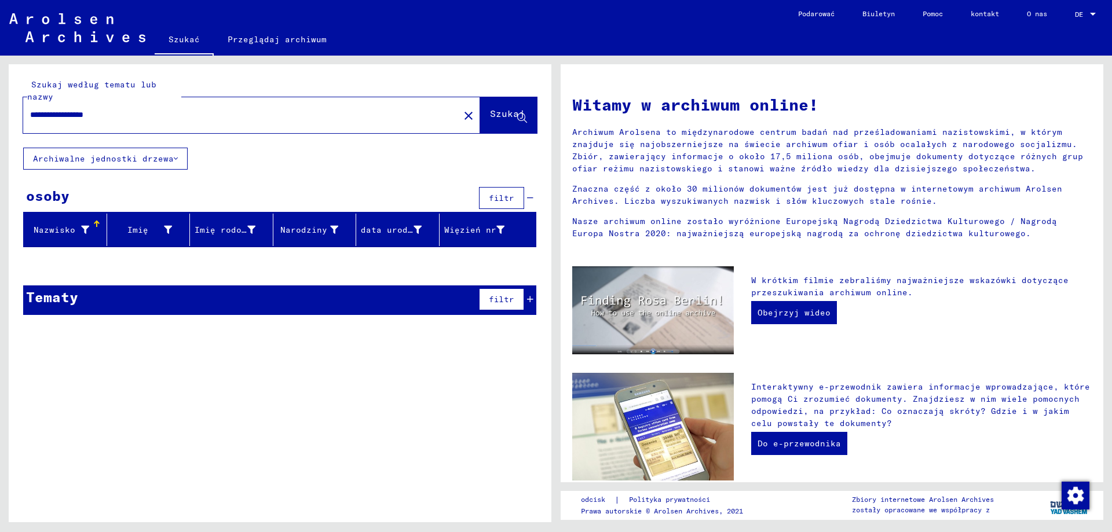
drag, startPoint x: 85, startPoint y: 115, endPoint x: 0, endPoint y: 125, distance: 85.1
click at [0, 125] on div "**********" at bounding box center [278, 289] width 556 height 467
type input "******"
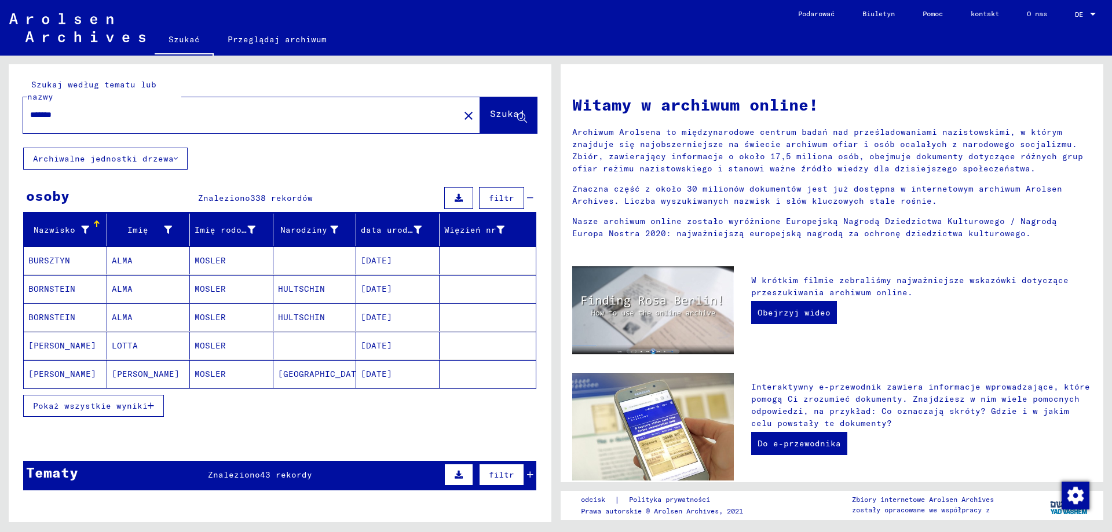
click at [140, 404] on font "Pokaż wszystkie wyniki" at bounding box center [90, 406] width 115 height 10
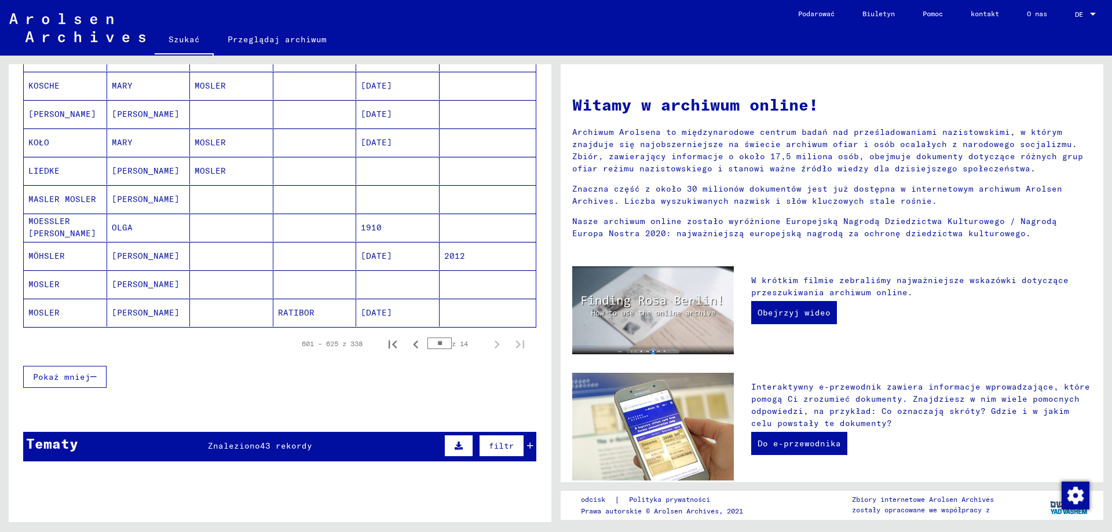
scroll to position [637, 0]
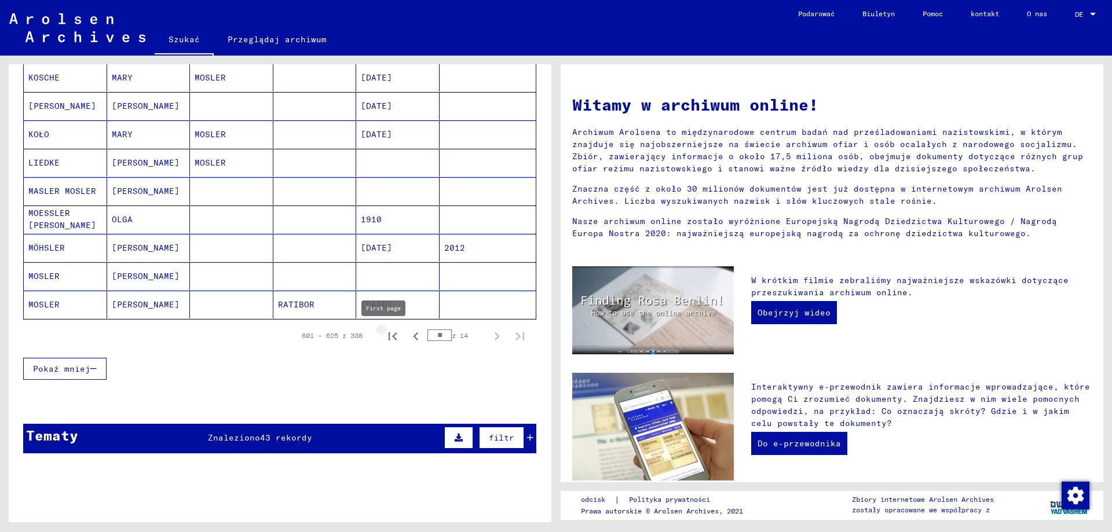
click at [389, 342] on icon "Pierwsza strona" at bounding box center [393, 336] width 16 height 16
click at [489, 339] on icon "Następna strona" at bounding box center [497, 336] width 16 height 16
type input "*"
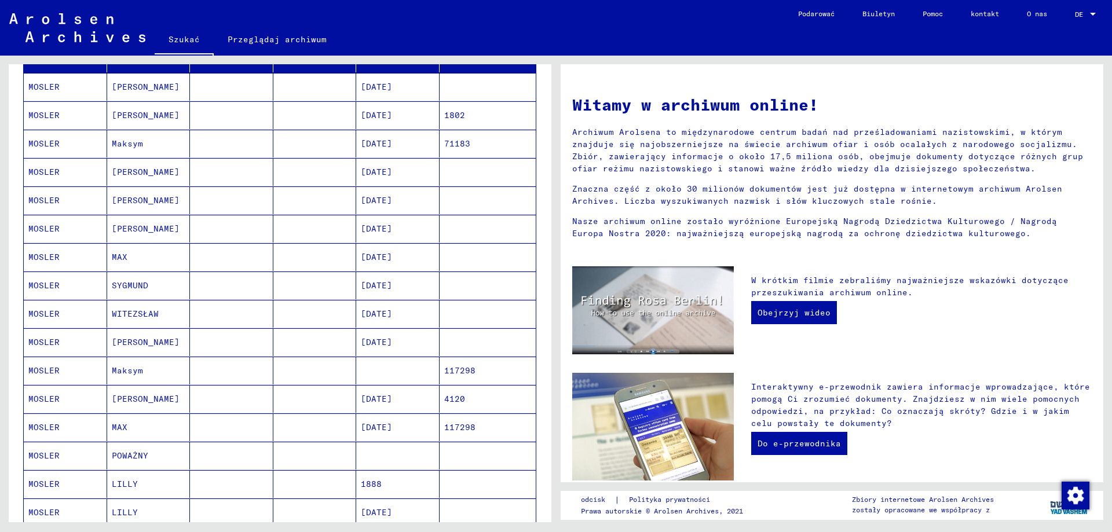
scroll to position [0, 0]
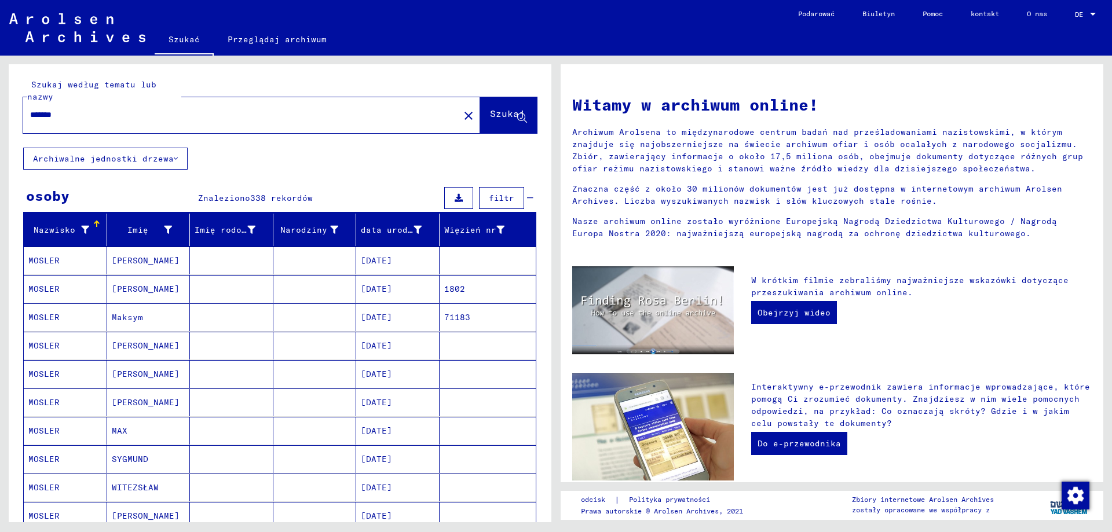
click at [145, 114] on input "******" at bounding box center [237, 115] width 415 height 12
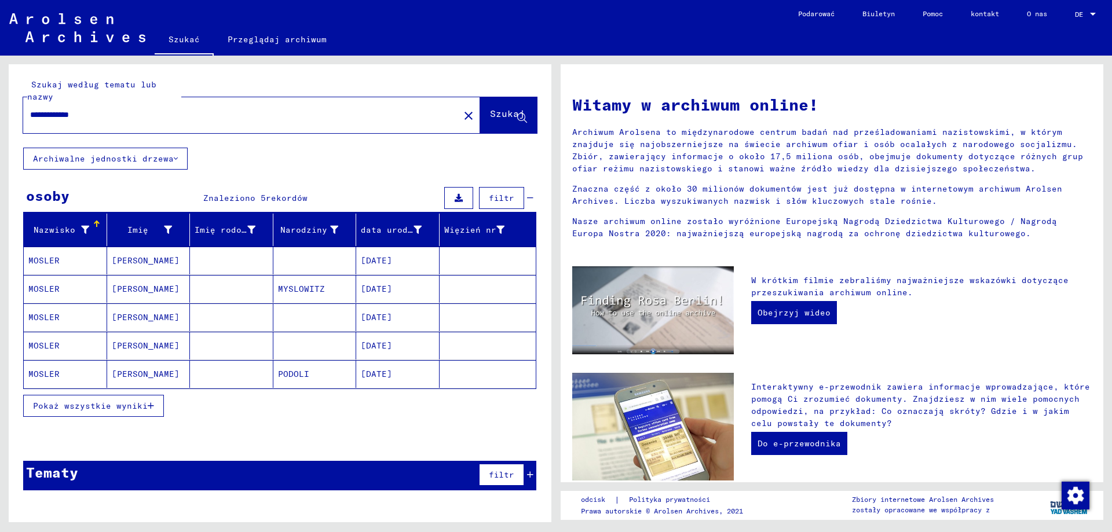
click at [293, 377] on font "PODOLI" at bounding box center [293, 374] width 31 height 10
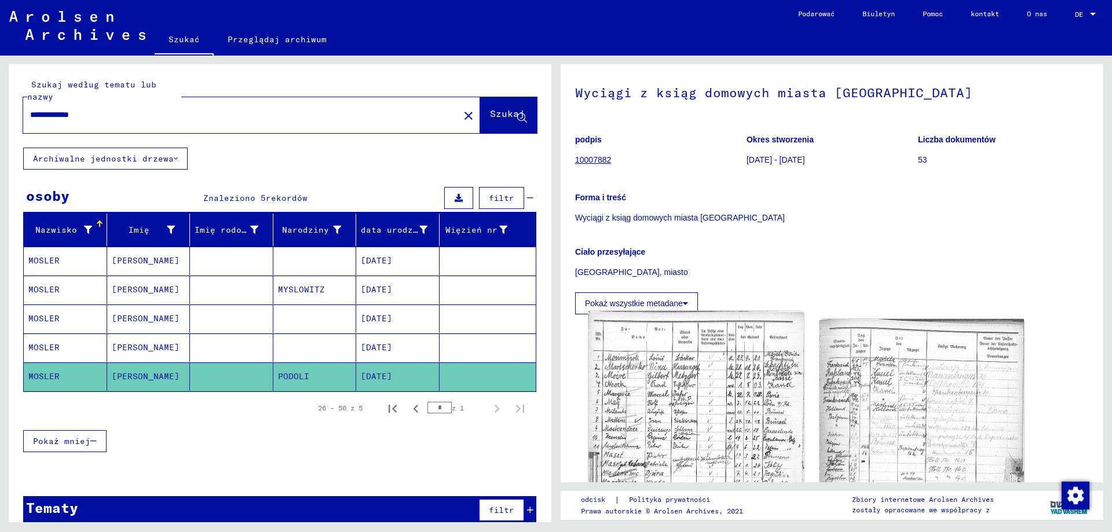
scroll to position [174, 0]
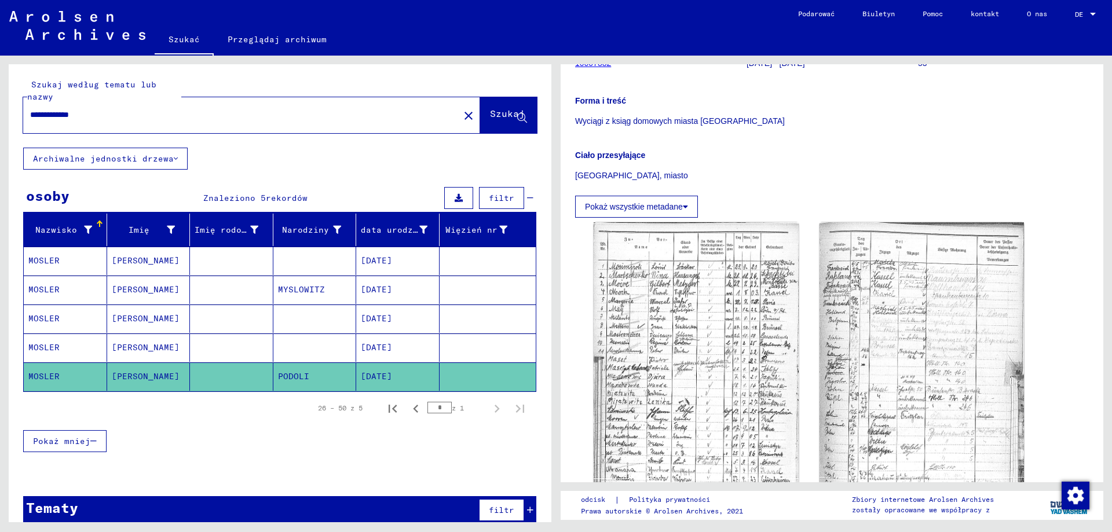
click at [385, 264] on font "[DATE]" at bounding box center [376, 260] width 31 height 10
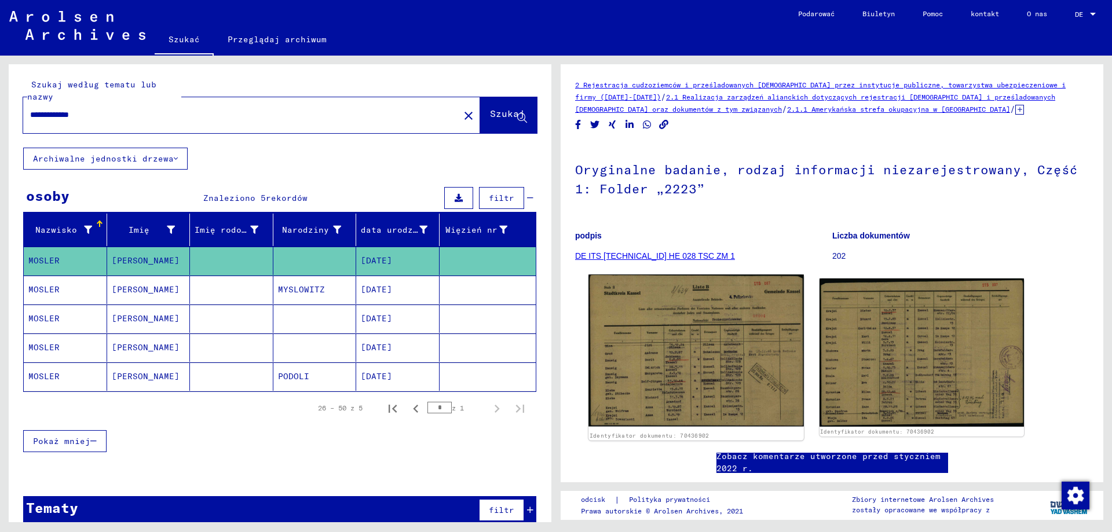
click at [688, 357] on img at bounding box center [695, 351] width 215 height 152
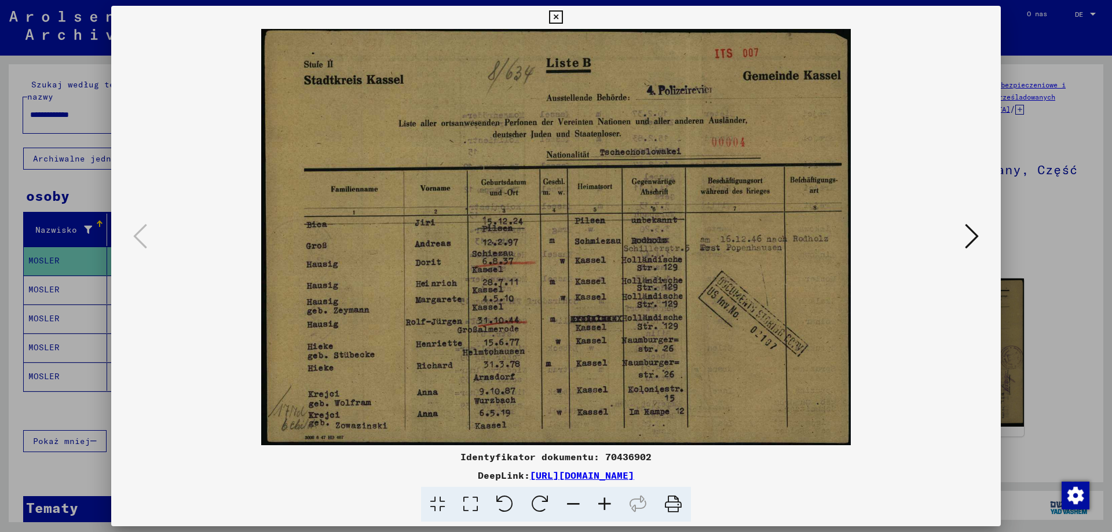
click at [971, 243] on icon at bounding box center [972, 236] width 14 height 28
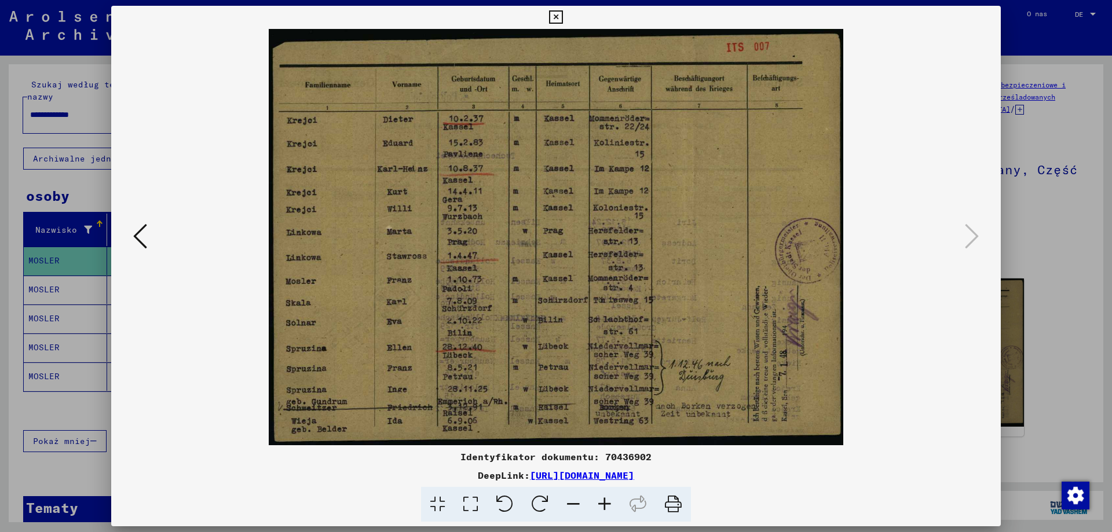
click at [609, 513] on icon at bounding box center [604, 504] width 31 height 35
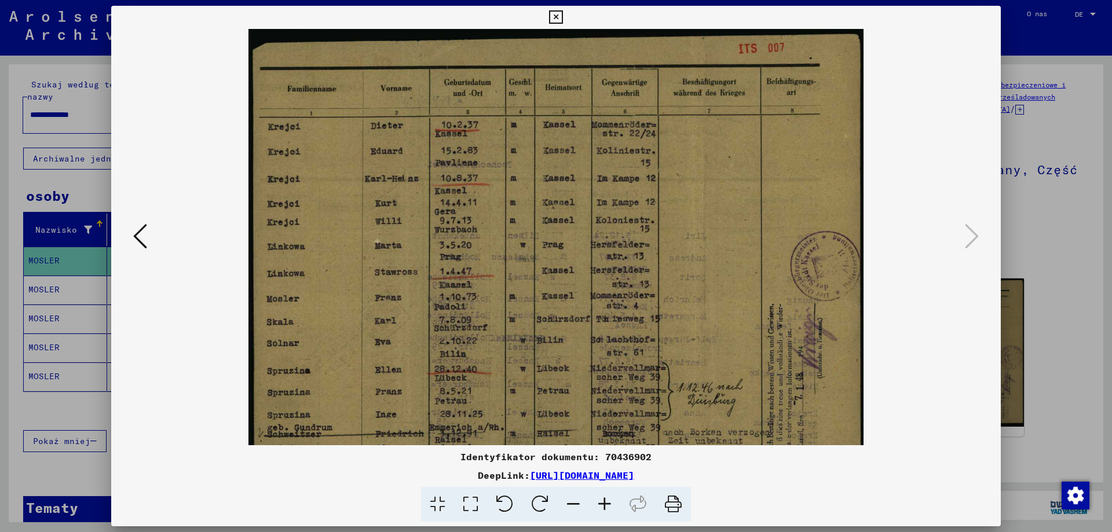
click at [609, 505] on icon at bounding box center [604, 504] width 31 height 35
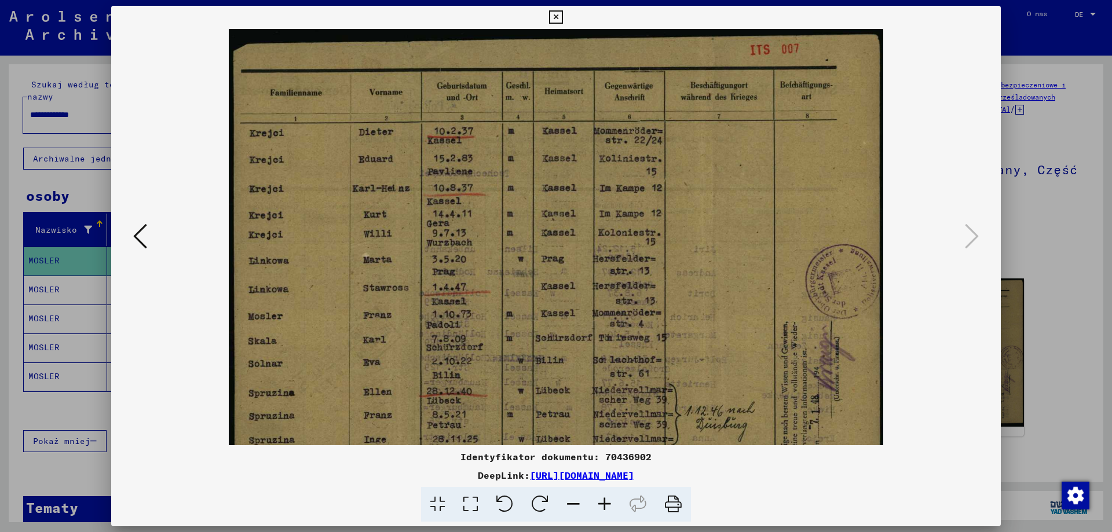
click at [606, 505] on icon at bounding box center [604, 504] width 31 height 35
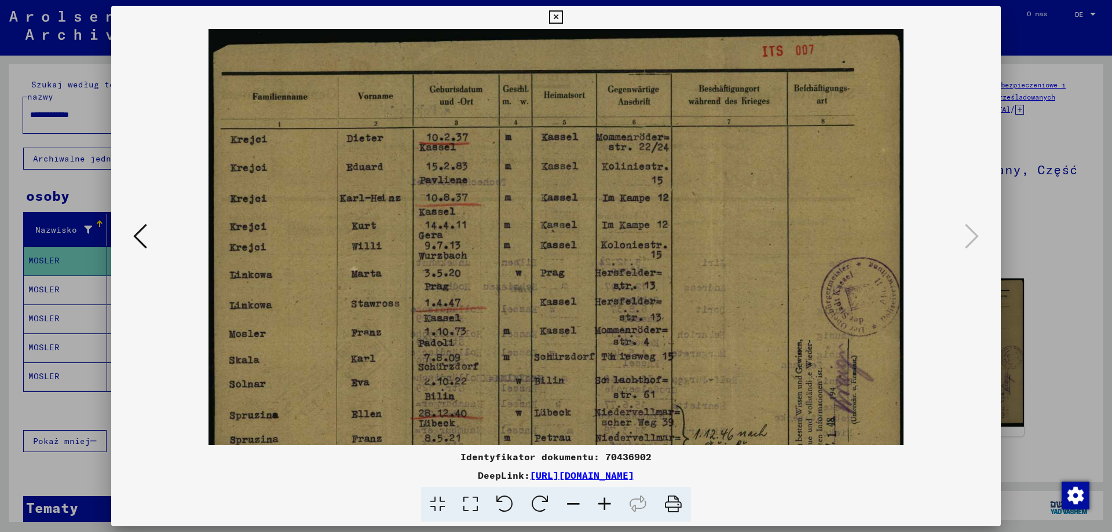
click at [606, 505] on icon at bounding box center [604, 504] width 31 height 35
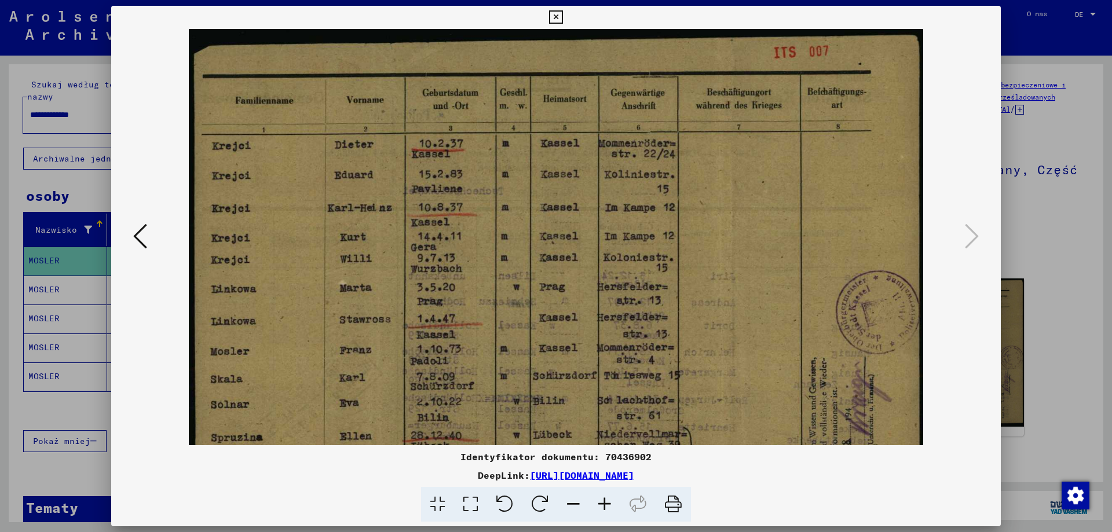
click at [606, 505] on icon at bounding box center [604, 504] width 31 height 35
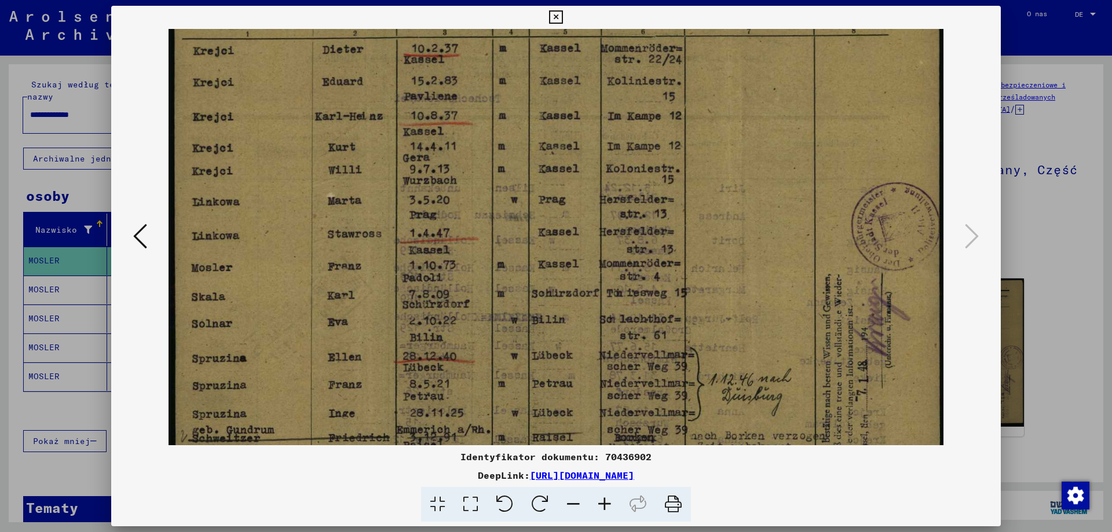
scroll to position [138, 0]
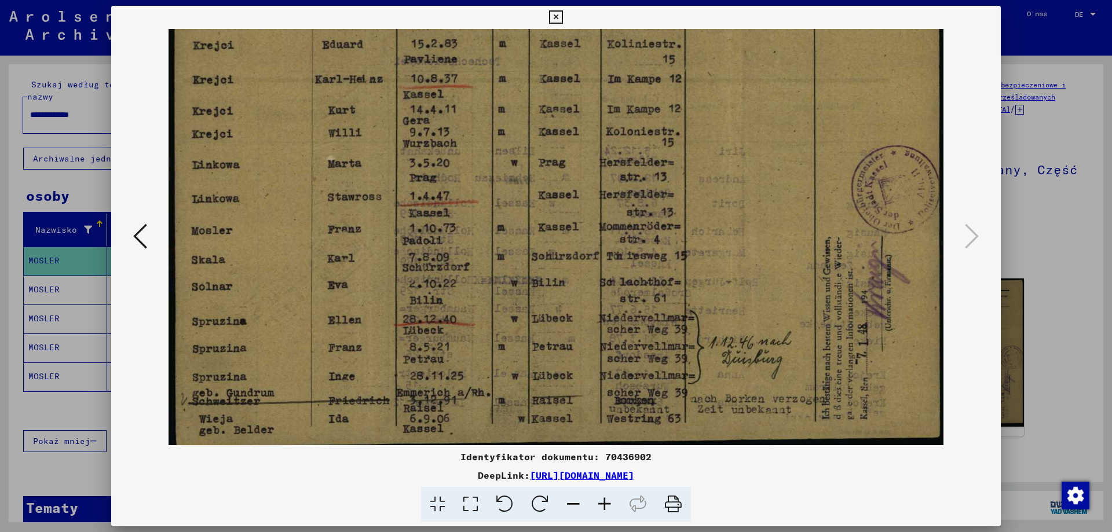
drag, startPoint x: 520, startPoint y: 400, endPoint x: 520, endPoint y: 264, distance: 136.1
click at [520, 264] on img at bounding box center [556, 171] width 775 height 561
click at [557, 19] on icon at bounding box center [555, 17] width 13 height 14
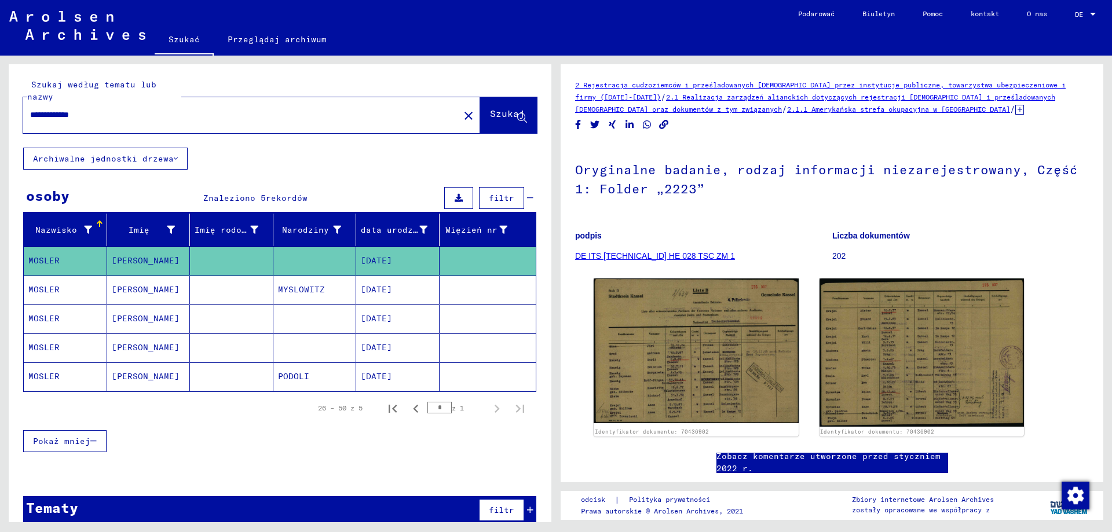
click at [305, 371] on mat-cell "PODOLI" at bounding box center [314, 377] width 83 height 28
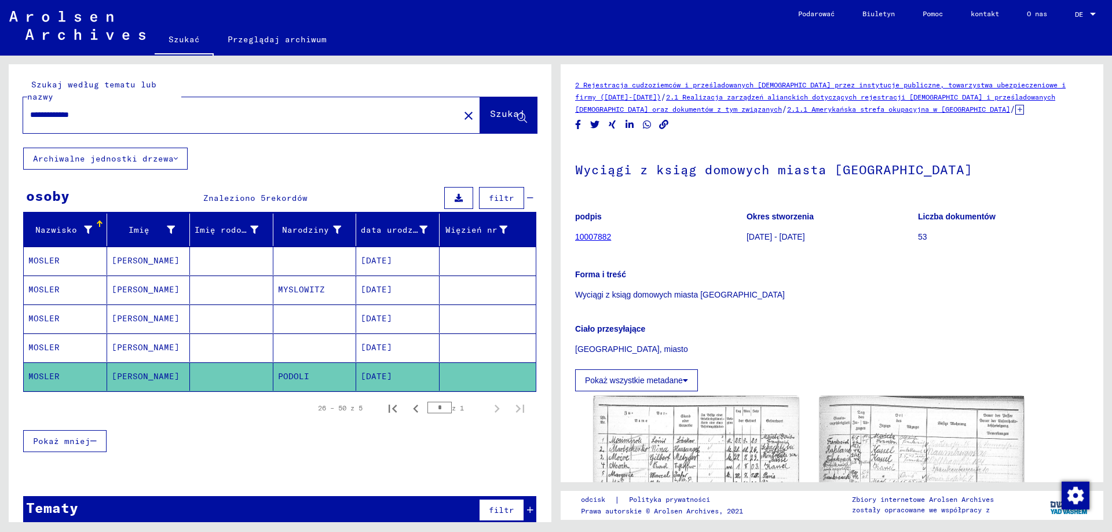
drag, startPoint x: 71, startPoint y: 115, endPoint x: 188, endPoint y: 114, distance: 117.0
click at [188, 114] on input "**********" at bounding box center [241, 115] width 422 height 12
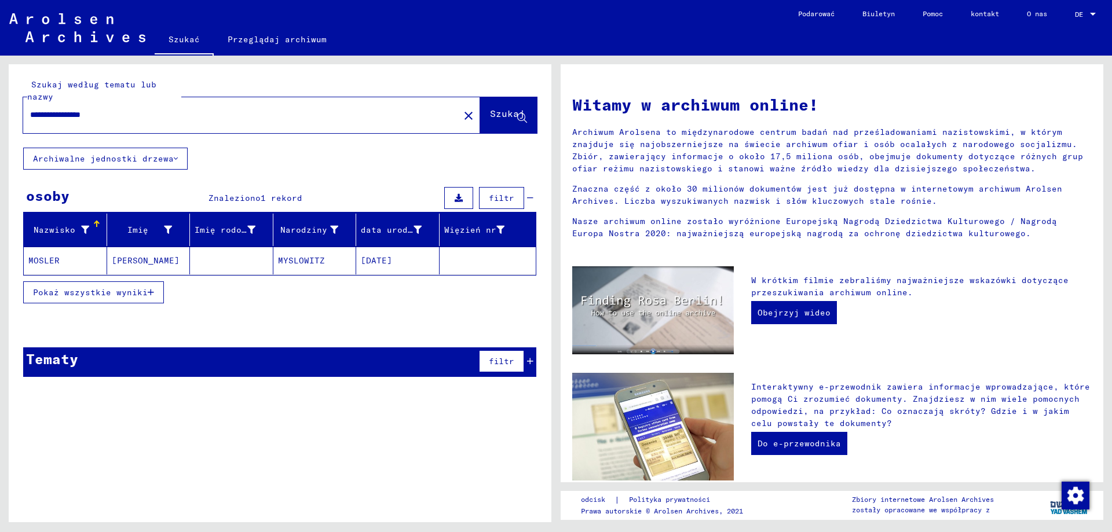
drag, startPoint x: 124, startPoint y: 114, endPoint x: 236, endPoint y: 120, distance: 112.5
click at [234, 120] on input "**********" at bounding box center [237, 115] width 415 height 12
click at [235, 120] on input "**********" at bounding box center [237, 115] width 415 height 12
type input "******"
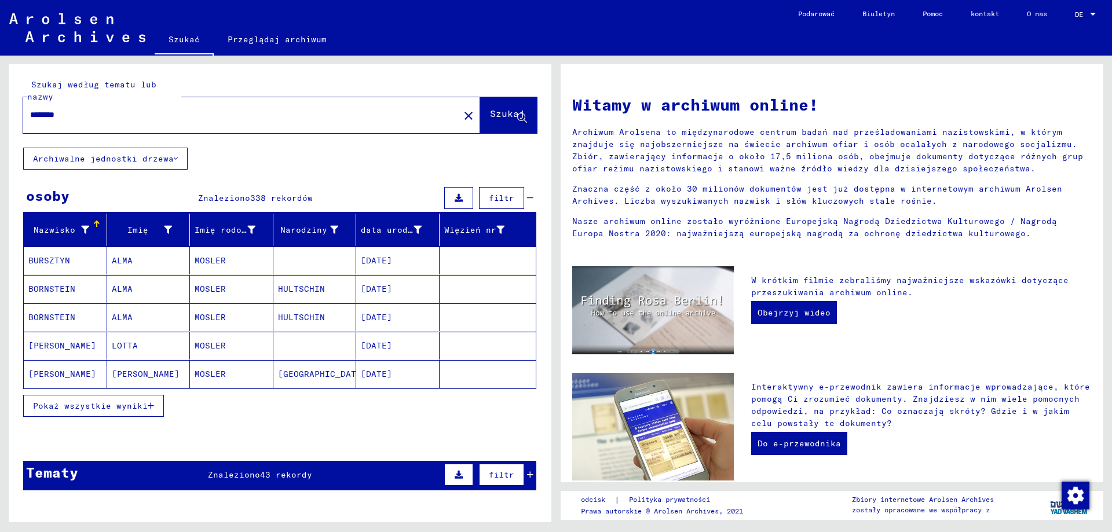
click at [289, 264] on mat-cell at bounding box center [314, 261] width 83 height 28
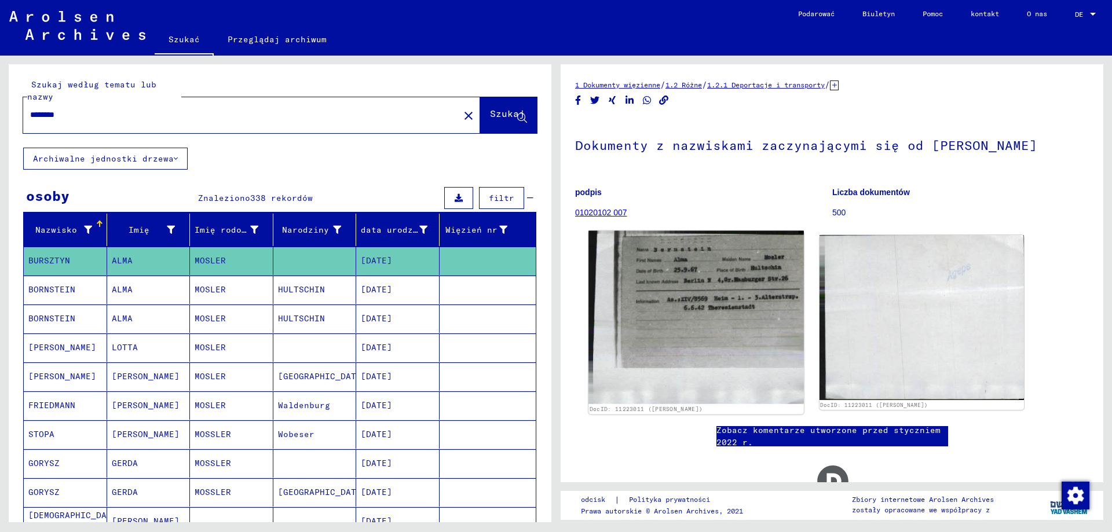
click at [731, 290] on img at bounding box center [695, 318] width 215 height 174
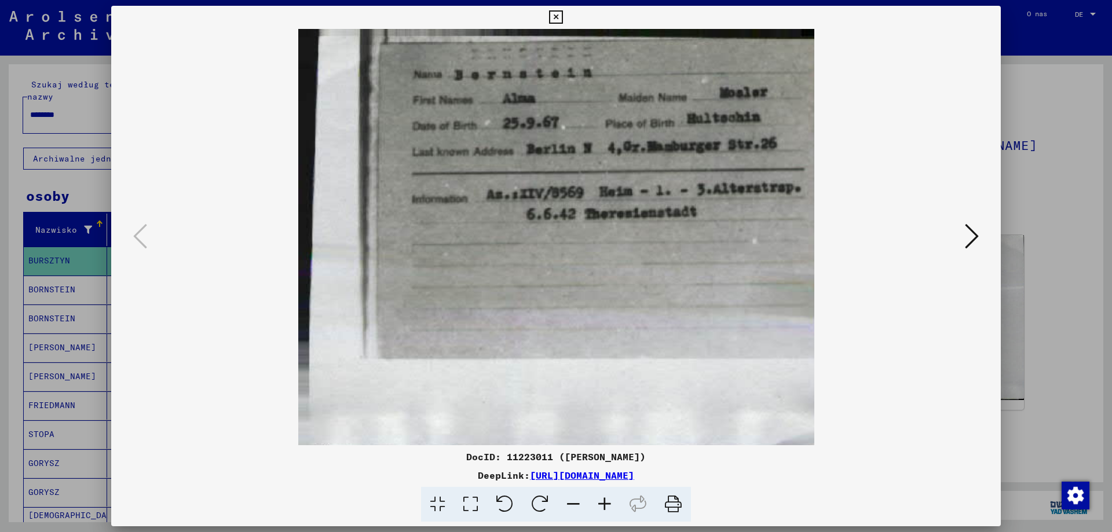
click at [1051, 249] on div at bounding box center [556, 266] width 1112 height 532
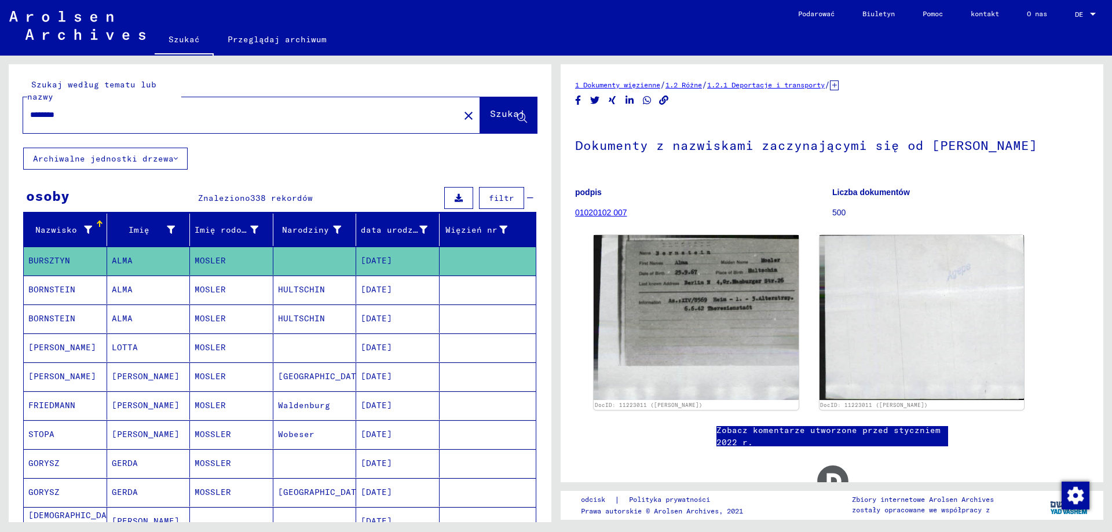
click at [310, 353] on mat-cell at bounding box center [314, 348] width 83 height 28
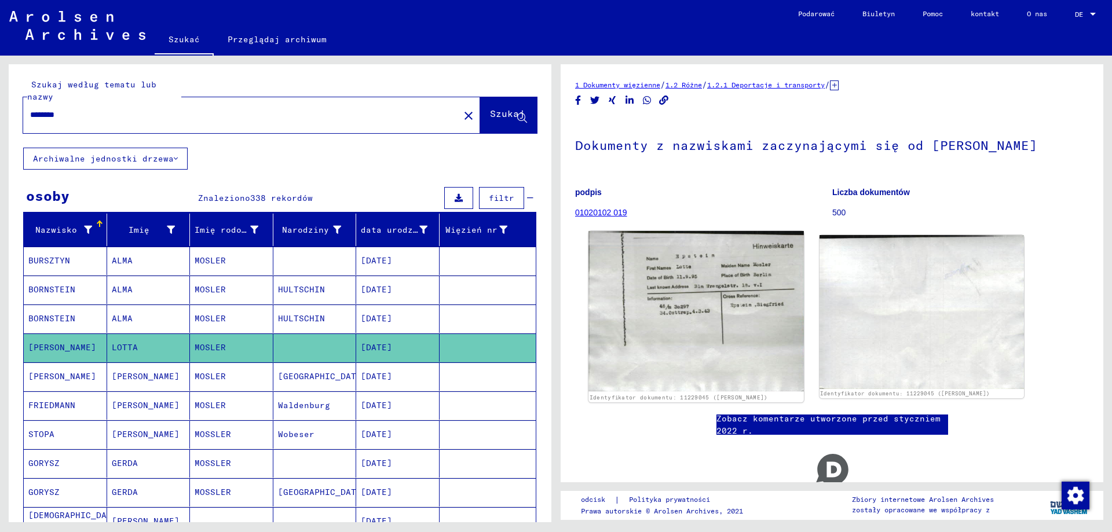
click at [693, 308] on img at bounding box center [695, 311] width 215 height 160
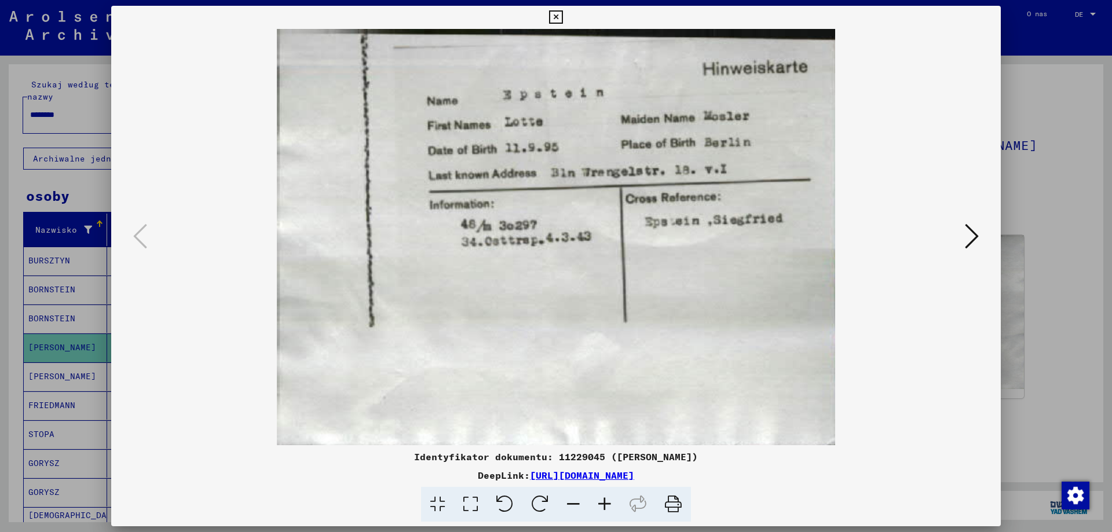
click at [999, 266] on div at bounding box center [556, 237] width 890 height 416
click at [1023, 269] on div at bounding box center [556, 266] width 1112 height 532
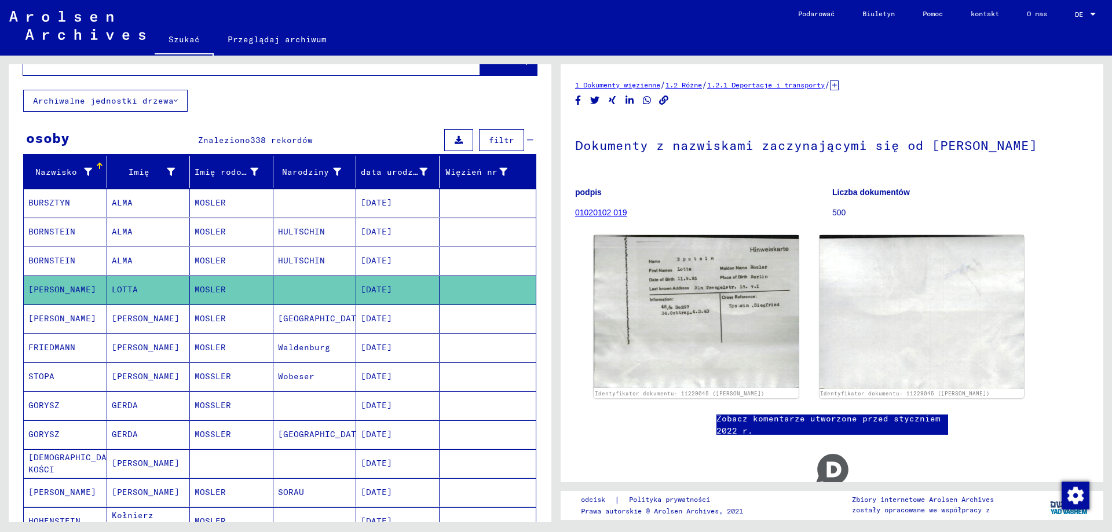
scroll to position [174, 0]
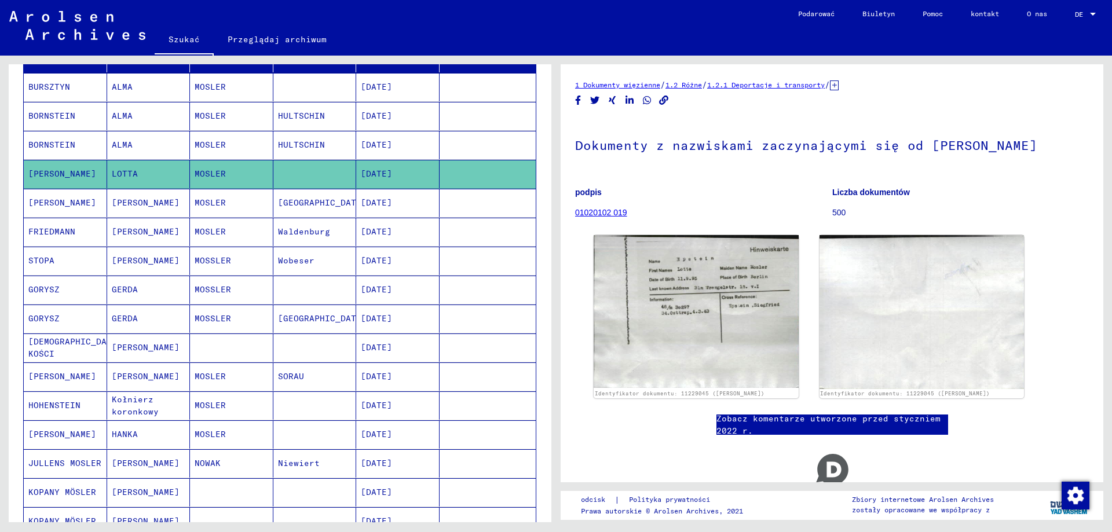
click at [312, 293] on mat-cell at bounding box center [314, 290] width 83 height 28
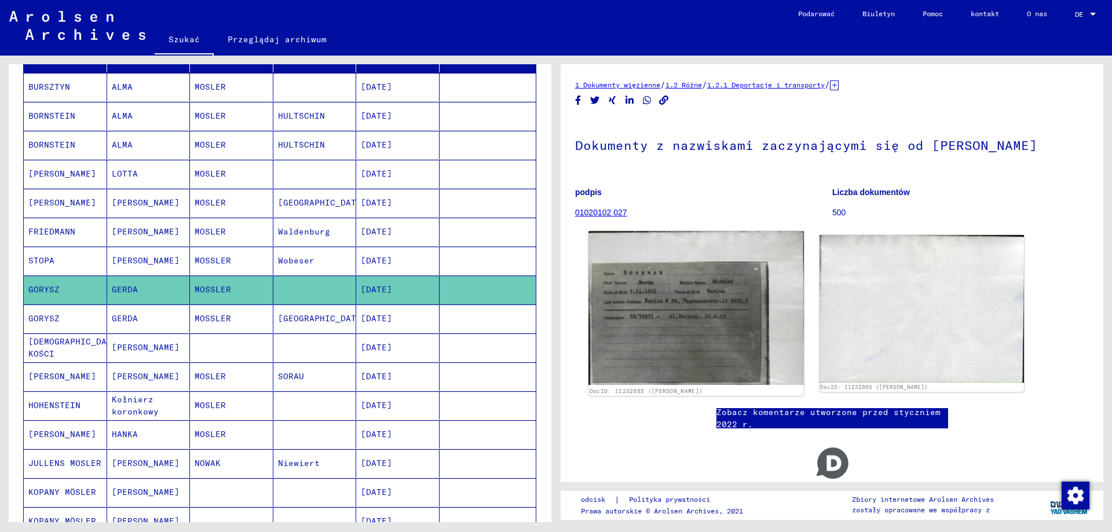
click at [673, 312] on img at bounding box center [695, 308] width 215 height 154
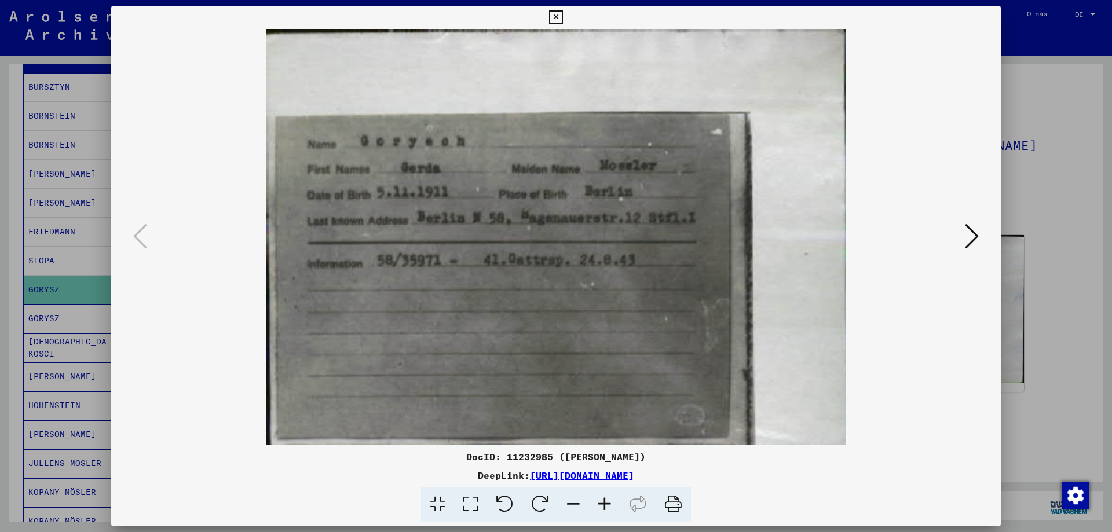
click at [1058, 297] on div at bounding box center [556, 266] width 1112 height 532
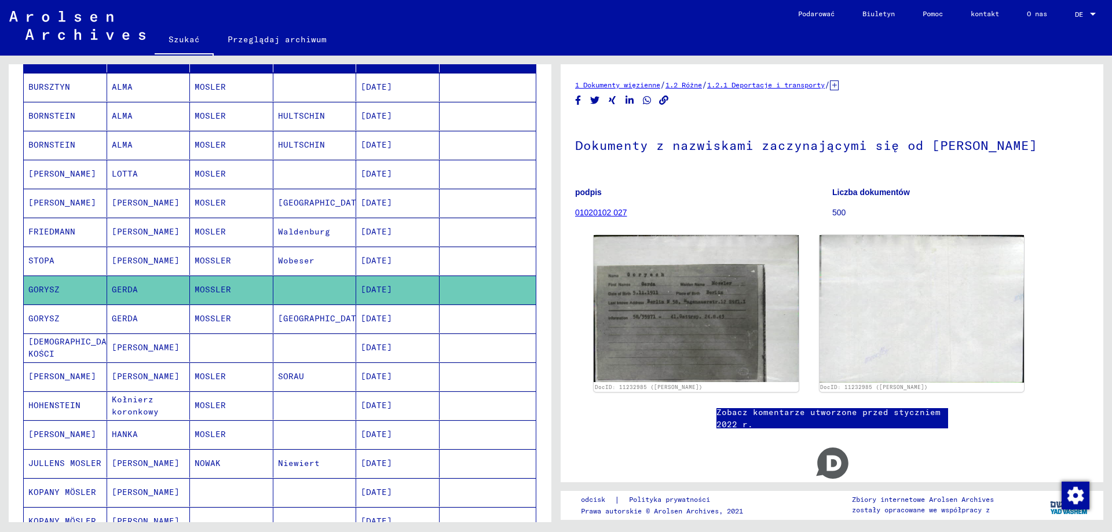
click at [220, 348] on mat-cell at bounding box center [231, 348] width 83 height 28
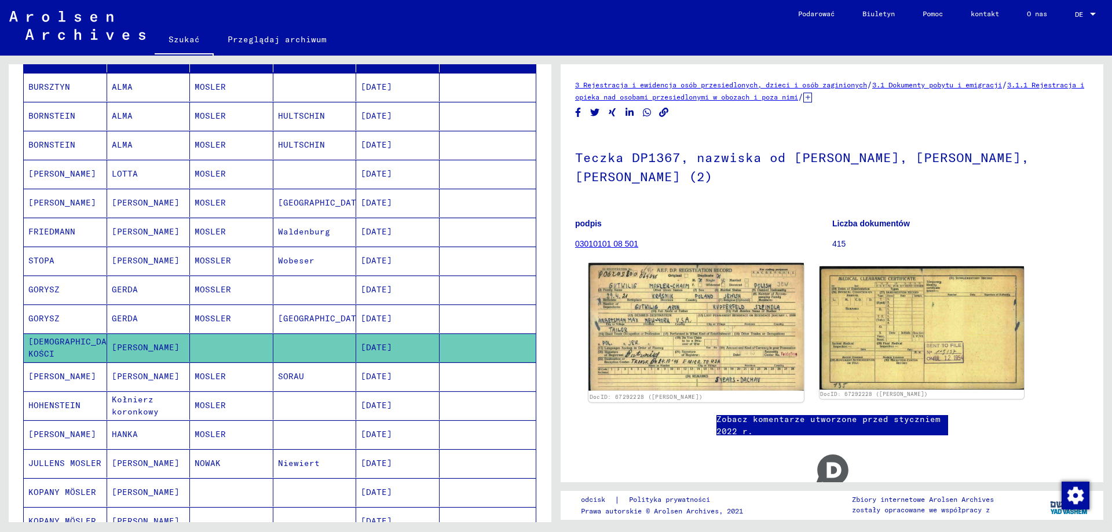
click at [674, 300] on img at bounding box center [695, 327] width 215 height 128
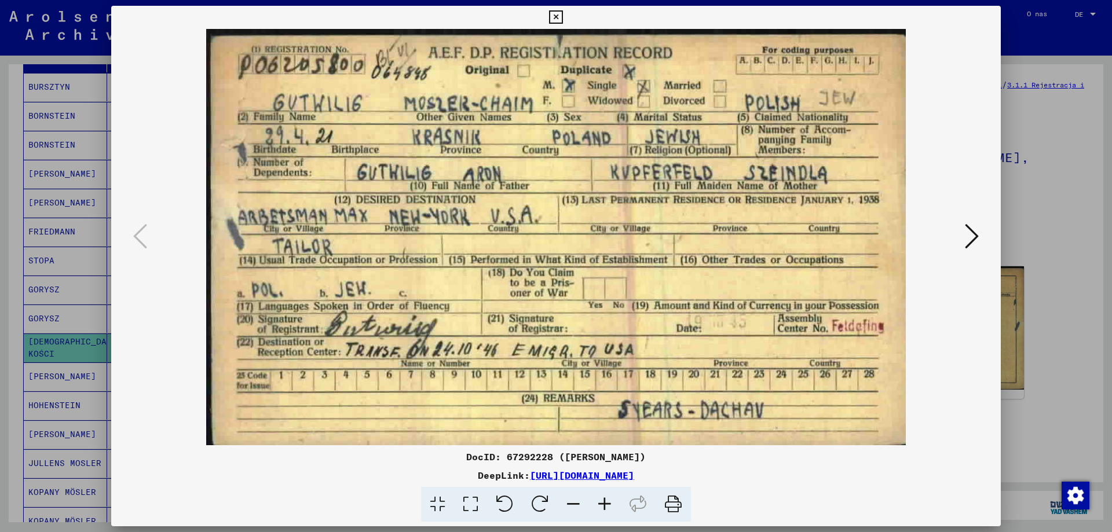
click at [1039, 126] on div at bounding box center [556, 266] width 1112 height 532
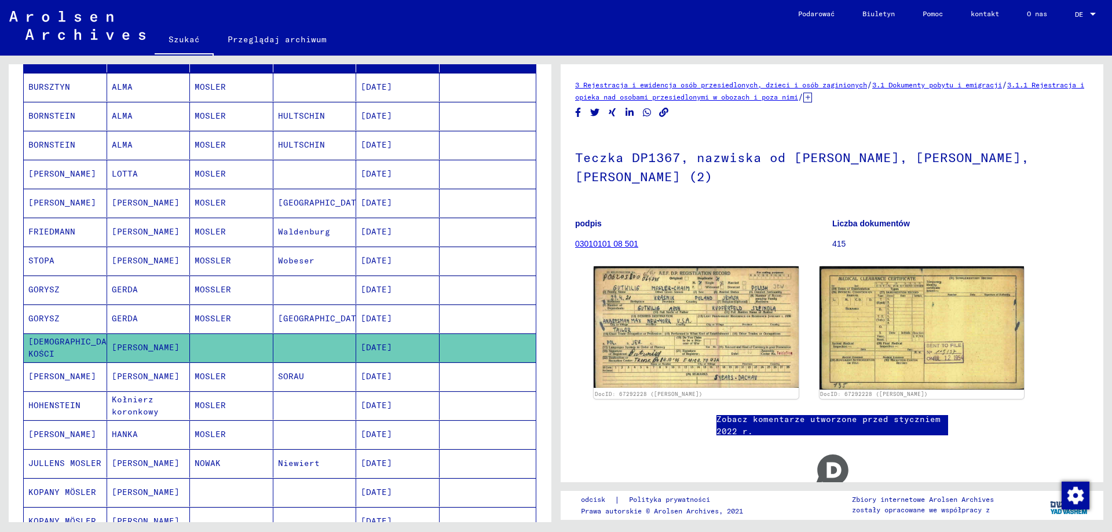
click at [299, 403] on mat-cell at bounding box center [314, 406] width 83 height 28
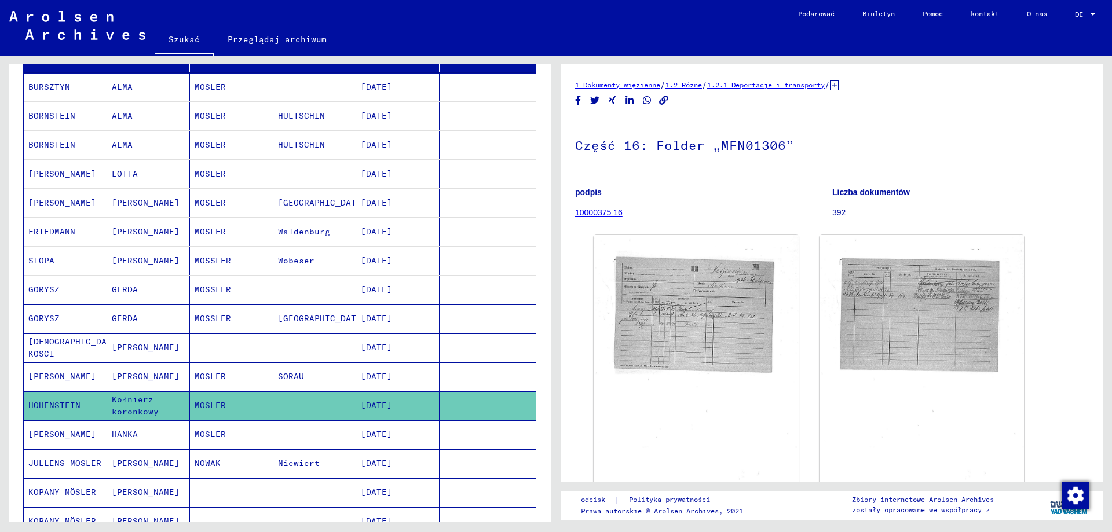
click at [304, 435] on mat-cell at bounding box center [314, 435] width 83 height 28
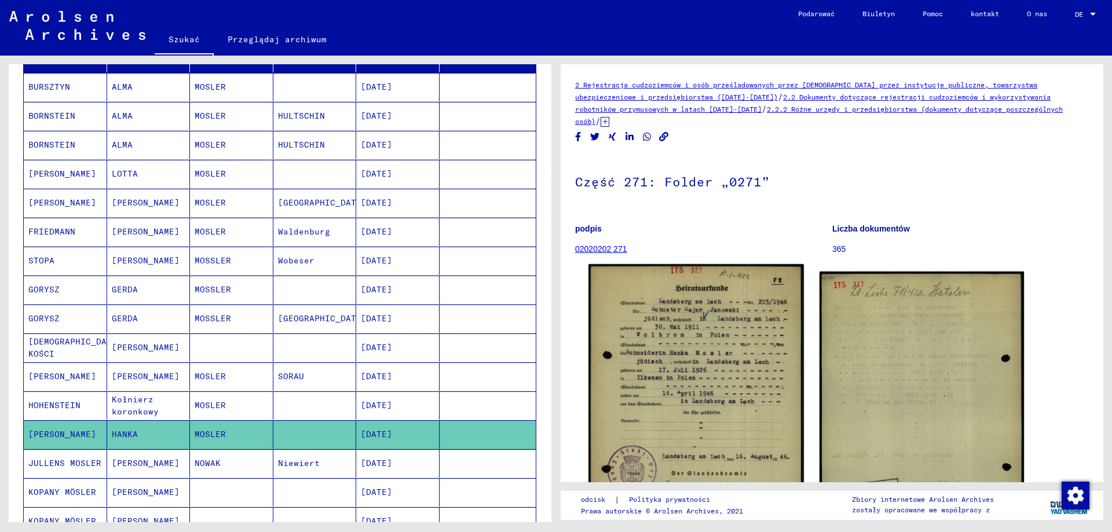
click at [715, 382] on img at bounding box center [695, 414] width 215 height 301
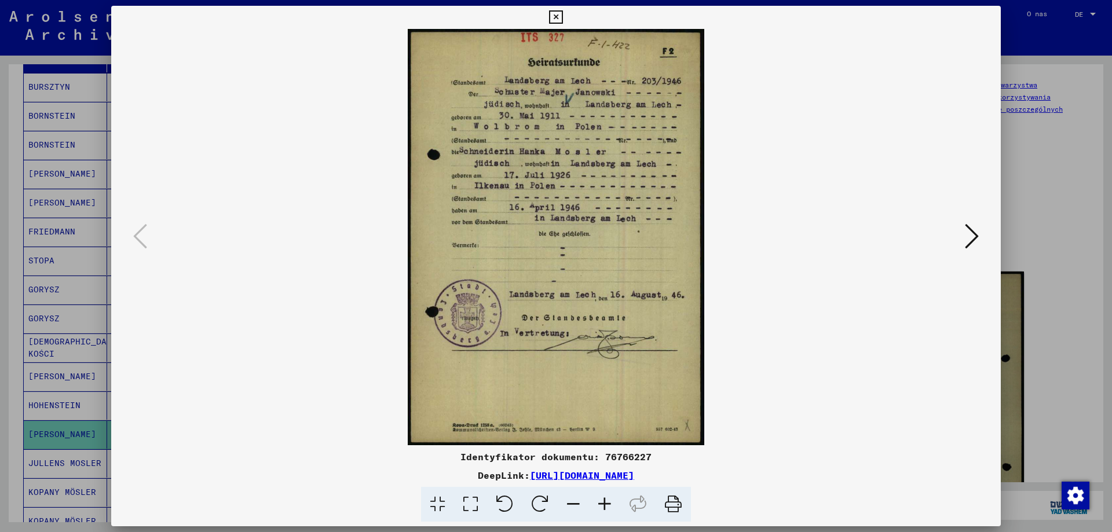
click at [1068, 185] on div at bounding box center [556, 266] width 1112 height 532
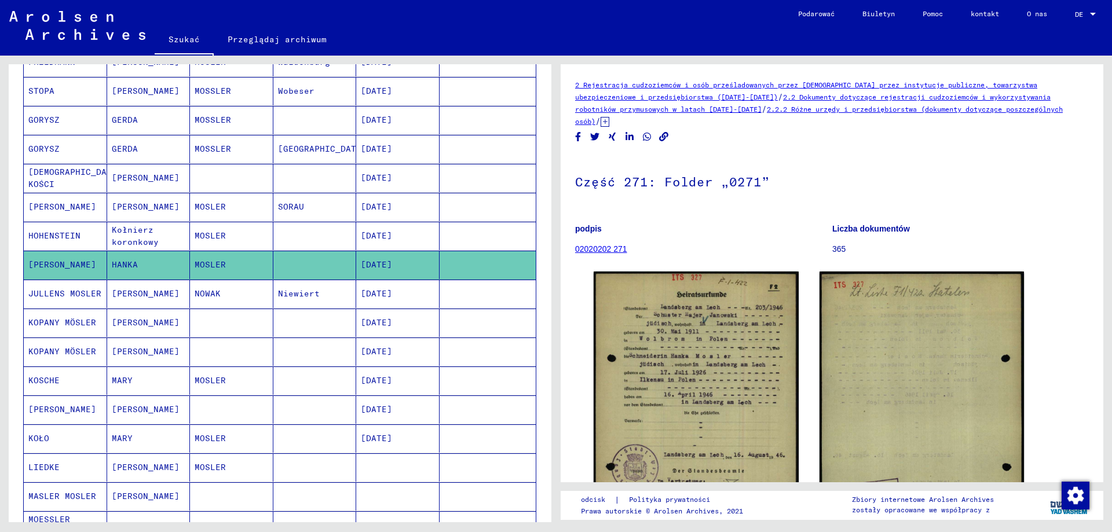
scroll to position [348, 0]
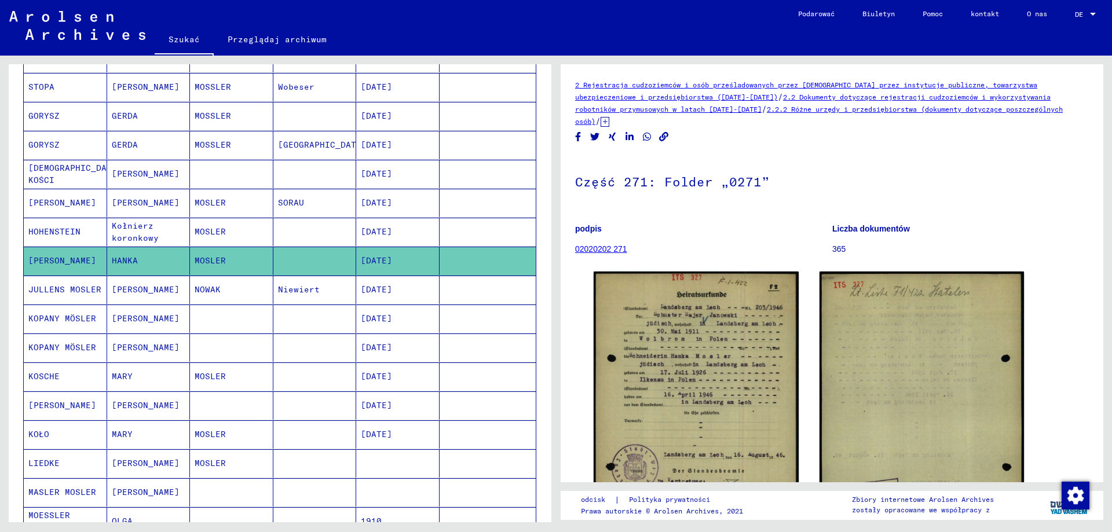
click at [290, 322] on mat-cell at bounding box center [314, 319] width 83 height 28
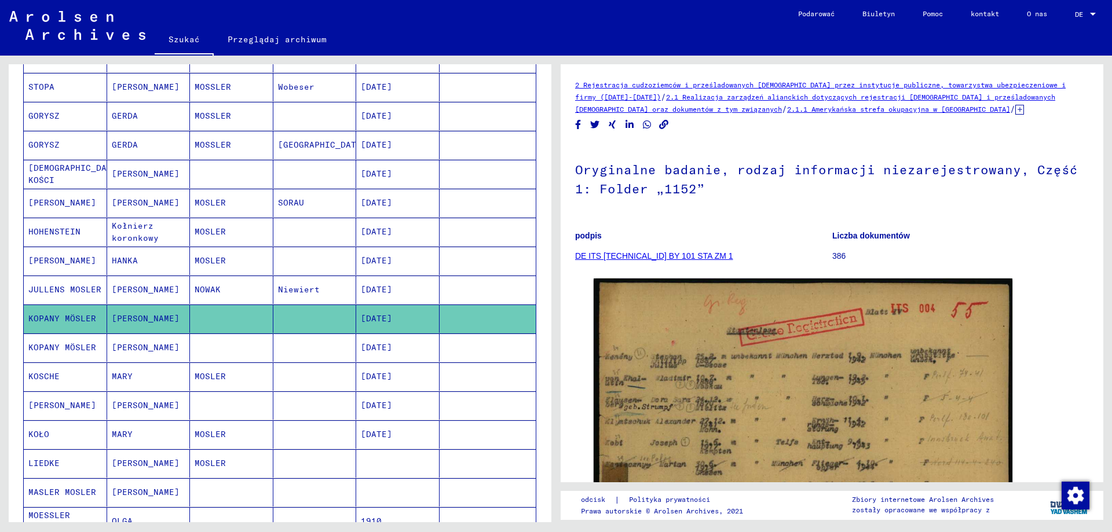
click at [297, 404] on mat-cell at bounding box center [314, 406] width 83 height 28
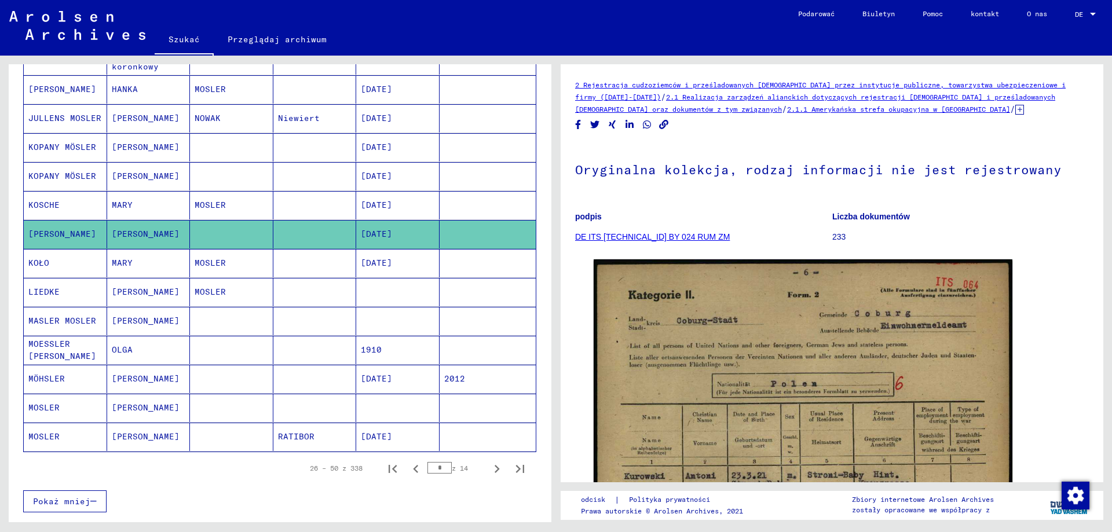
scroll to position [521, 0]
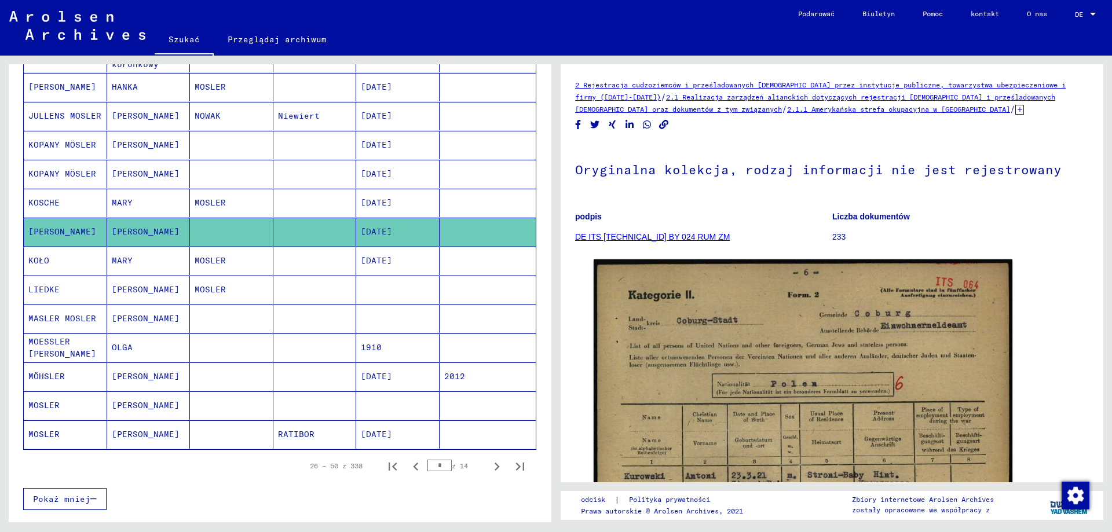
click at [282, 317] on mat-cell at bounding box center [314, 319] width 83 height 28
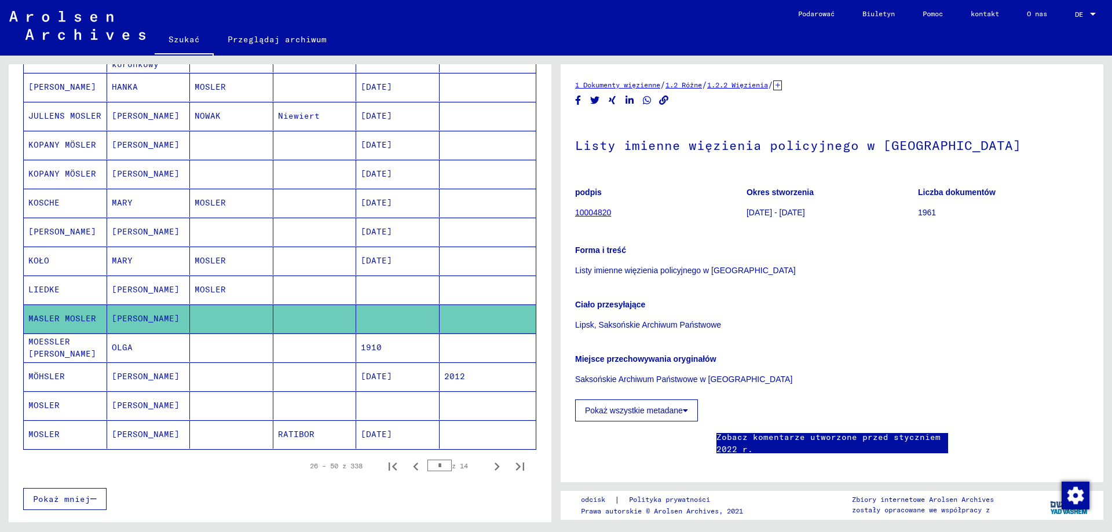
click at [305, 345] on mat-cell at bounding box center [314, 348] width 83 height 28
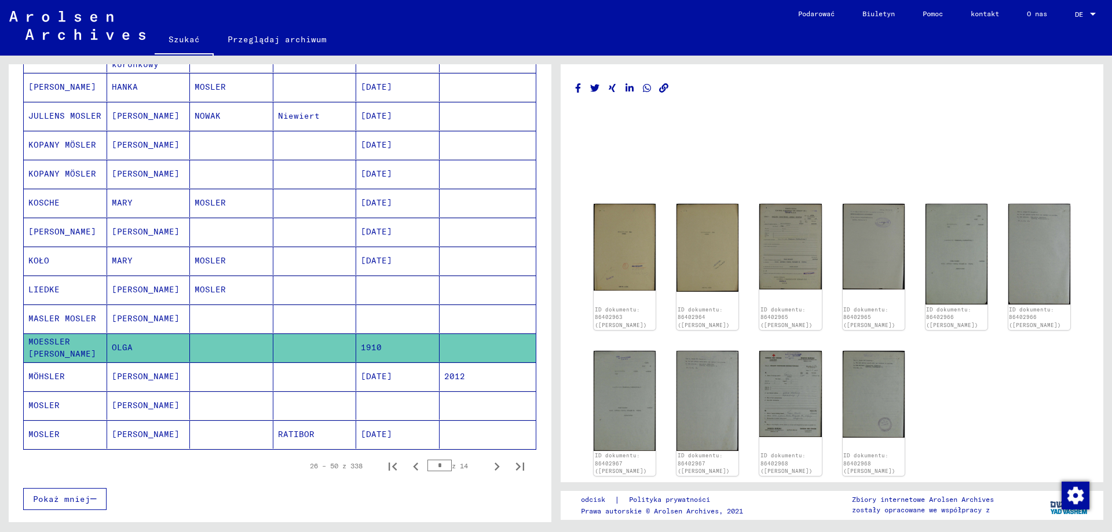
click at [295, 409] on mat-cell at bounding box center [314, 406] width 83 height 28
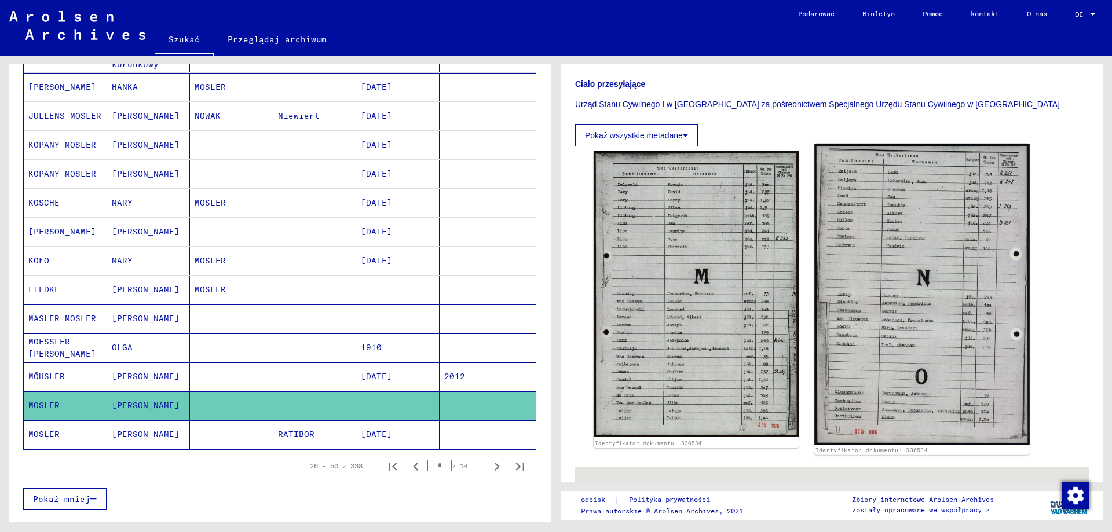
scroll to position [290, 0]
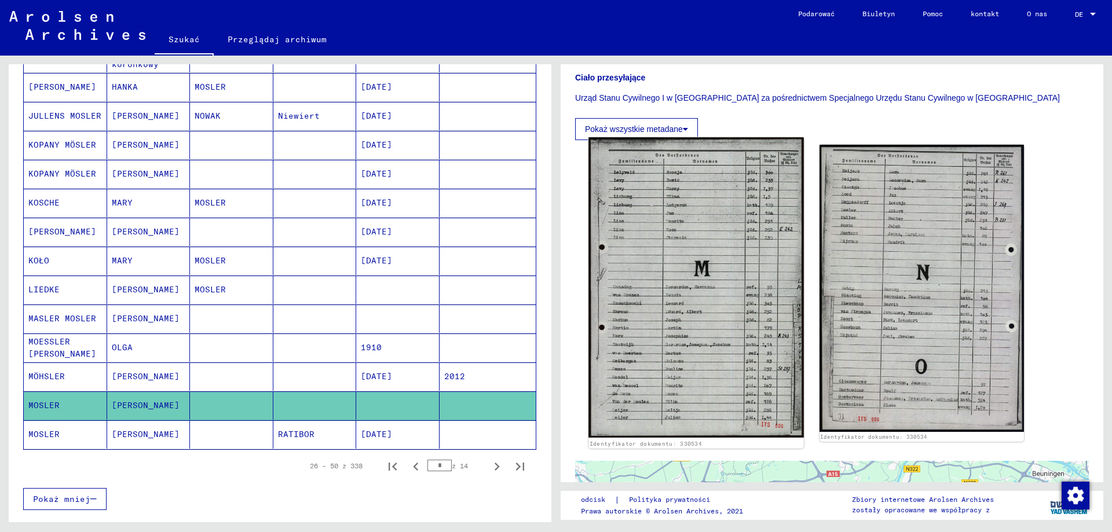
click at [701, 324] on img at bounding box center [695, 287] width 215 height 300
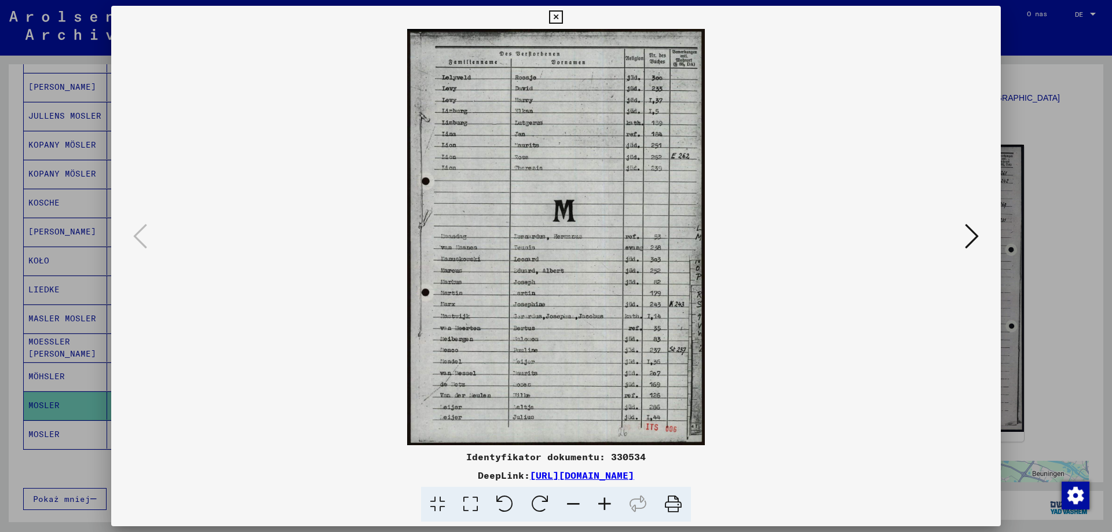
click at [977, 235] on icon at bounding box center [972, 236] width 14 height 28
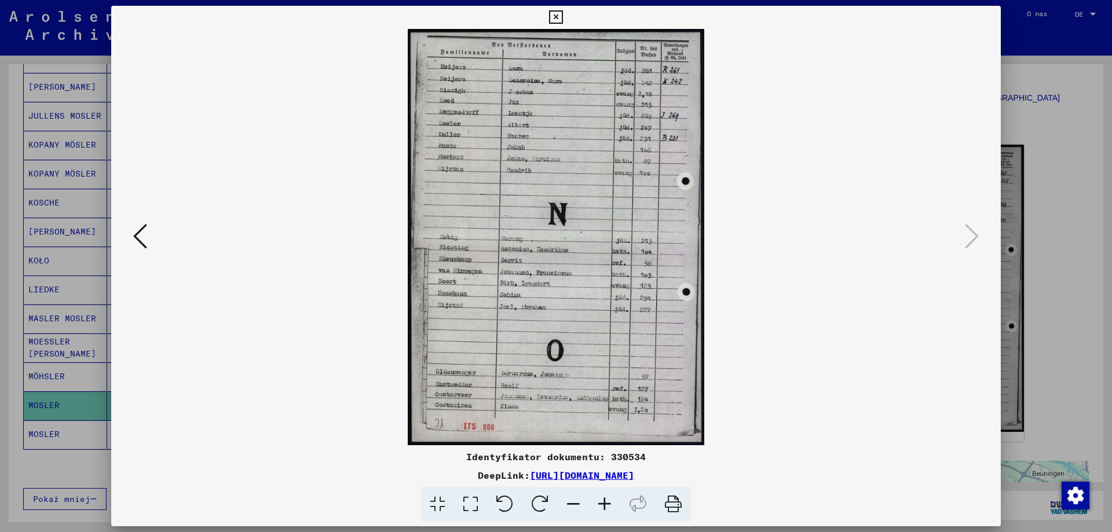
click at [553, 8] on button at bounding box center [556, 17] width 20 height 23
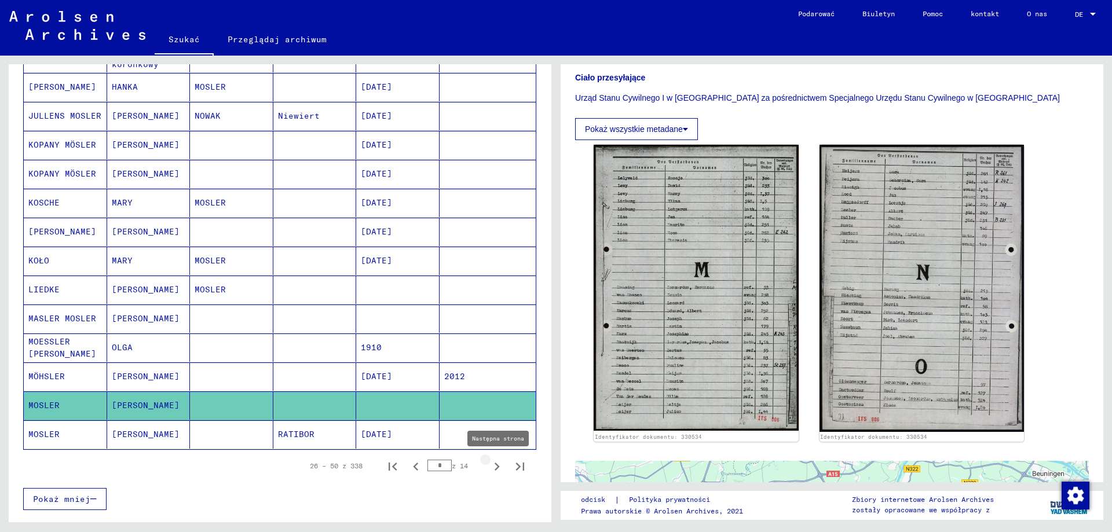
click at [489, 463] on icon "Następna strona" at bounding box center [497, 467] width 16 height 16
type input "*"
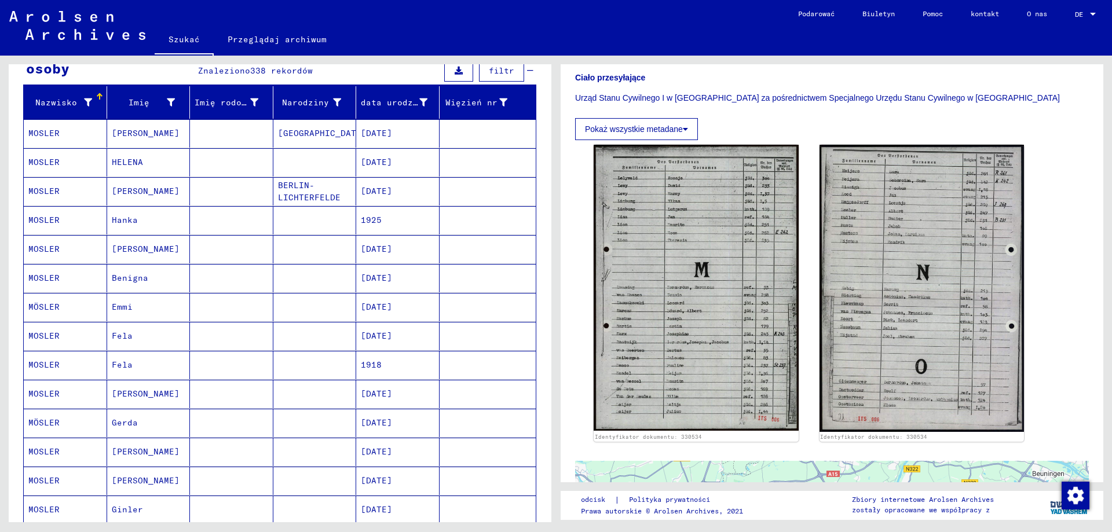
scroll to position [116, 0]
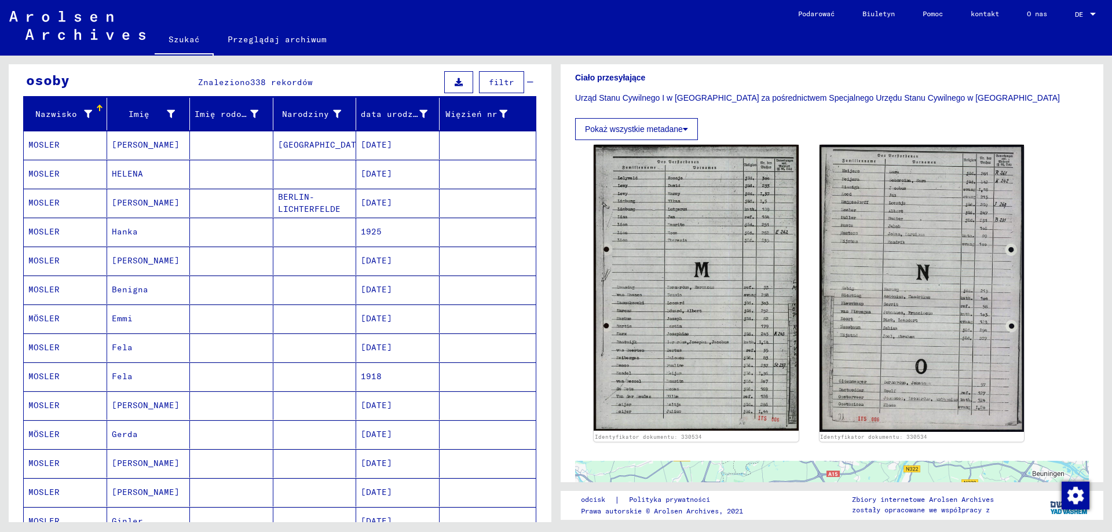
click at [290, 176] on mat-cell at bounding box center [314, 174] width 83 height 28
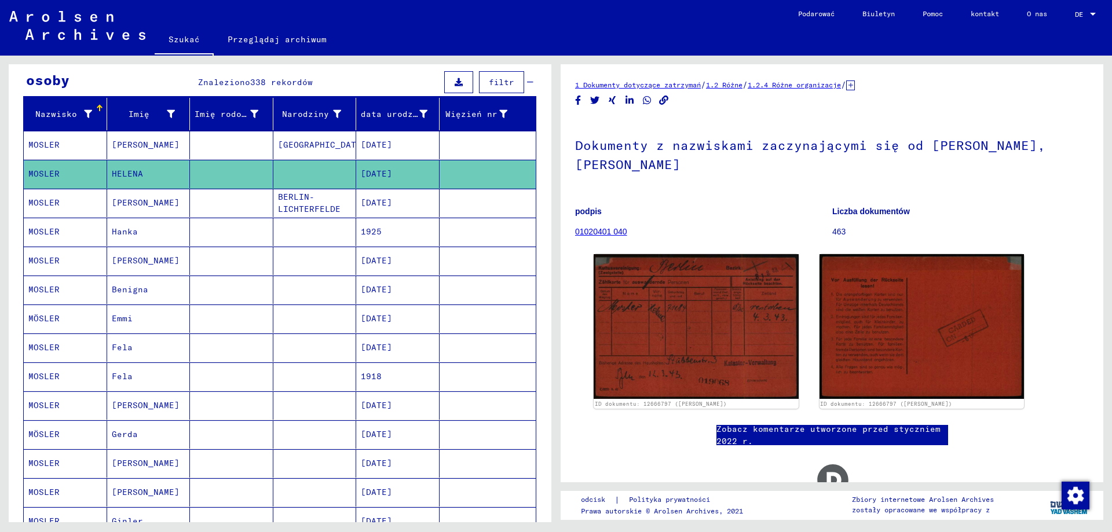
click at [321, 240] on mat-cell at bounding box center [314, 232] width 83 height 28
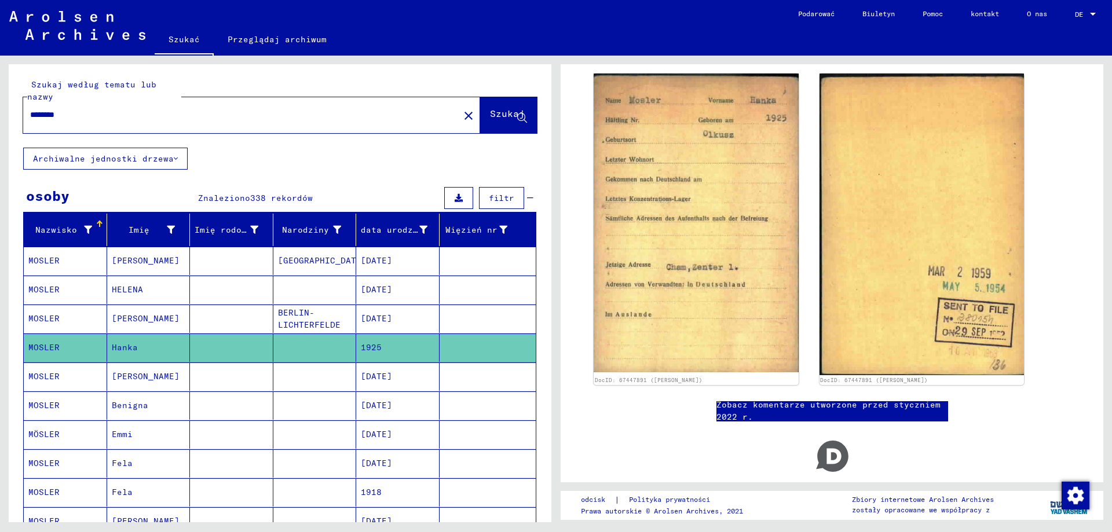
click at [430, 111] on div "****** close" at bounding box center [251, 115] width 457 height 36
click at [462, 120] on mat-icon "close" at bounding box center [469, 116] width 14 height 14
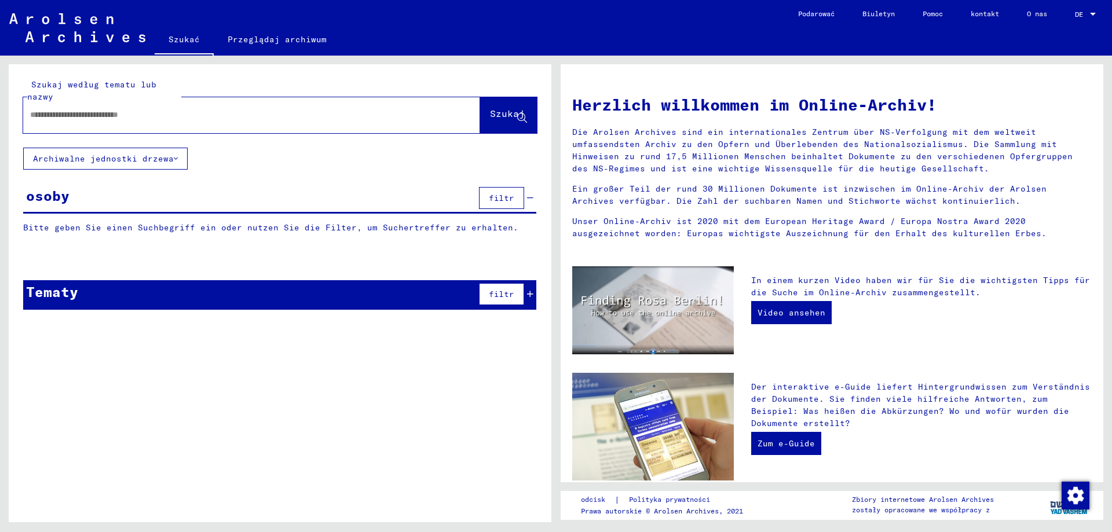
click at [405, 116] on input "text" at bounding box center [237, 115] width 415 height 12
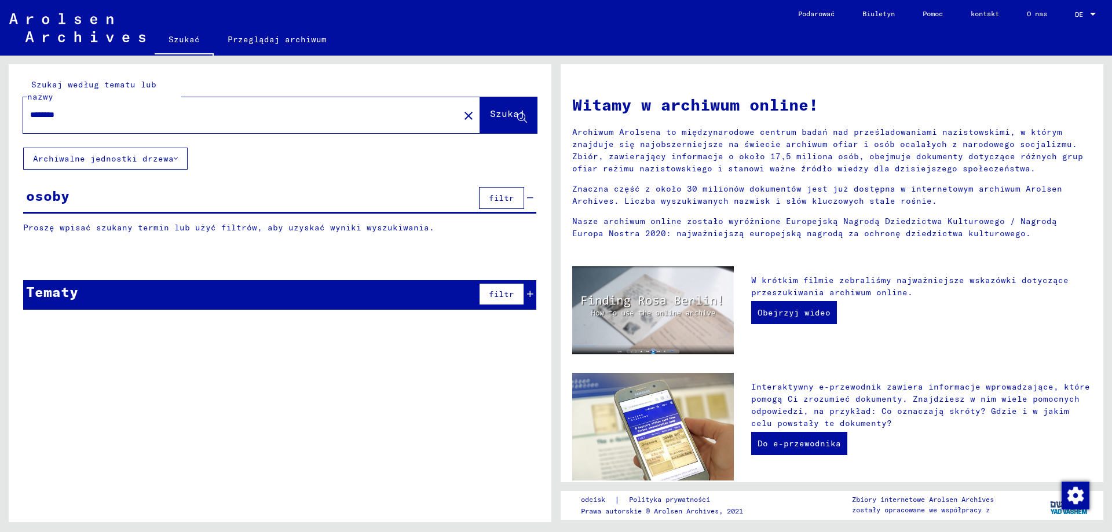
type input "********"
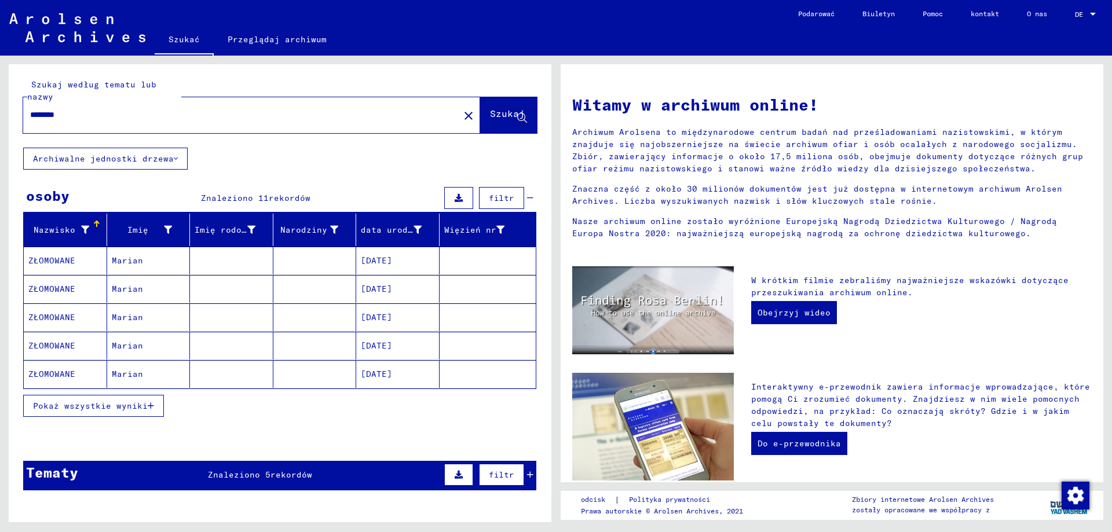
click at [141, 408] on font "Pokaż wszystkie wyniki" at bounding box center [90, 406] width 115 height 10
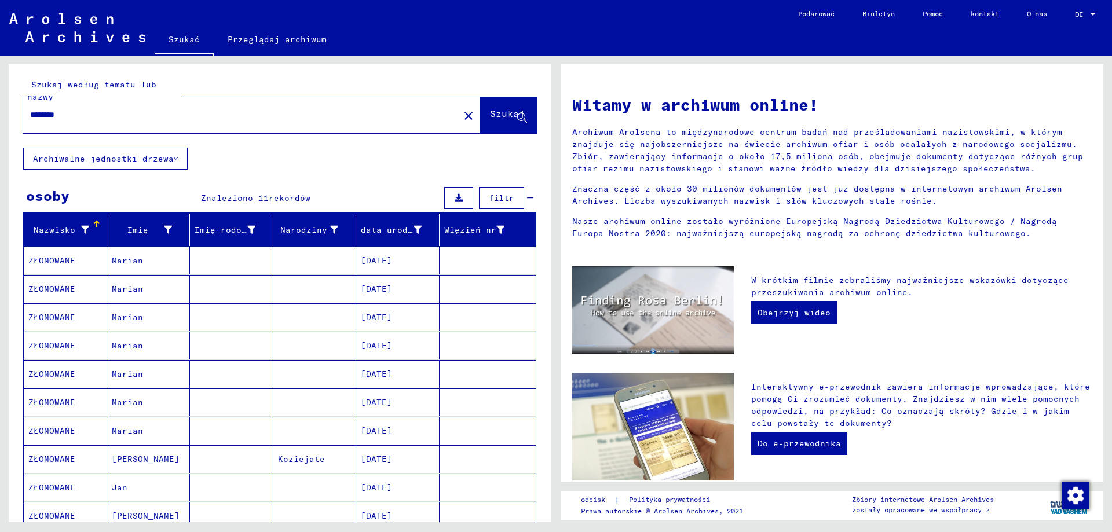
click at [160, 375] on mat-cell "Marian" at bounding box center [148, 374] width 83 height 28
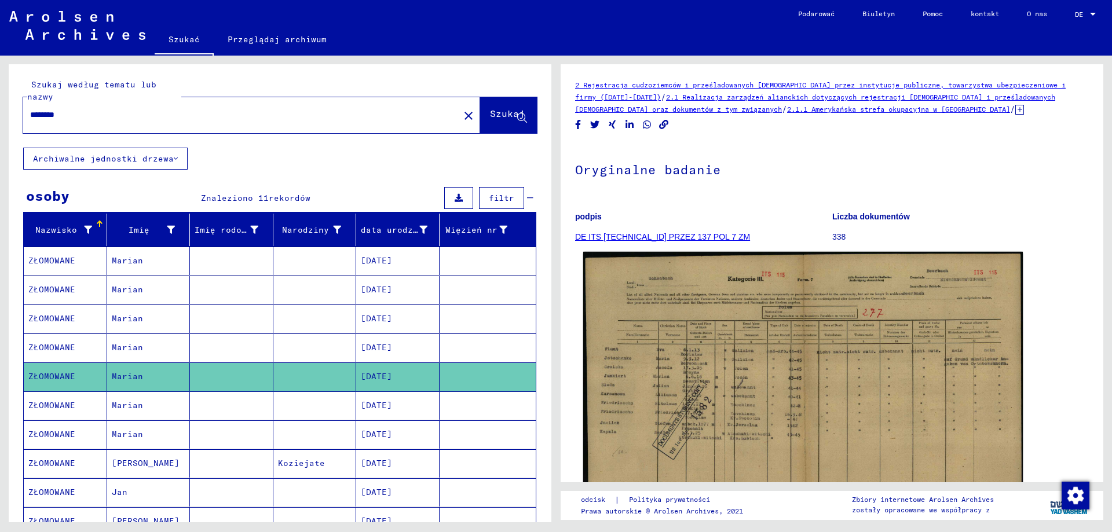
click at [677, 394] on img at bounding box center [803, 407] width 440 height 311
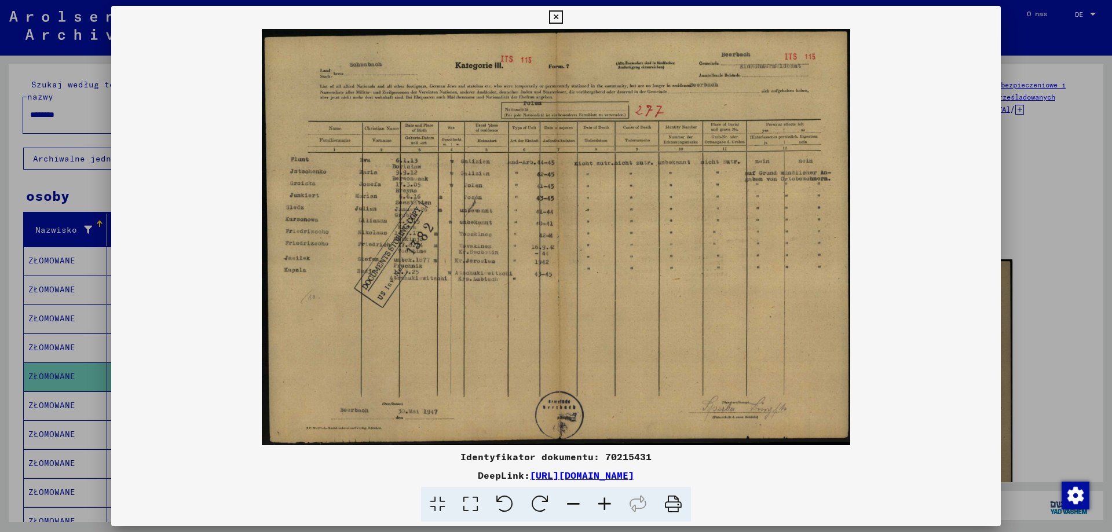
click at [608, 502] on icon at bounding box center [604, 504] width 31 height 35
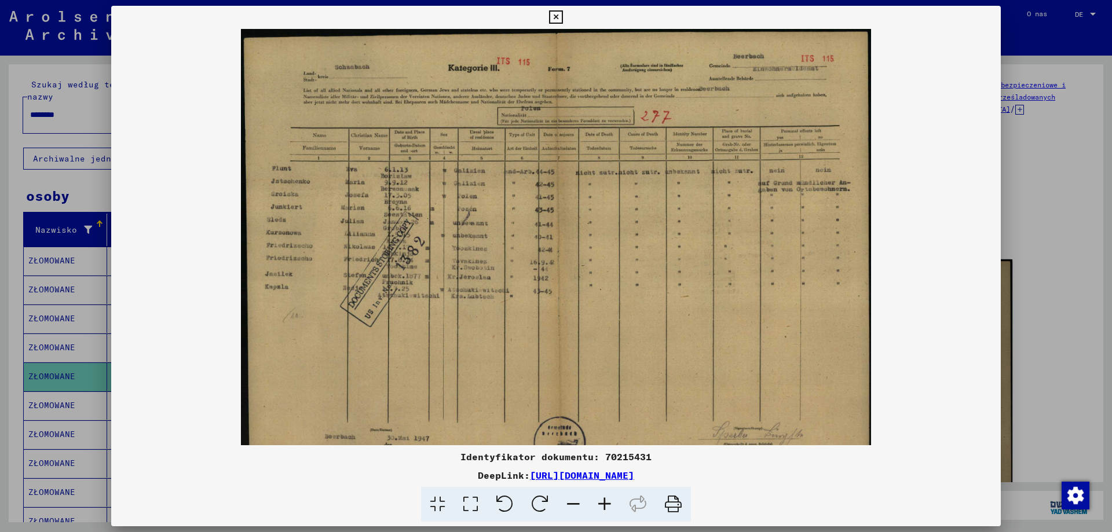
click at [608, 502] on icon at bounding box center [604, 504] width 31 height 35
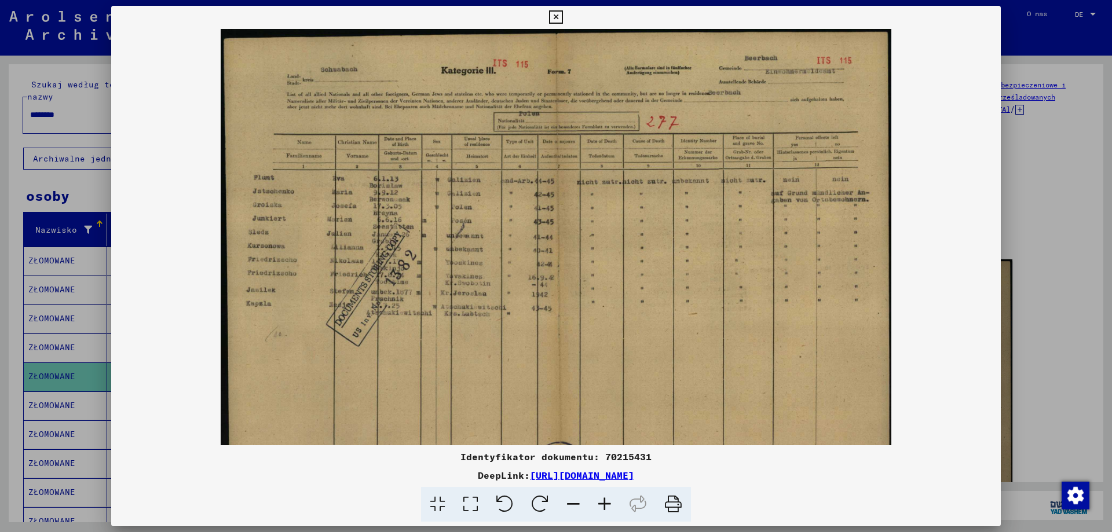
click at [608, 502] on icon at bounding box center [604, 504] width 31 height 35
click at [606, 500] on icon at bounding box center [604, 504] width 31 height 35
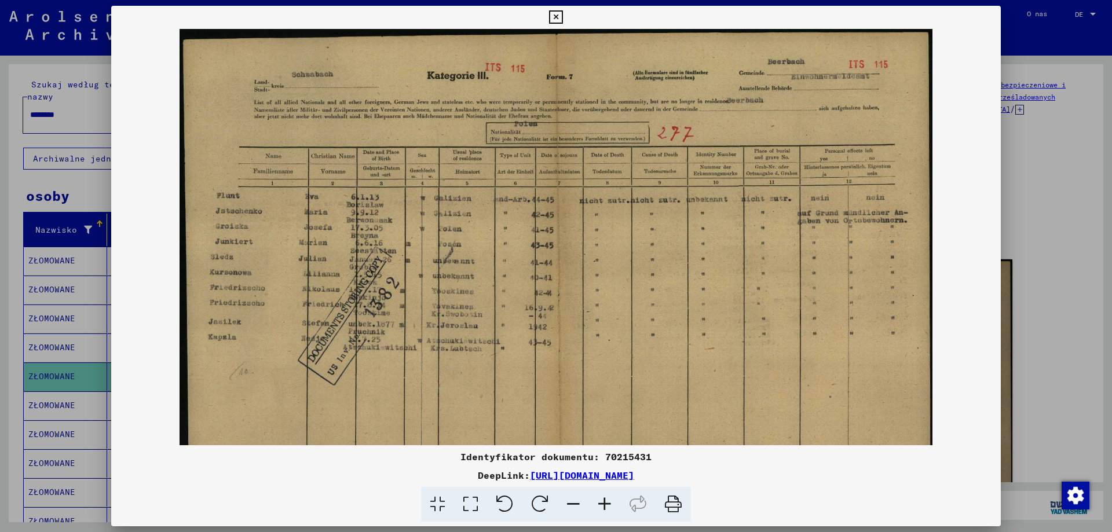
click at [606, 499] on icon at bounding box center [604, 504] width 31 height 35
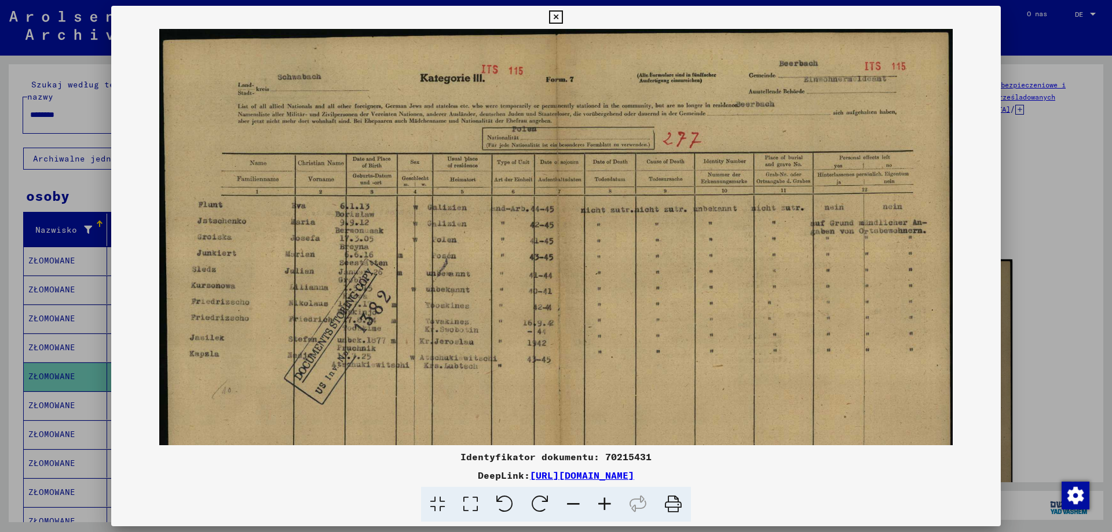
click at [606, 499] on icon at bounding box center [604, 504] width 31 height 35
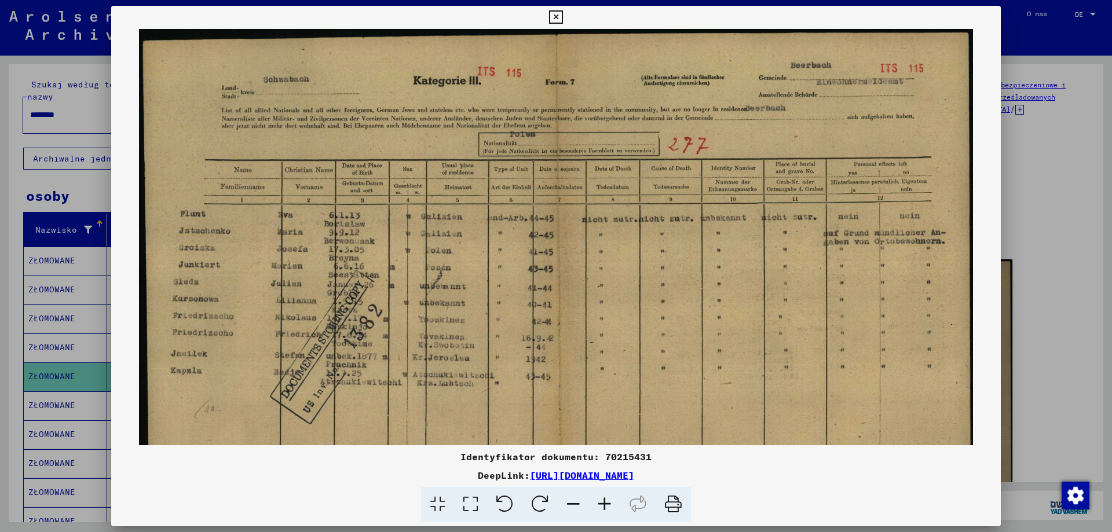
click at [557, 17] on icon at bounding box center [555, 17] width 13 height 14
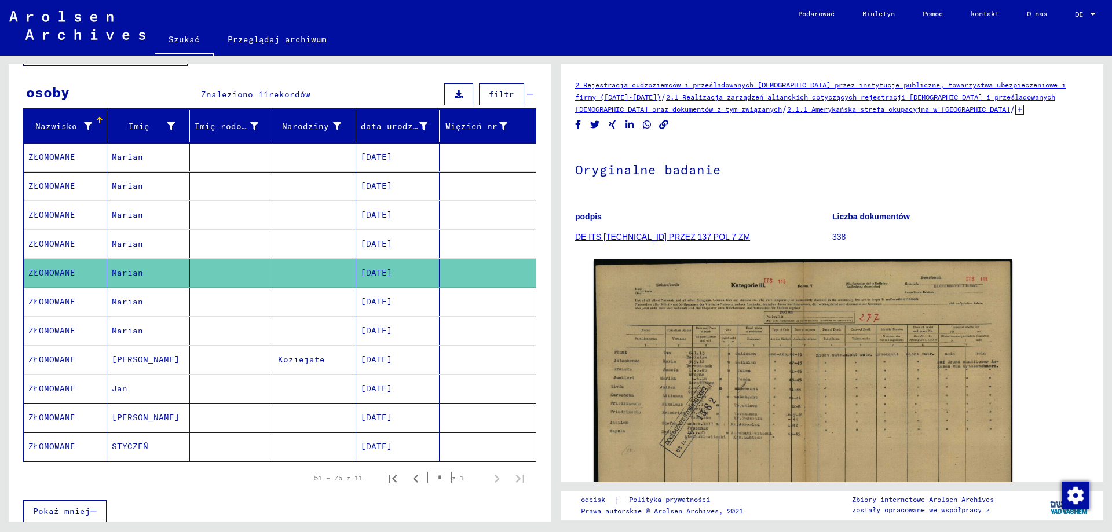
scroll to position [116, 0]
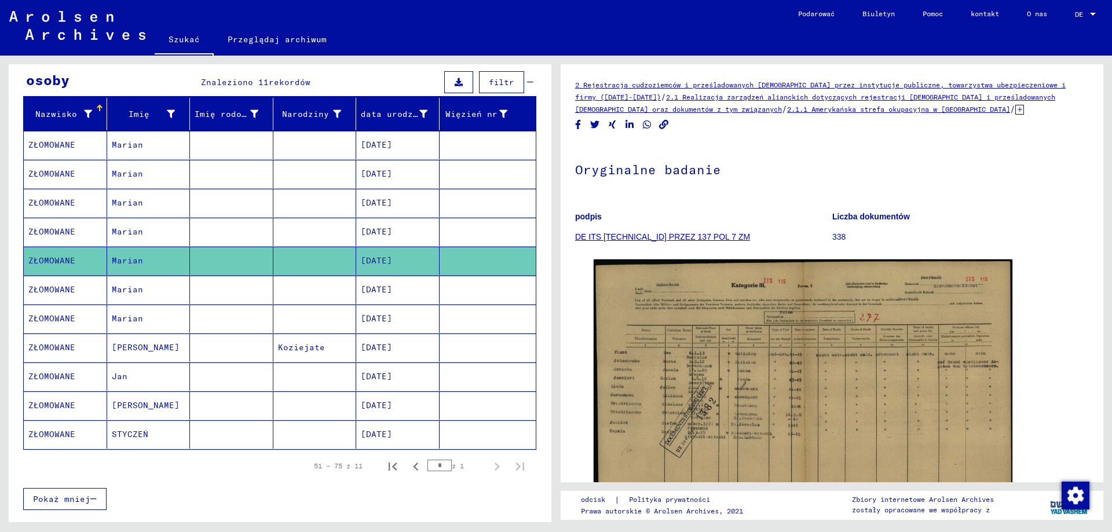
click at [273, 349] on mat-cell "Koziejate" at bounding box center [314, 348] width 83 height 28
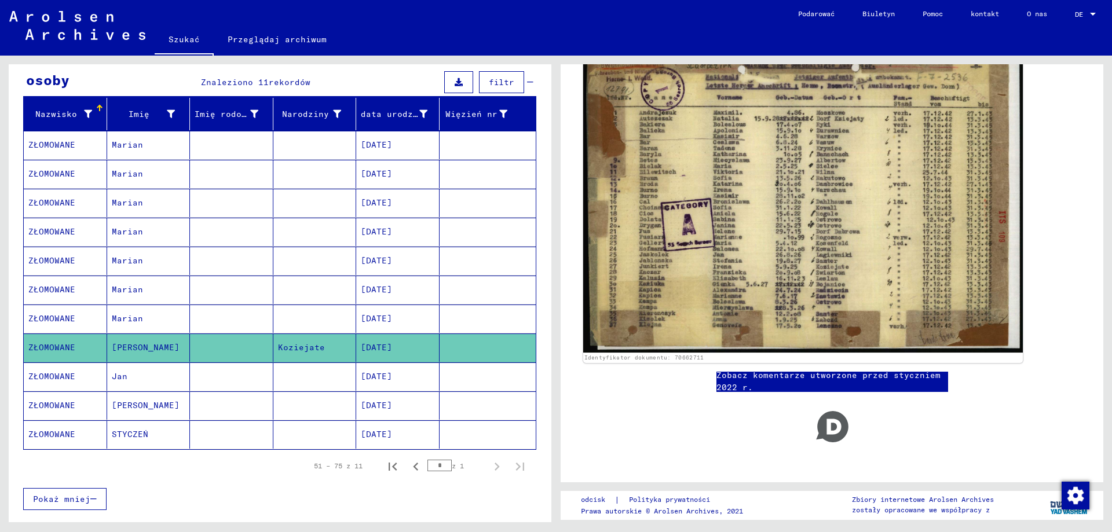
scroll to position [232, 0]
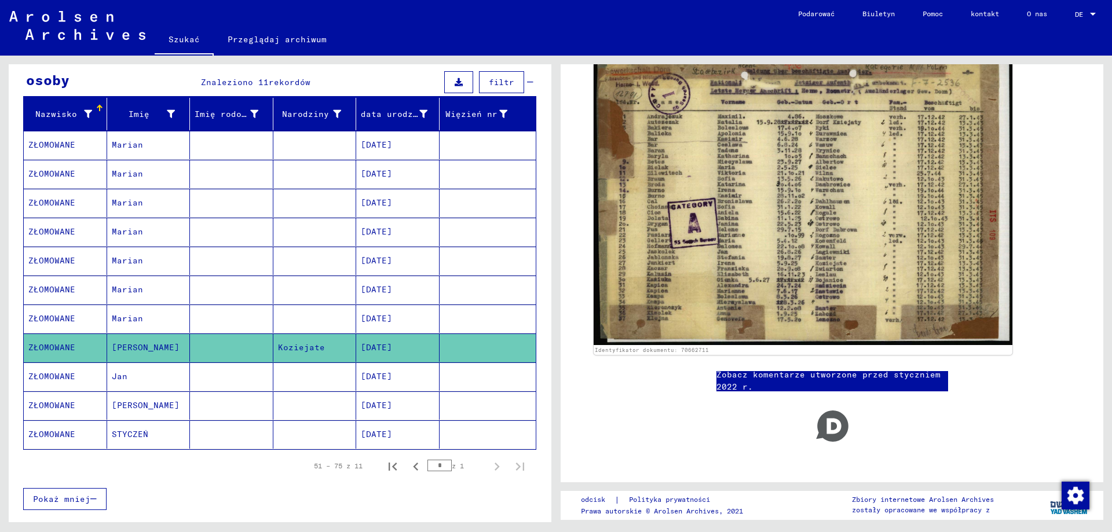
click at [190, 409] on mat-cell at bounding box center [231, 406] width 83 height 28
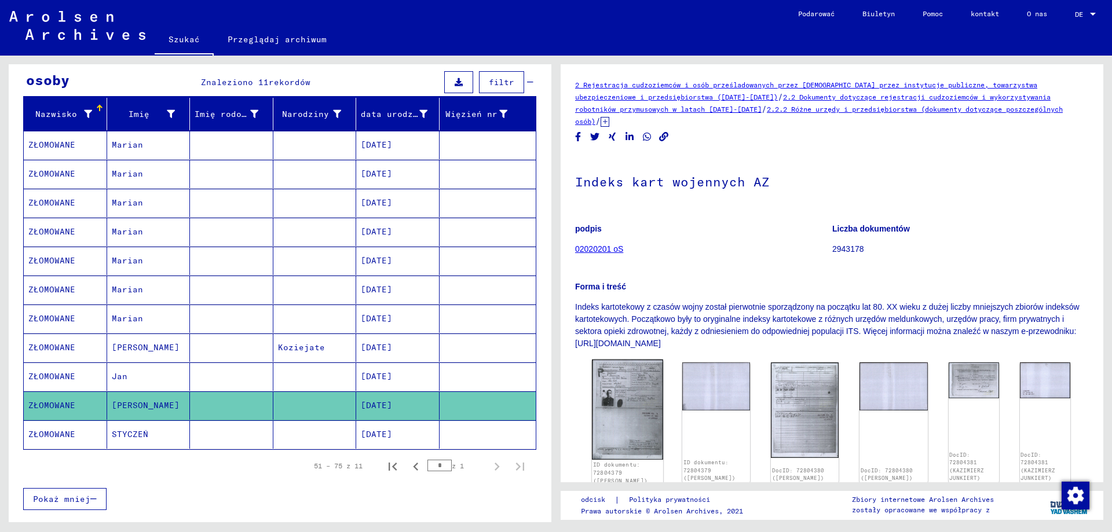
click at [622, 400] on img at bounding box center [627, 410] width 71 height 100
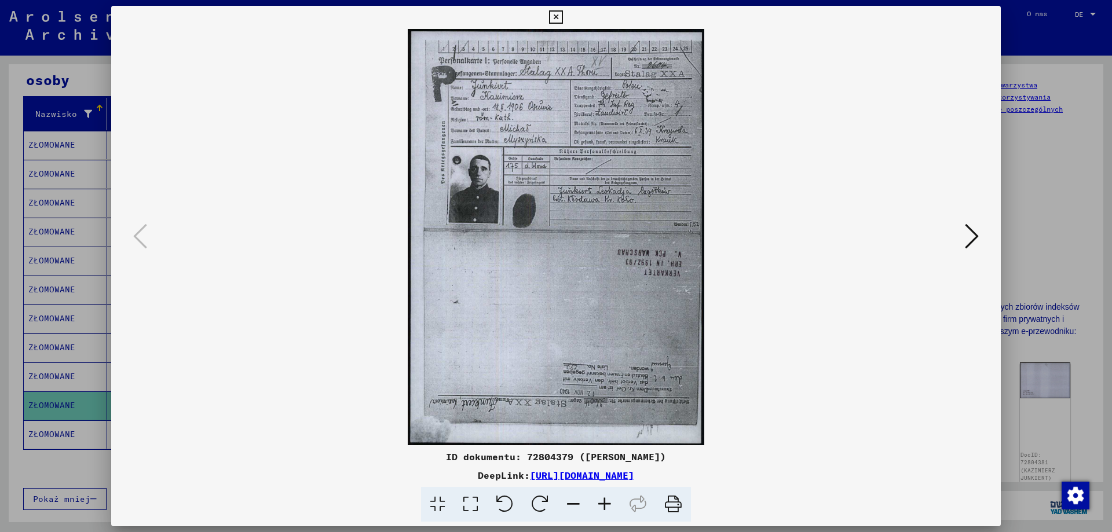
click at [560, 16] on icon at bounding box center [555, 17] width 13 height 14
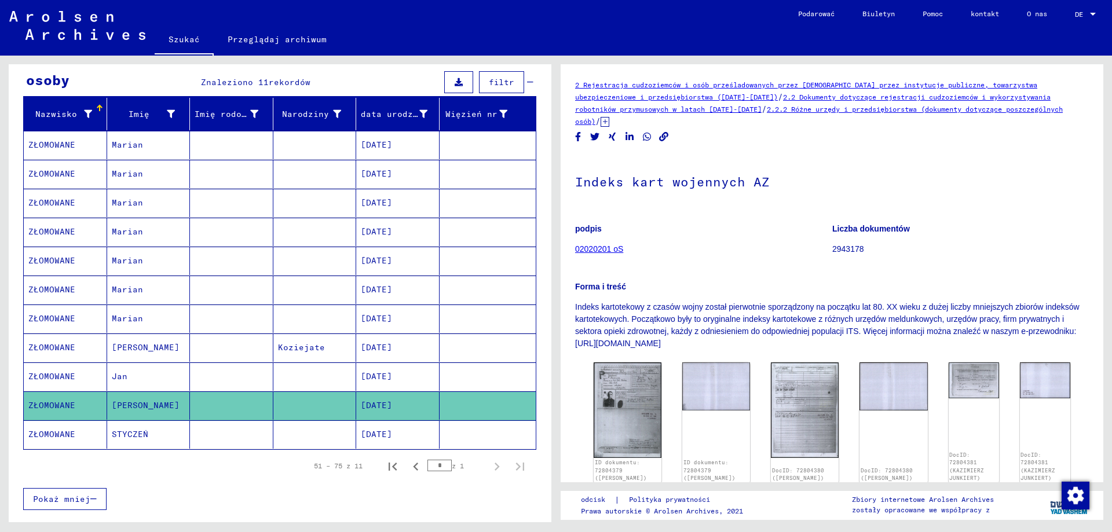
click at [240, 443] on mat-cell at bounding box center [231, 435] width 83 height 28
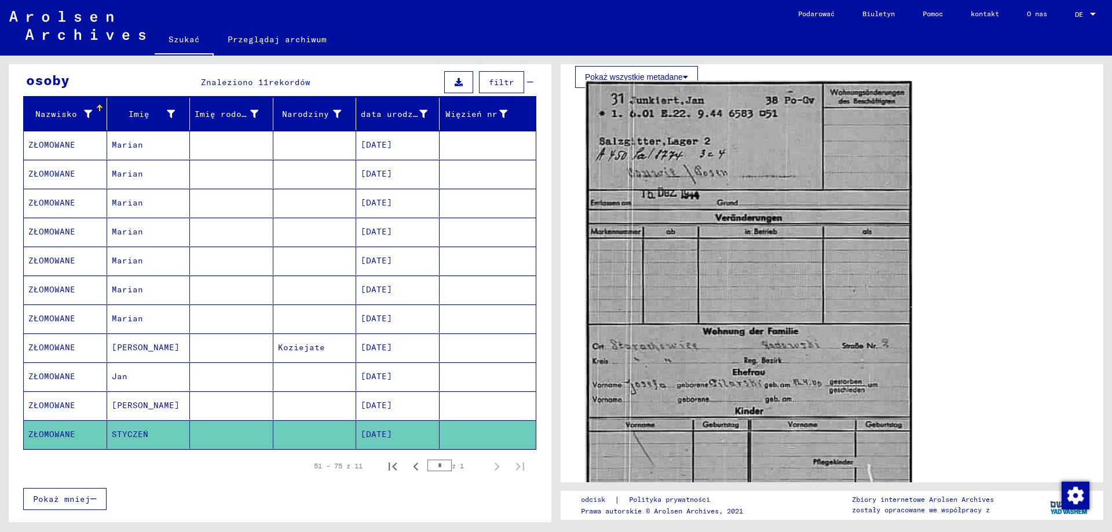
scroll to position [348, 0]
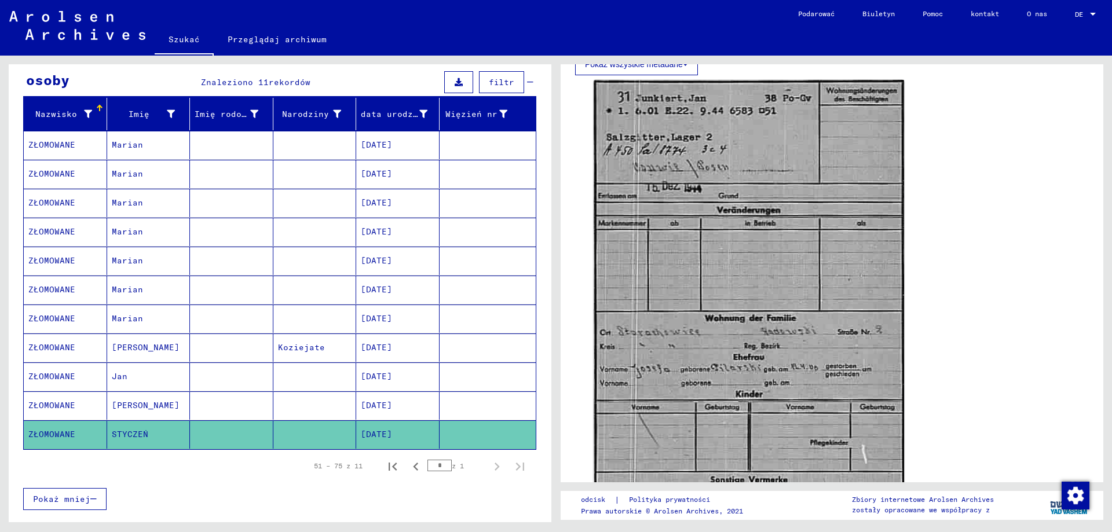
click at [287, 377] on mat-cell at bounding box center [314, 377] width 83 height 28
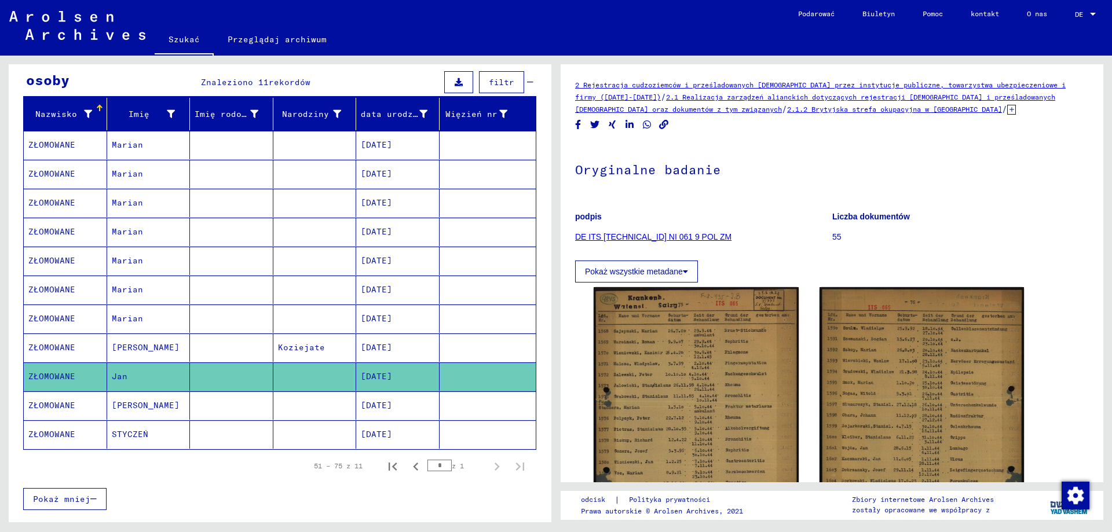
click at [282, 312] on mat-cell at bounding box center [314, 319] width 83 height 28
